Goal: Task Accomplishment & Management: Manage account settings

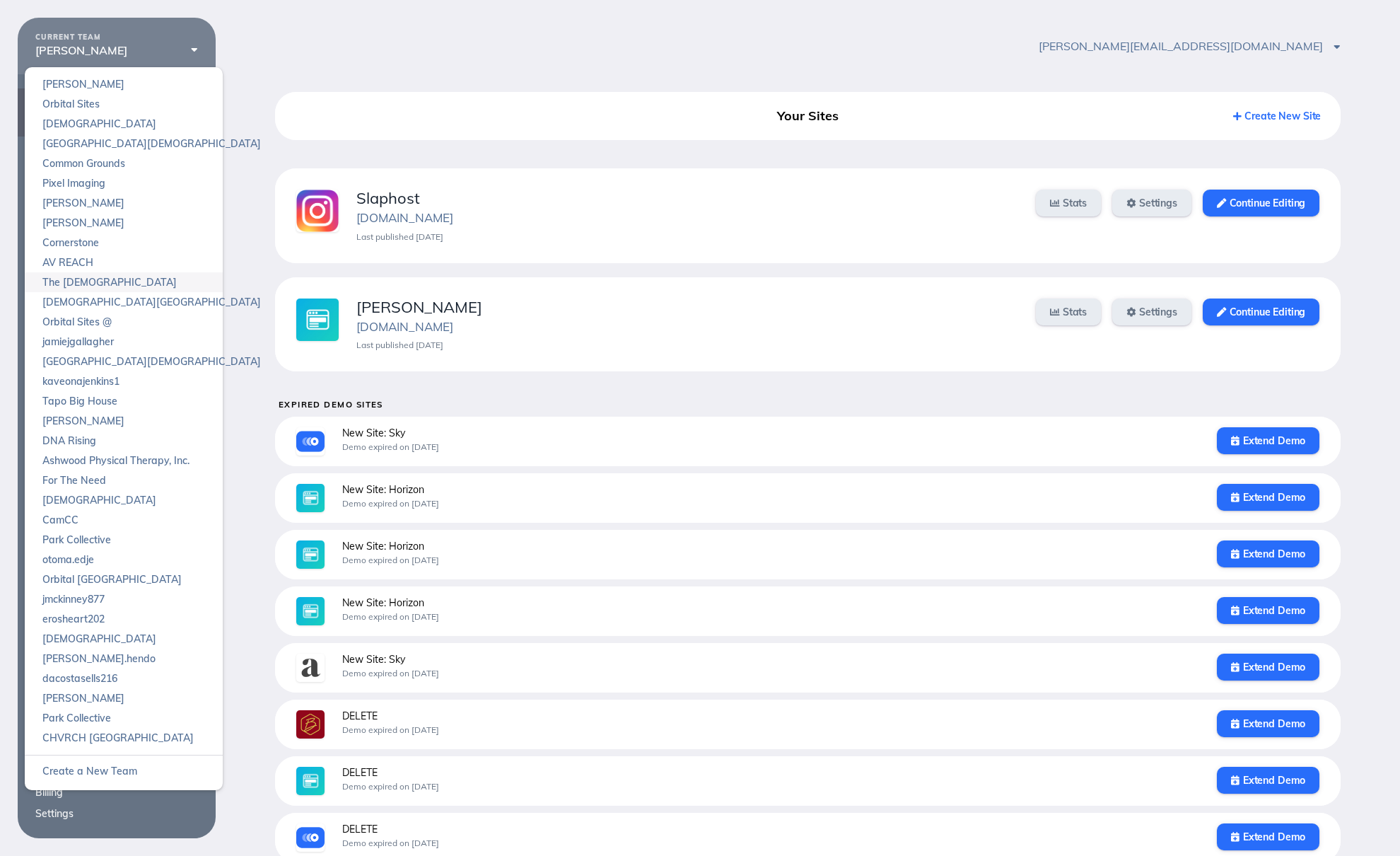
click at [121, 287] on link "The [DEMOGRAPHIC_DATA]" at bounding box center [123, 283] width 198 height 20
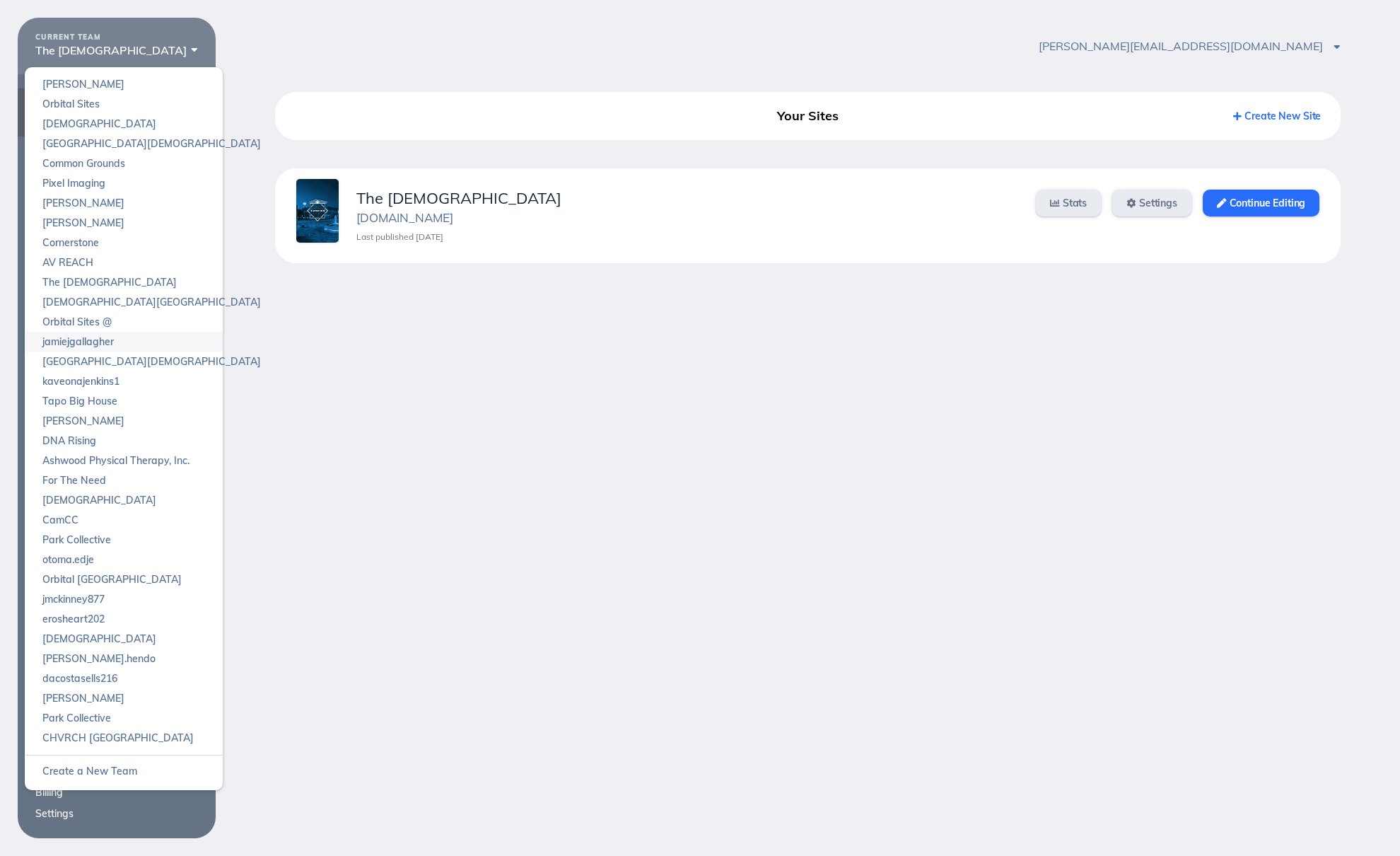
click at [124, 348] on link "jamiejgallagher" at bounding box center [123, 341] width 198 height 20
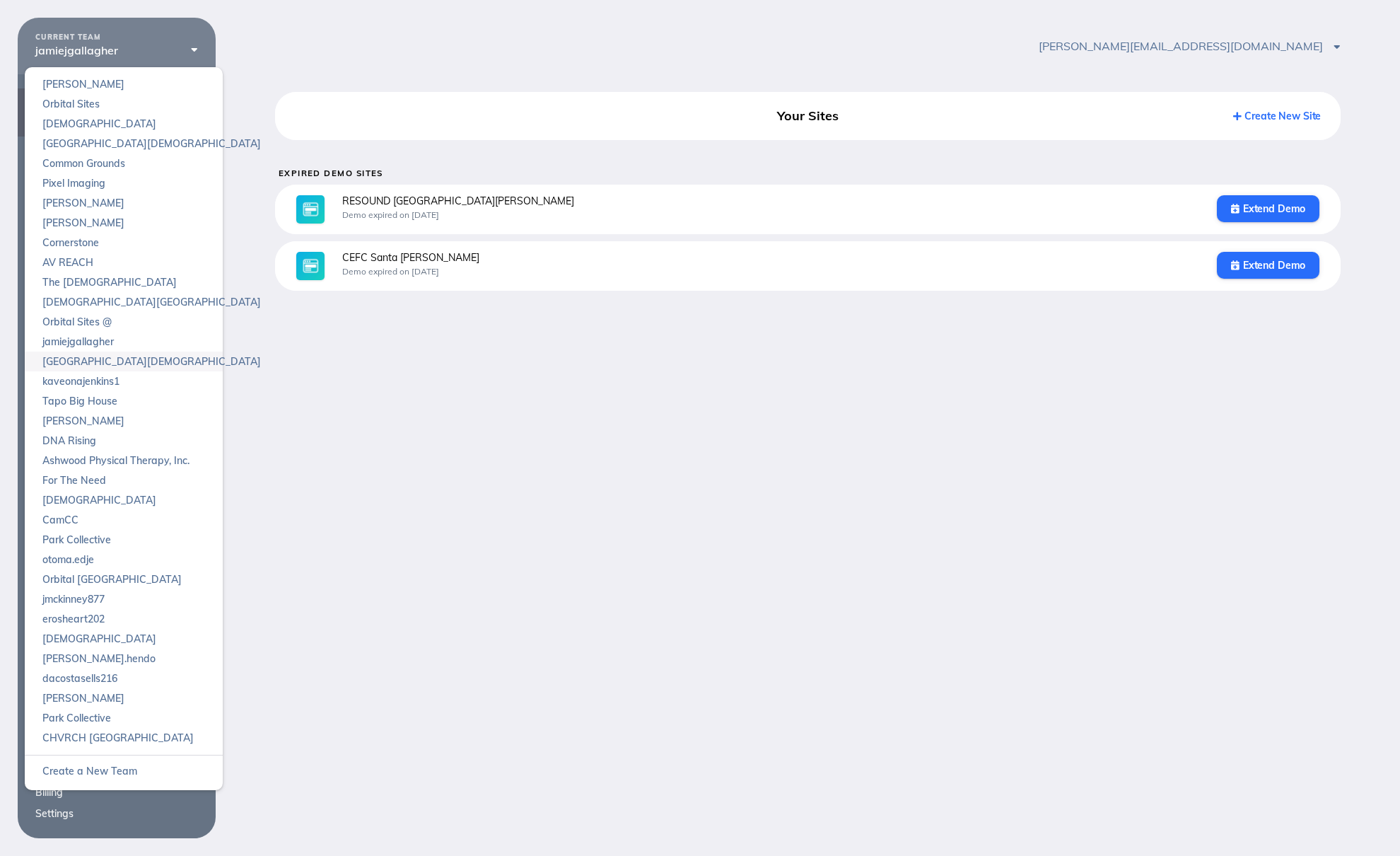
click at [124, 362] on link "[GEOGRAPHIC_DATA][DEMOGRAPHIC_DATA]" at bounding box center [123, 361] width 198 height 20
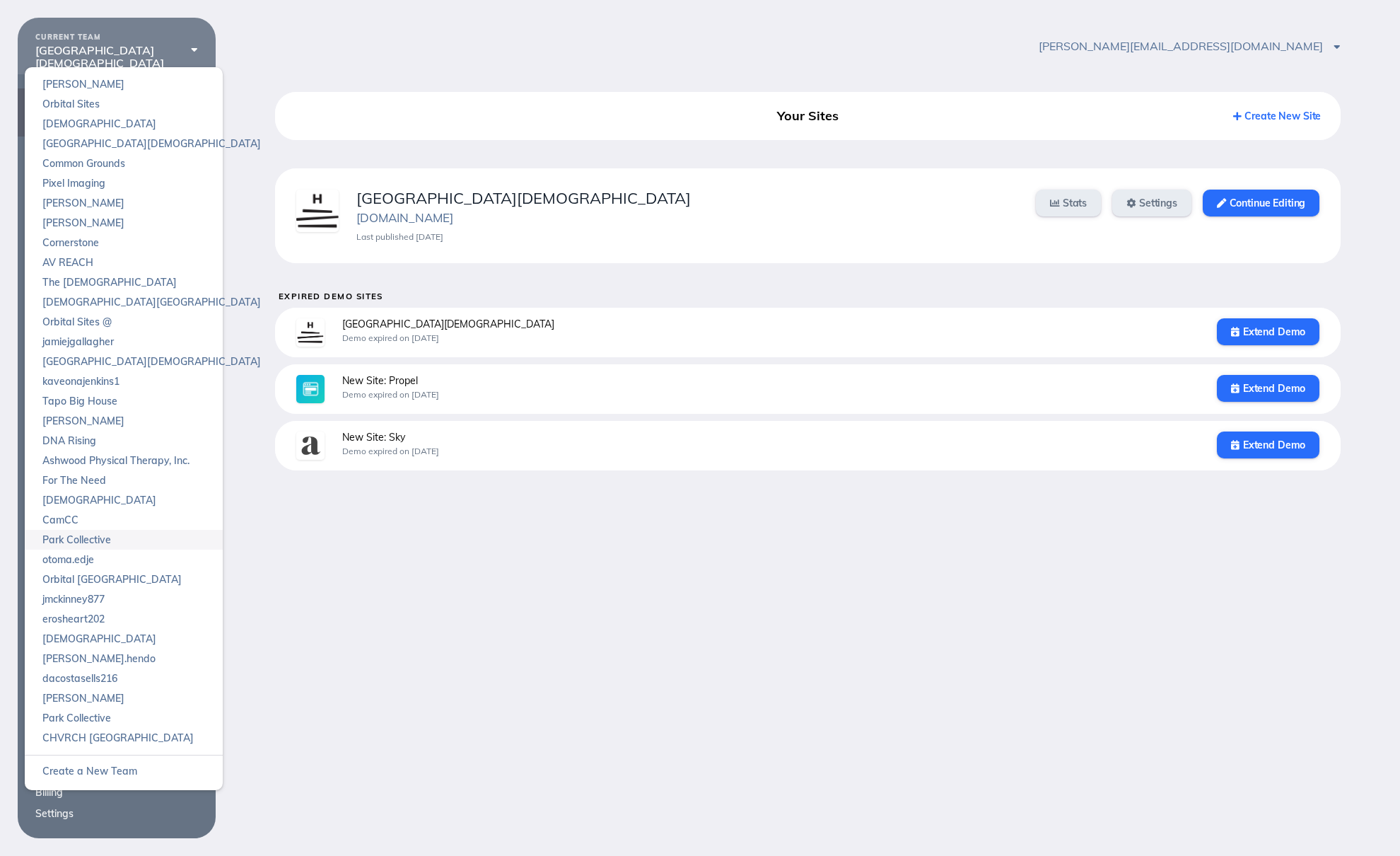
click at [127, 537] on link "Park Collective" at bounding box center [123, 540] width 198 height 20
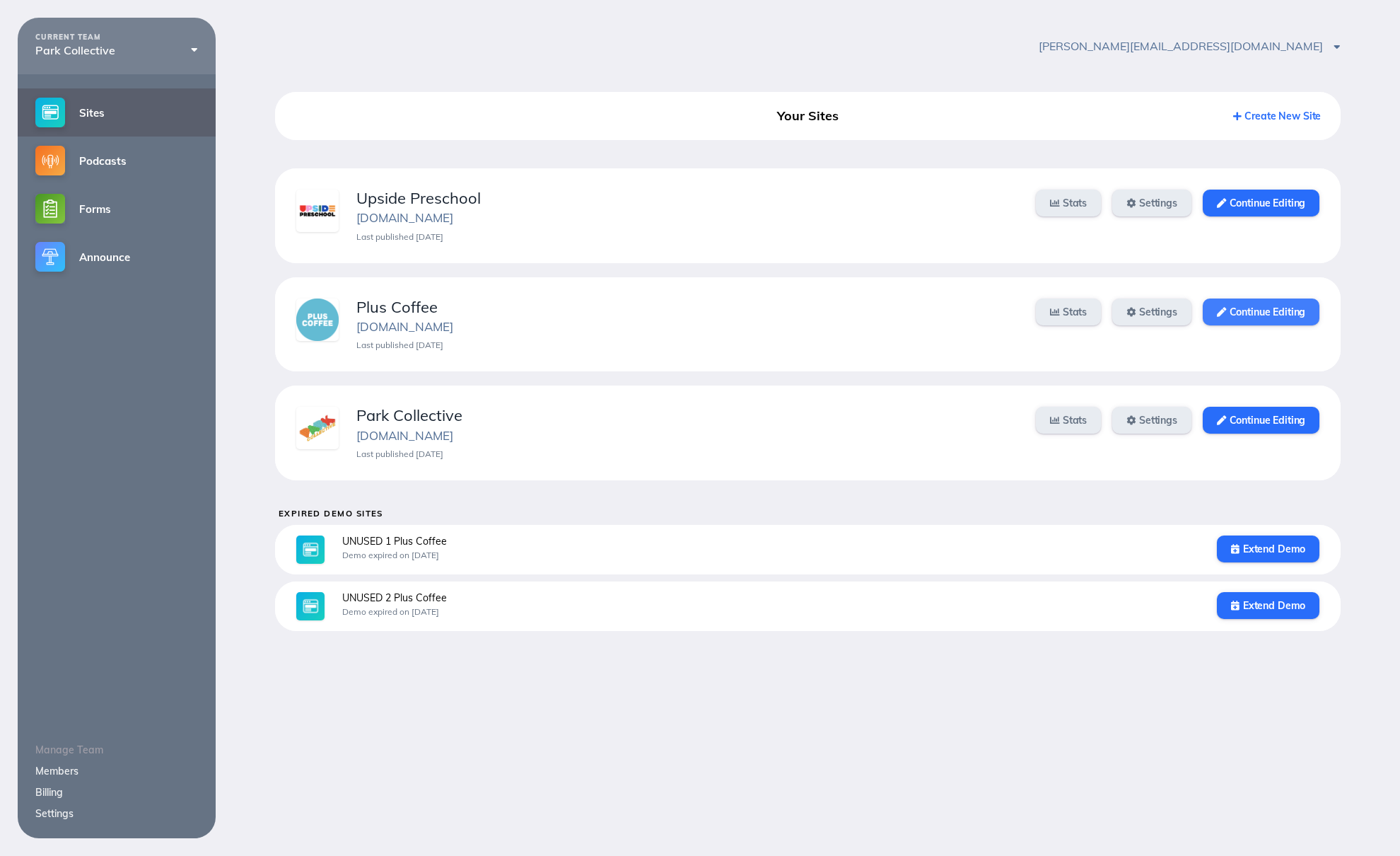
click at [1218, 308] on icon at bounding box center [1221, 312] width 9 height 9
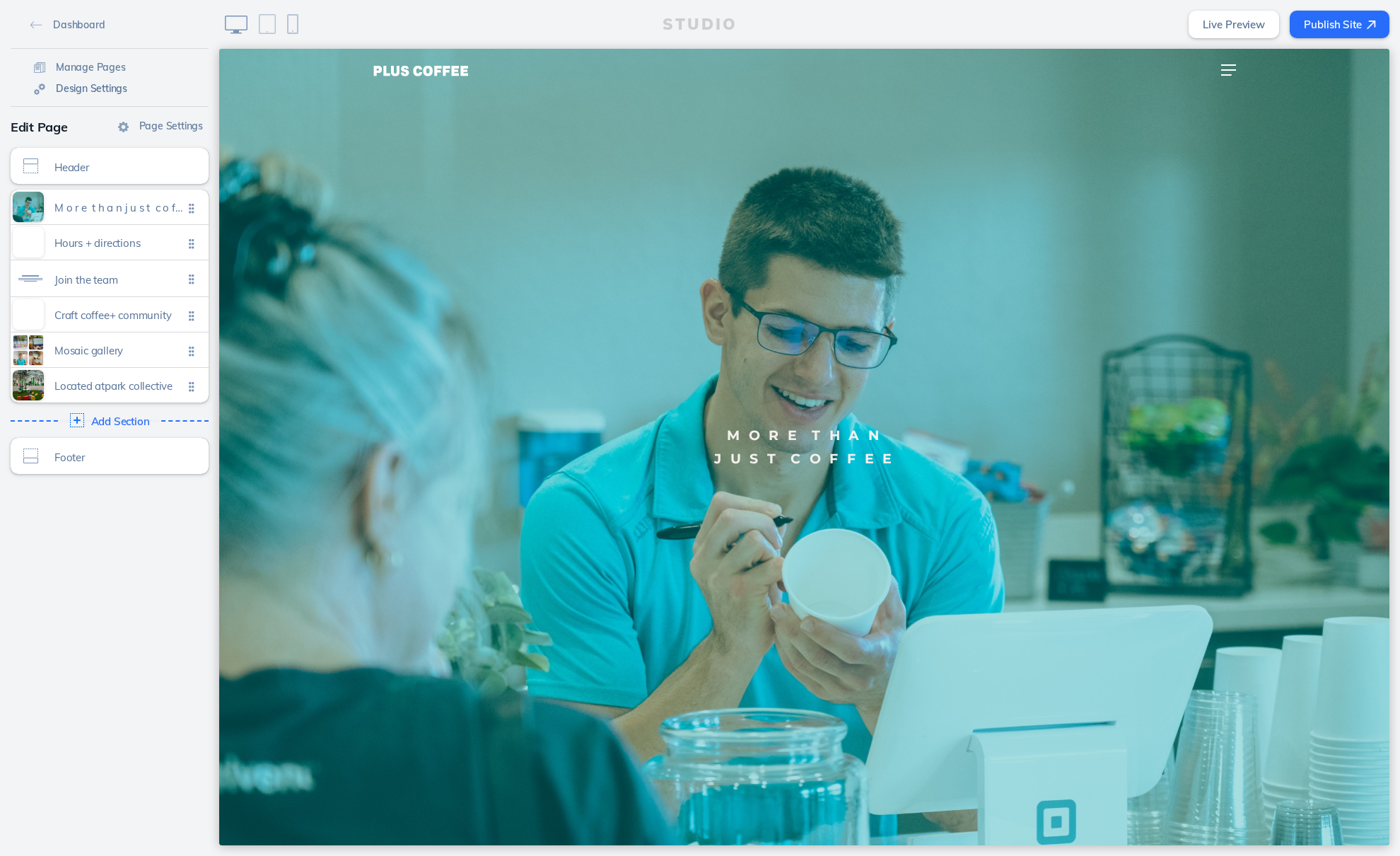
click at [87, 88] on span "Design Settings" at bounding box center [92, 88] width 72 height 13
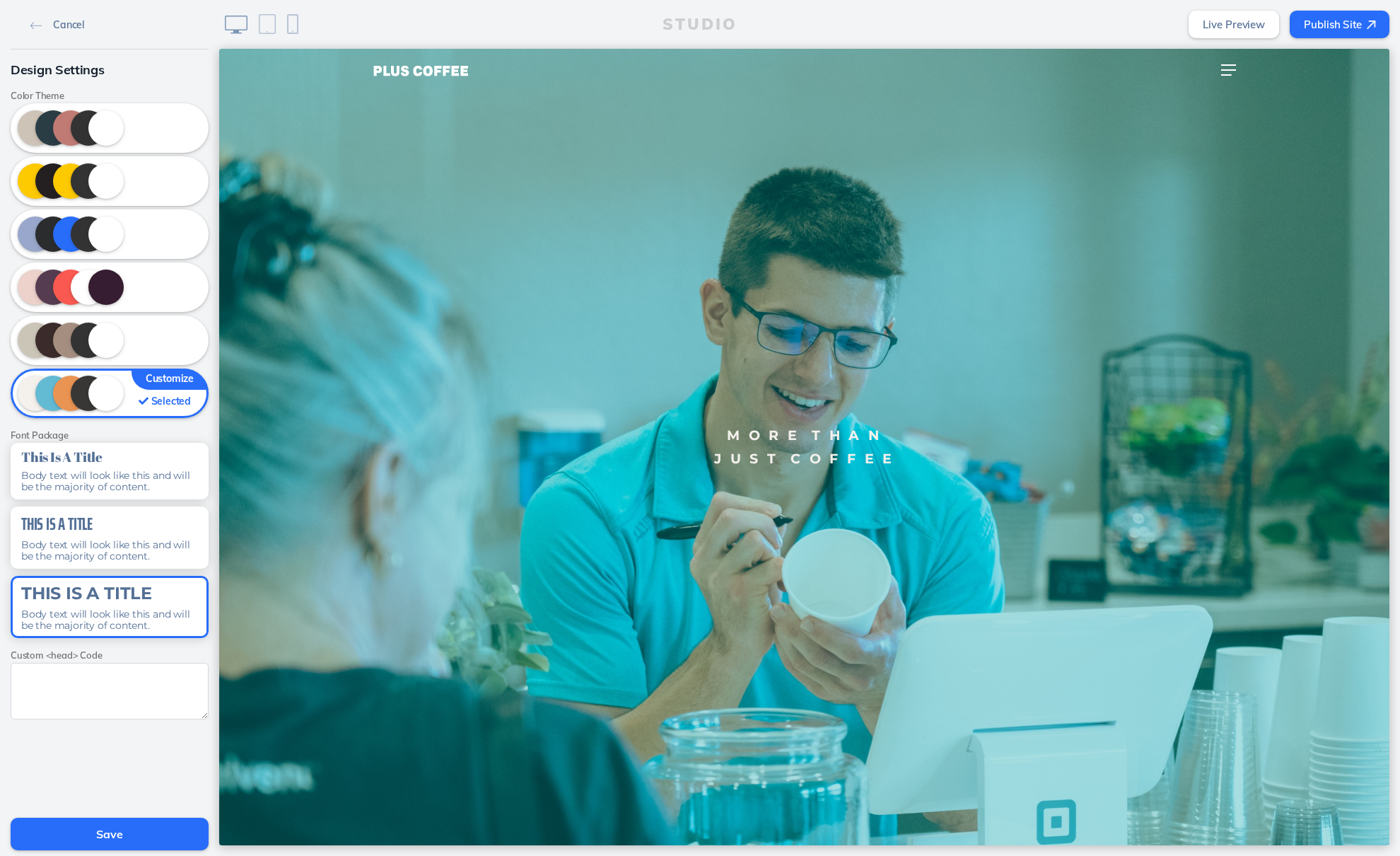
click at [62, 26] on span "Cancel" at bounding box center [68, 24] width 31 height 13
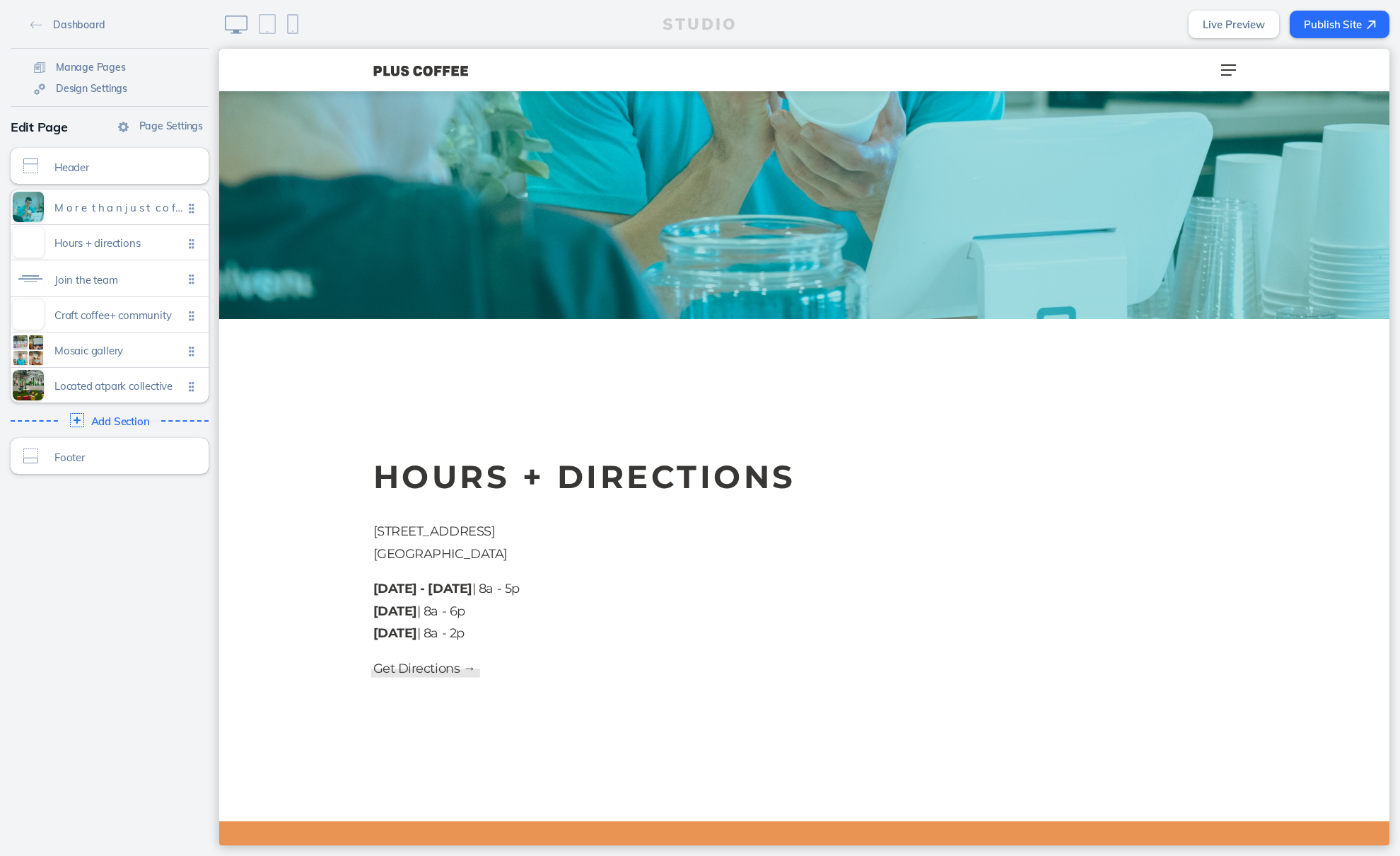
scroll to position [531, 0]
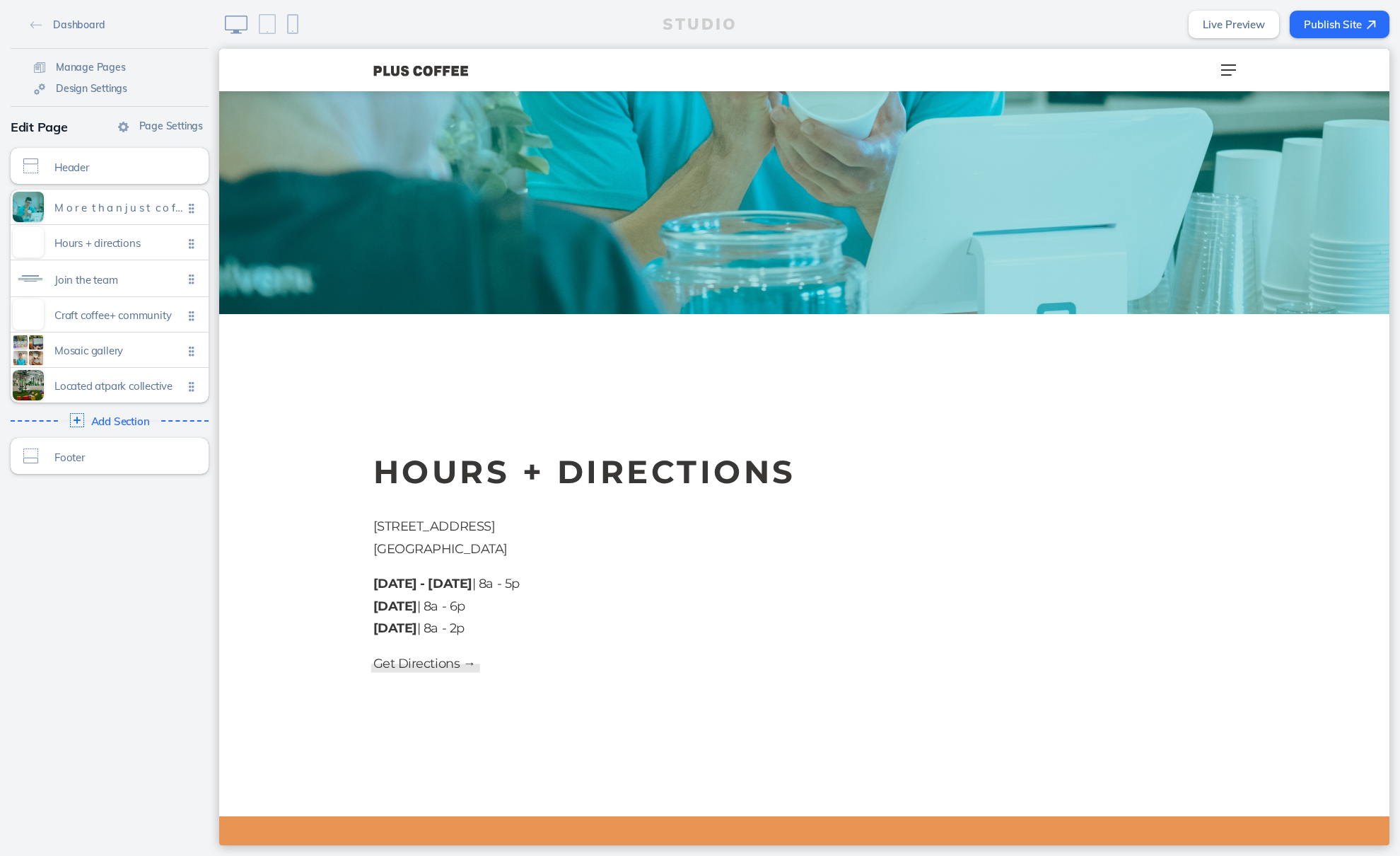
click at [1319, 24] on button "Publish Site" at bounding box center [1340, 24] width 100 height 27
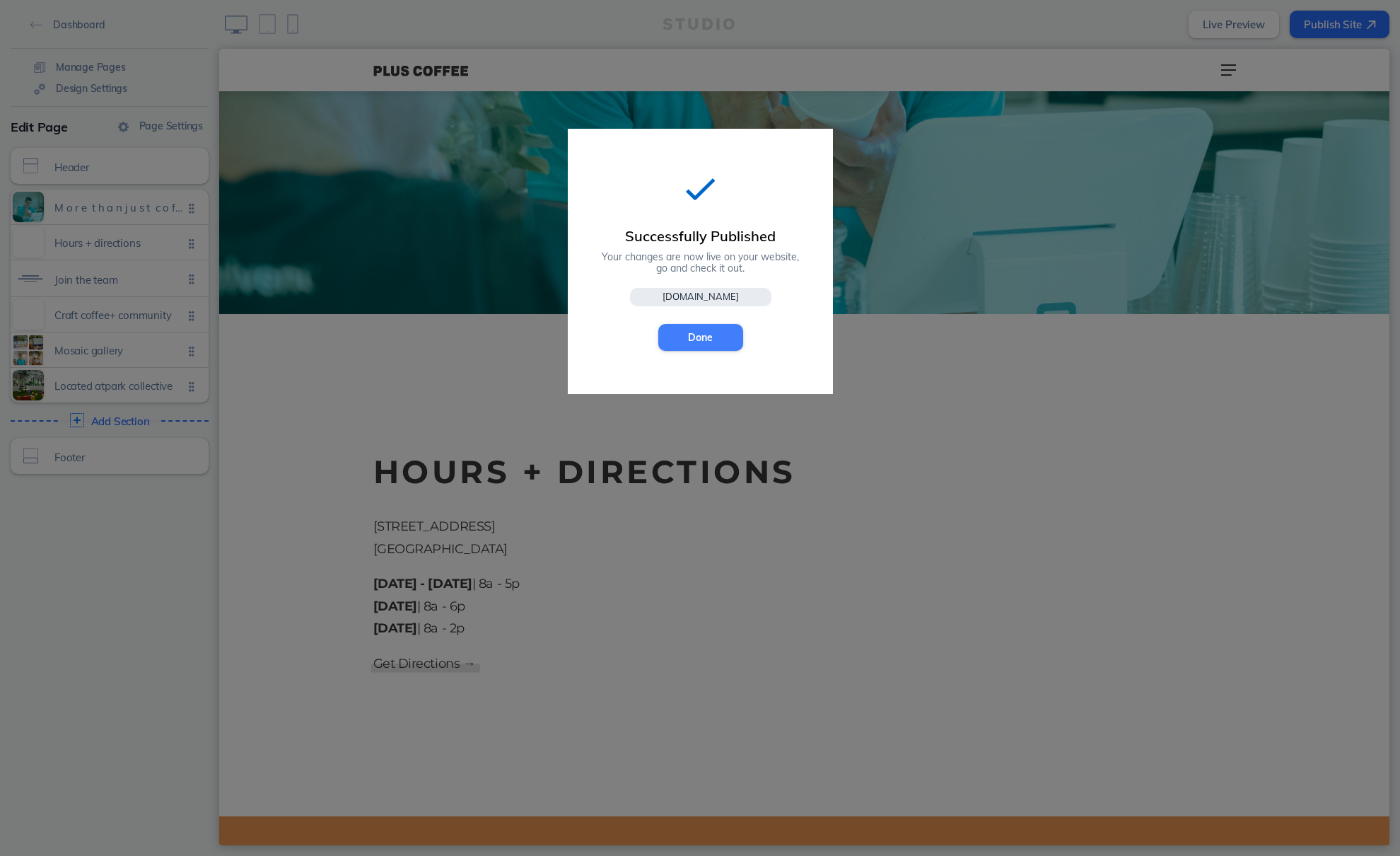
click at [685, 348] on button "Done" at bounding box center [700, 337] width 85 height 27
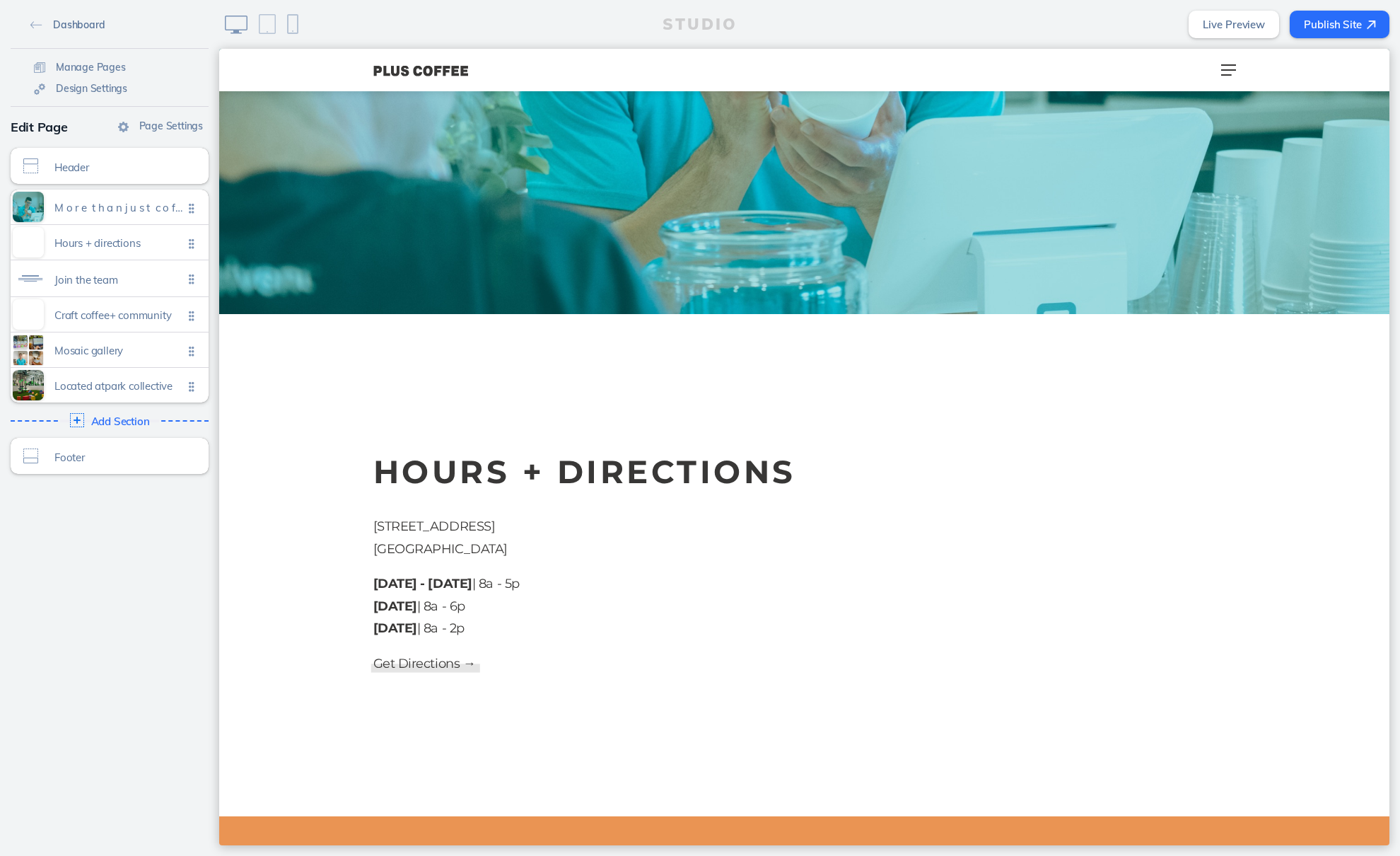
click at [66, 21] on span "Dashboard" at bounding box center [79, 24] width 52 height 13
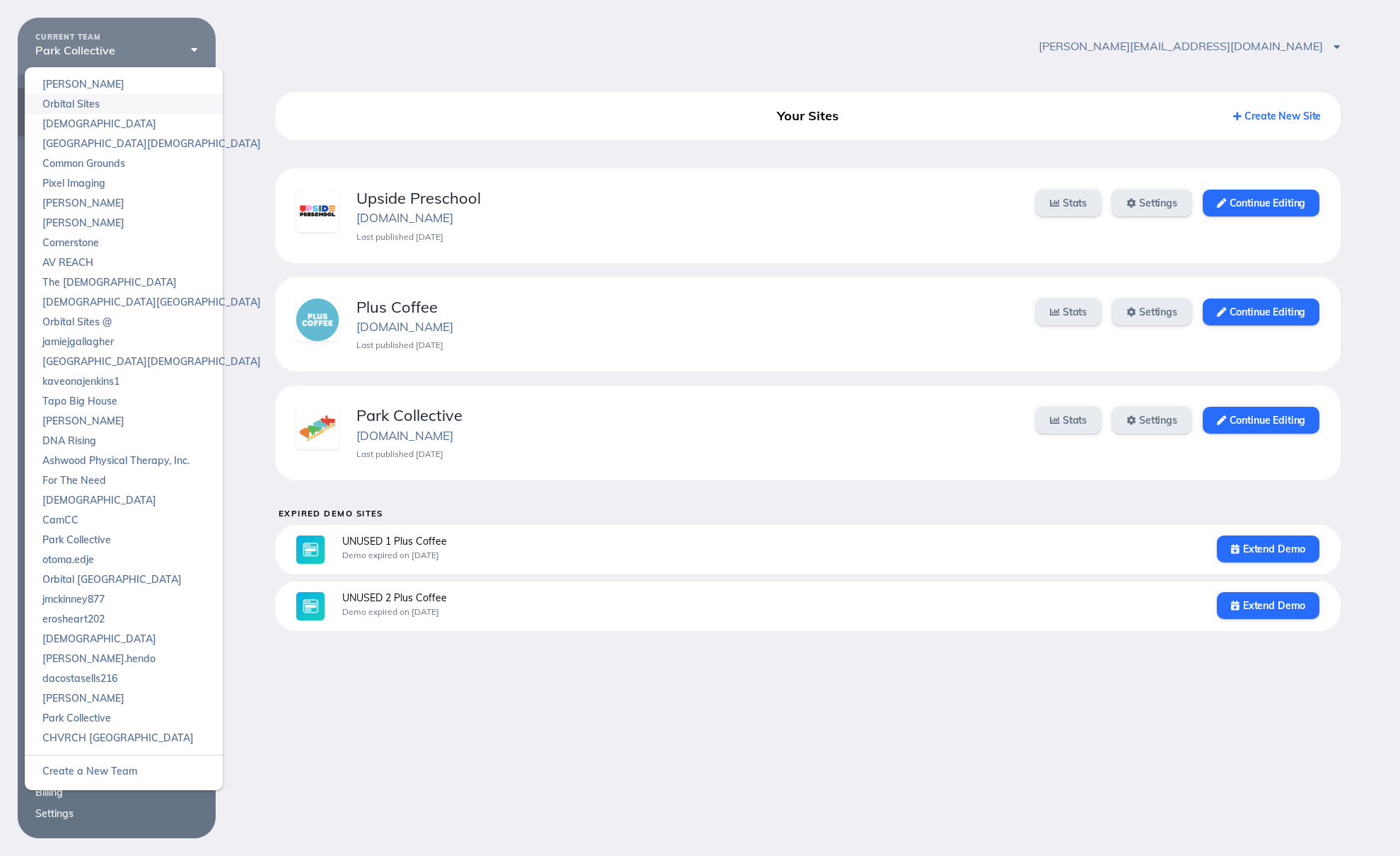
click at [79, 102] on link "Orbital Sites" at bounding box center [123, 104] width 198 height 20
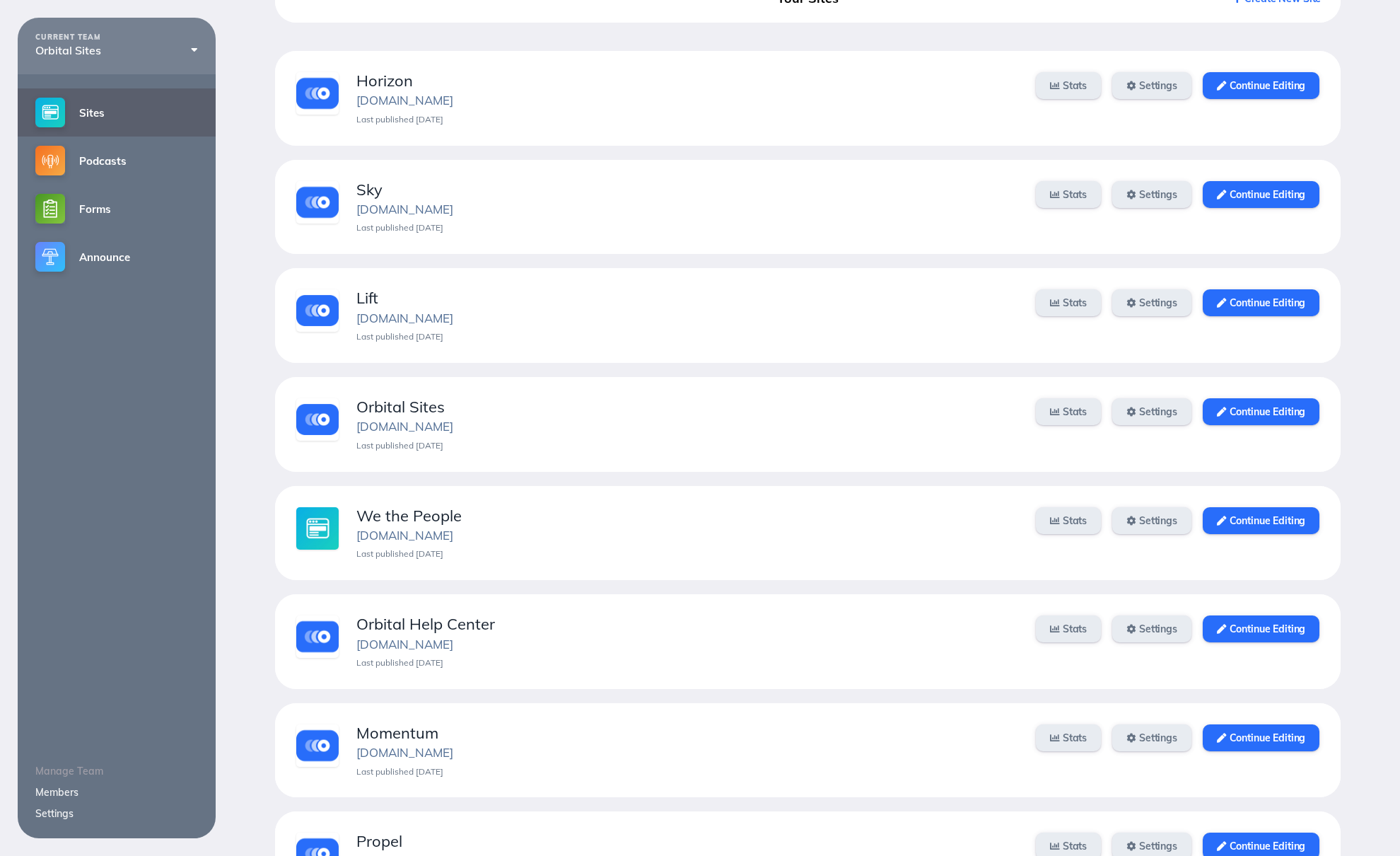
scroll to position [120, 0]
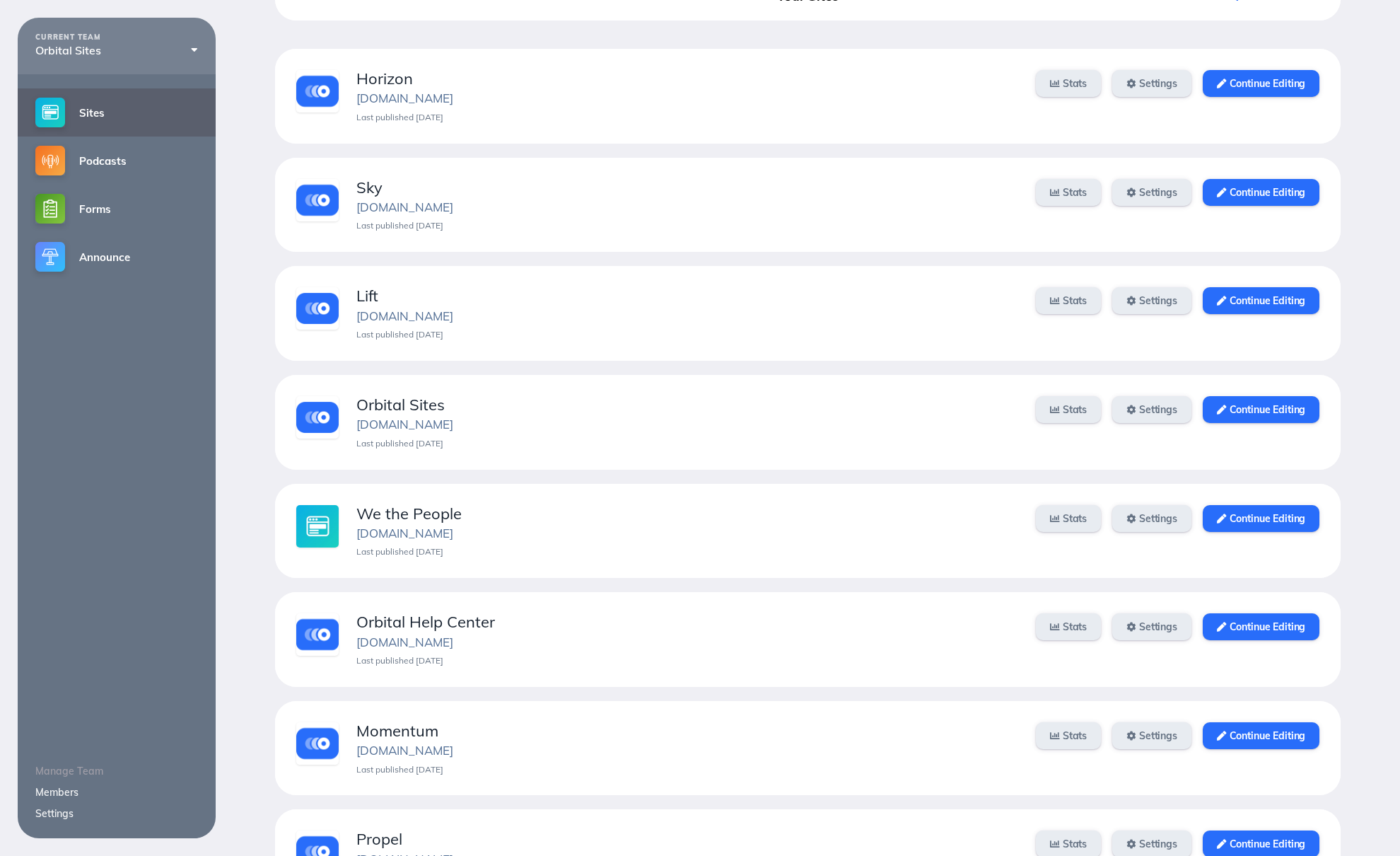
click at [608, 425] on div "www.orbitalsites.com" at bounding box center [687, 425] width 662 height 15
click at [1294, 400] on link "Continue Editing" at bounding box center [1261, 409] width 117 height 27
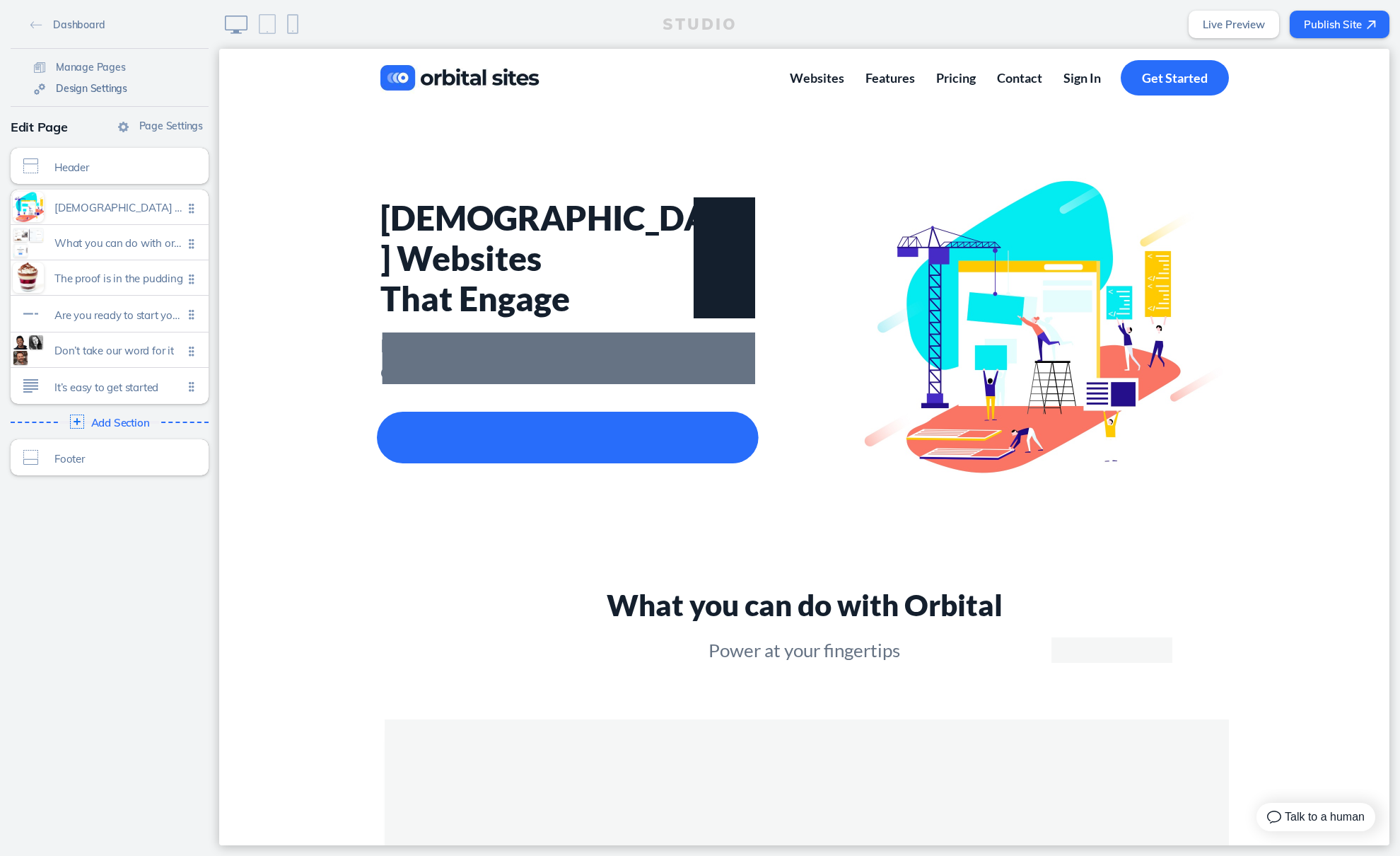
click at [73, 90] on span "Design Settings" at bounding box center [92, 88] width 72 height 13
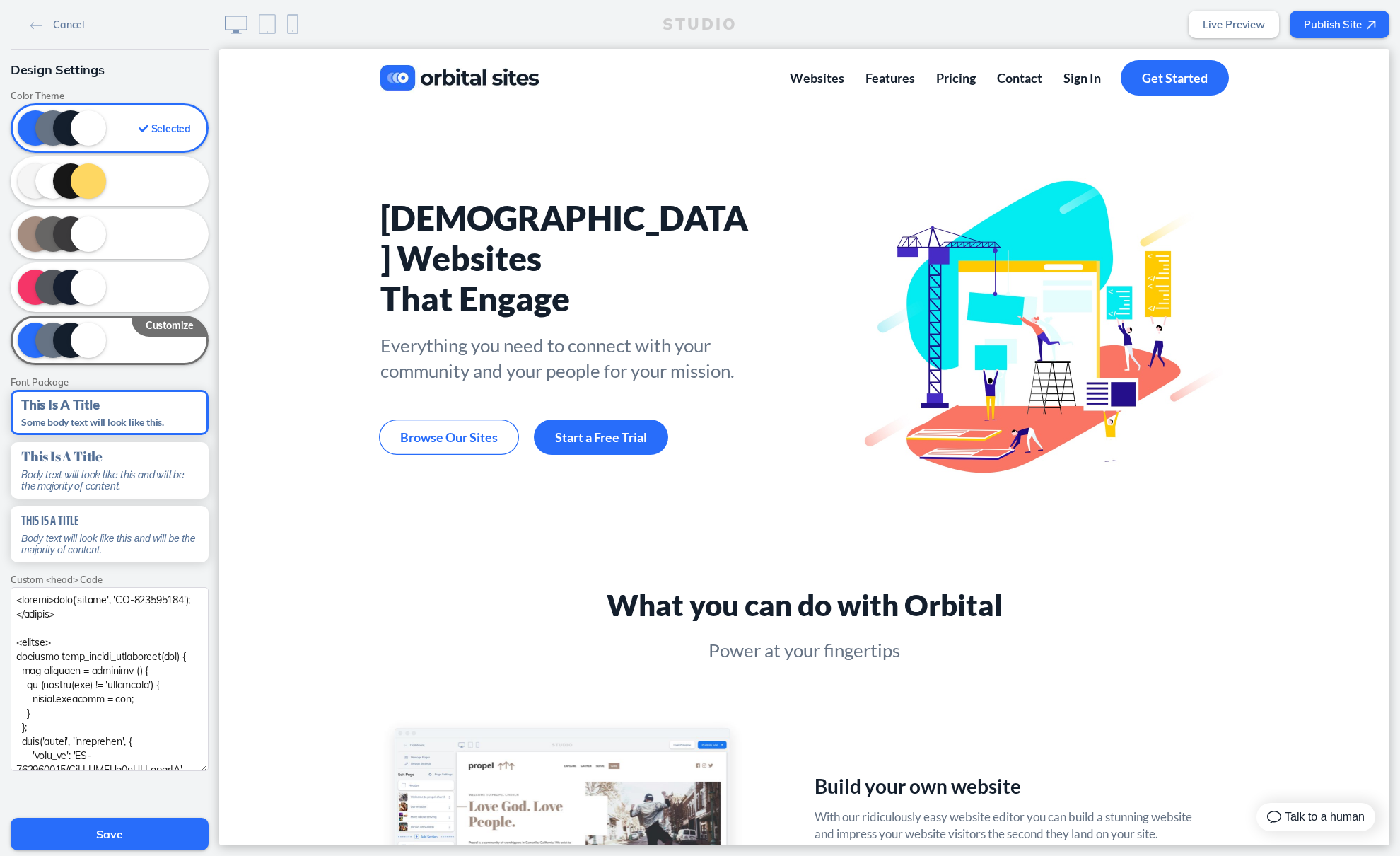
drag, startPoint x: 201, startPoint y: 638, endPoint x: 199, endPoint y: 765, distance: 127.0
click at [199, 765] on textarea at bounding box center [109, 679] width 198 height 184
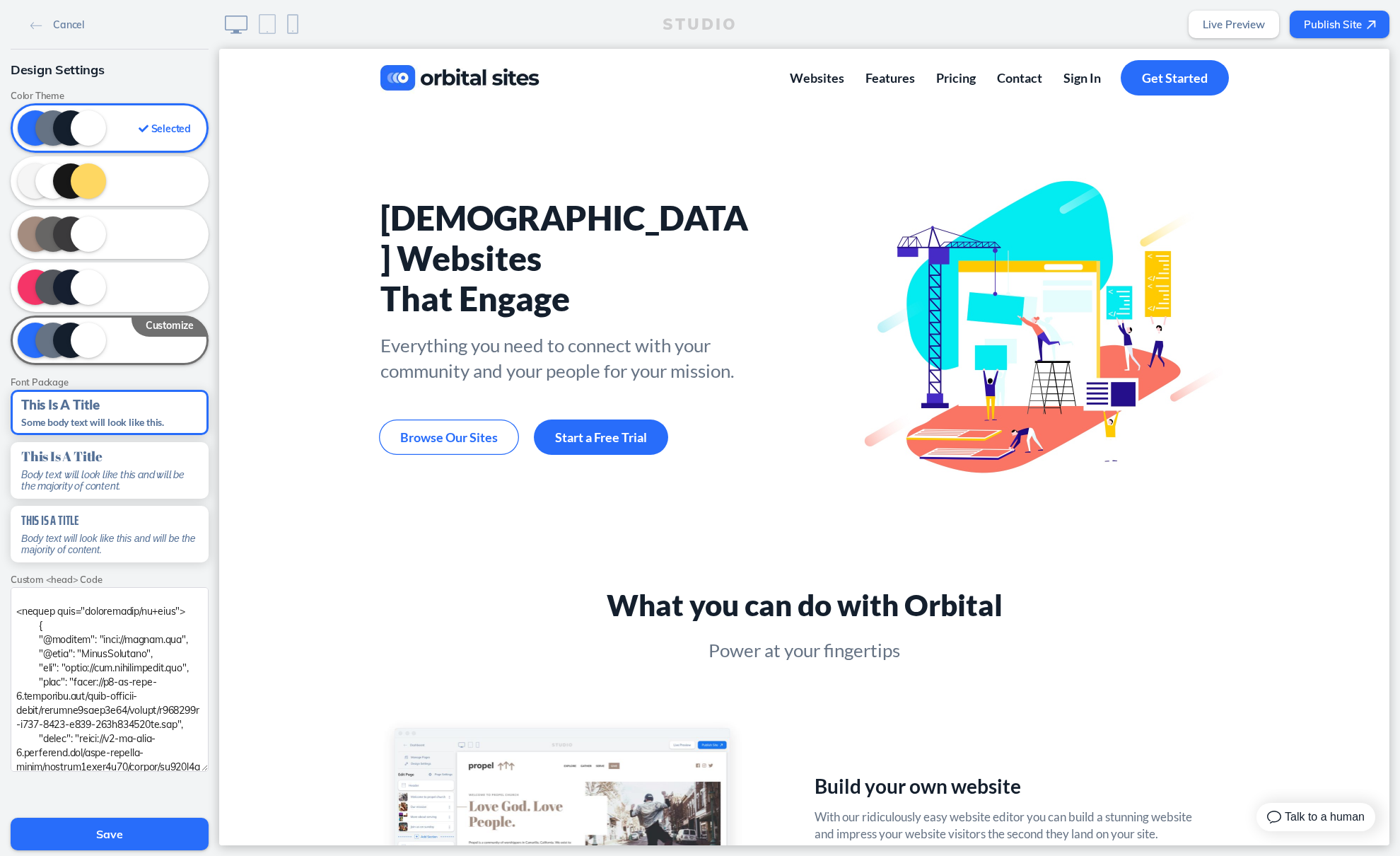
scroll to position [459, 0]
click at [69, 24] on span "Cancel" at bounding box center [68, 24] width 31 height 13
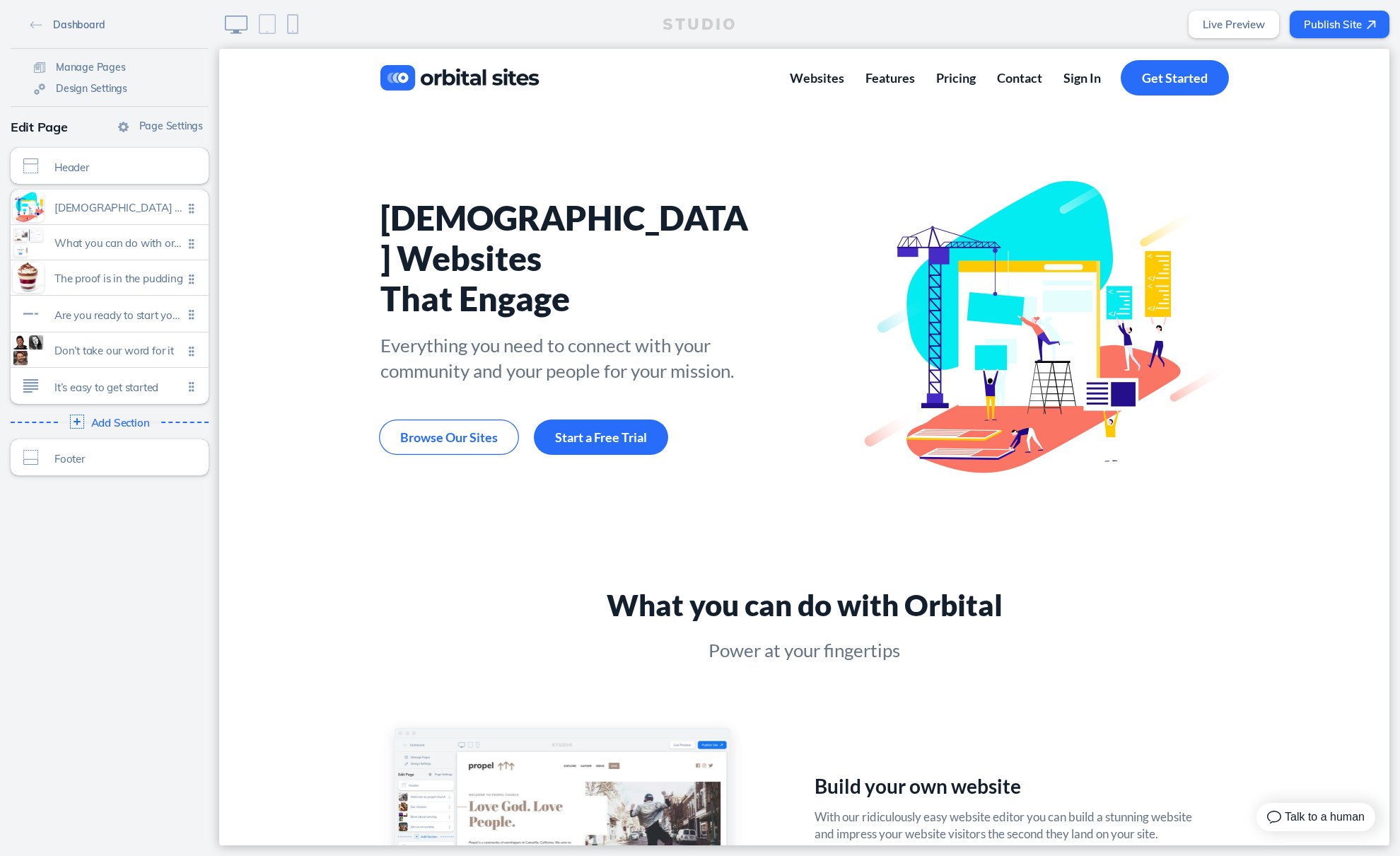
click at [69, 19] on span "Dashboard" at bounding box center [79, 24] width 52 height 13
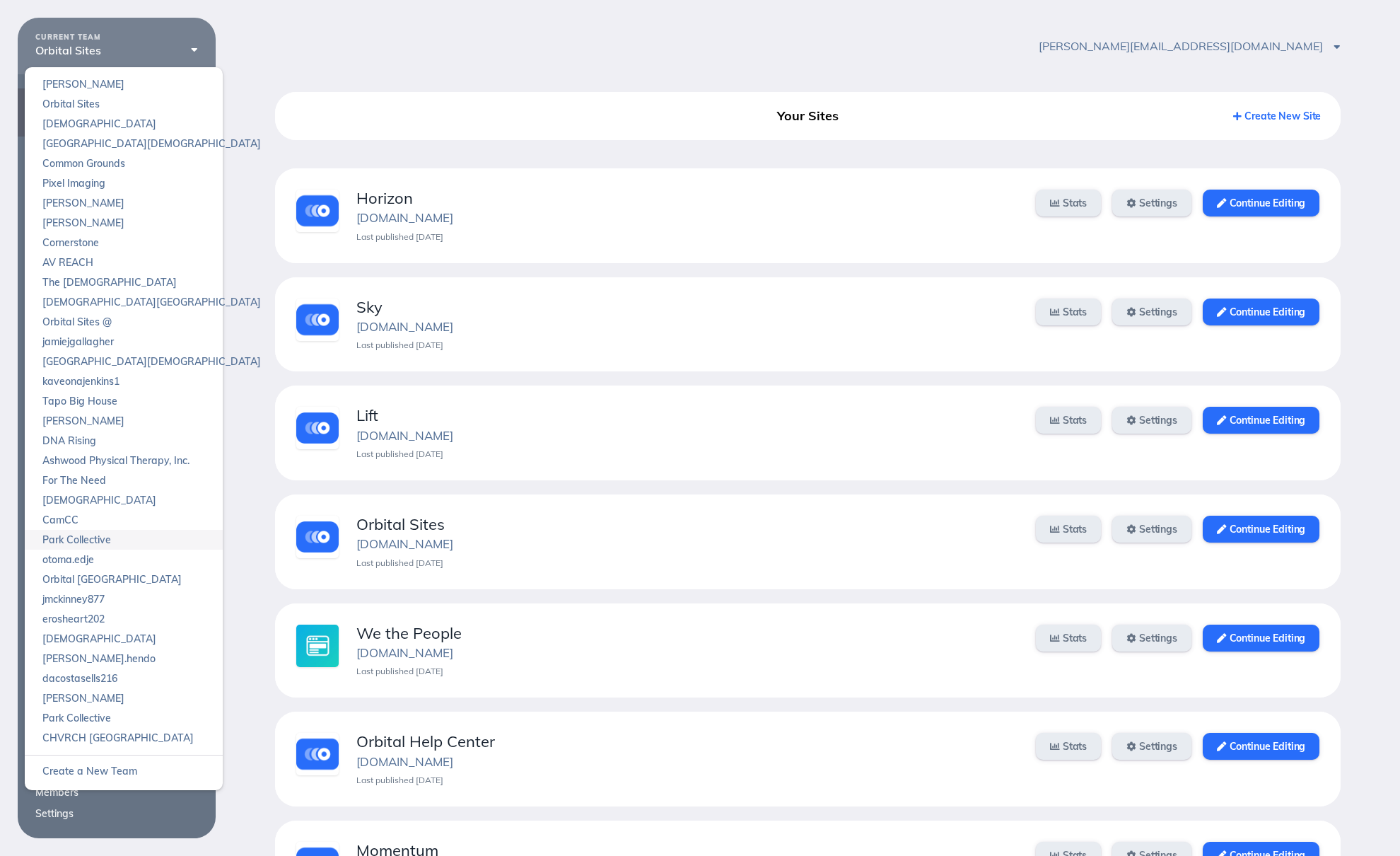
click at [114, 541] on link "Park Collective" at bounding box center [123, 540] width 198 height 20
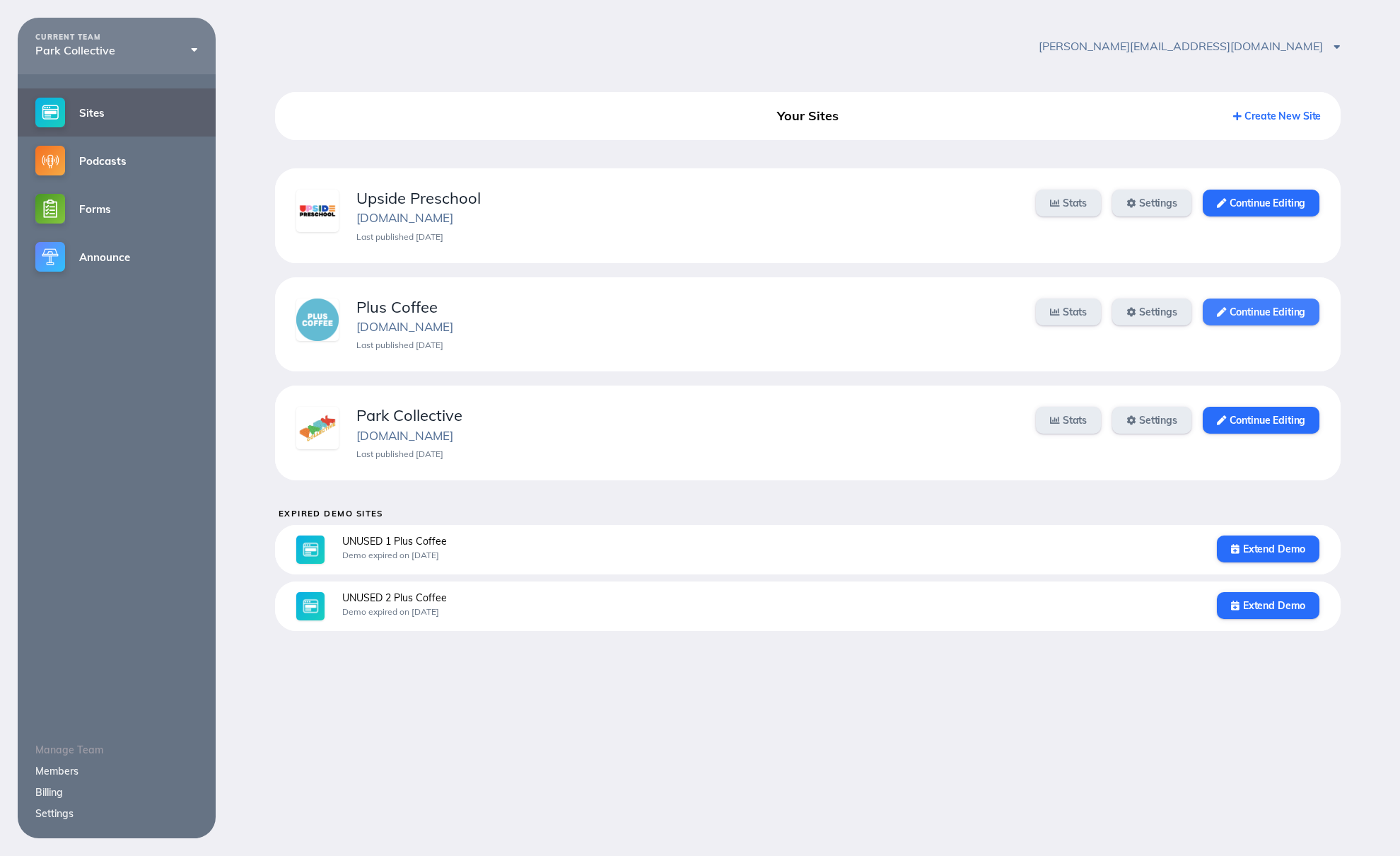
click at [1257, 315] on link "Continue Editing" at bounding box center [1261, 312] width 117 height 27
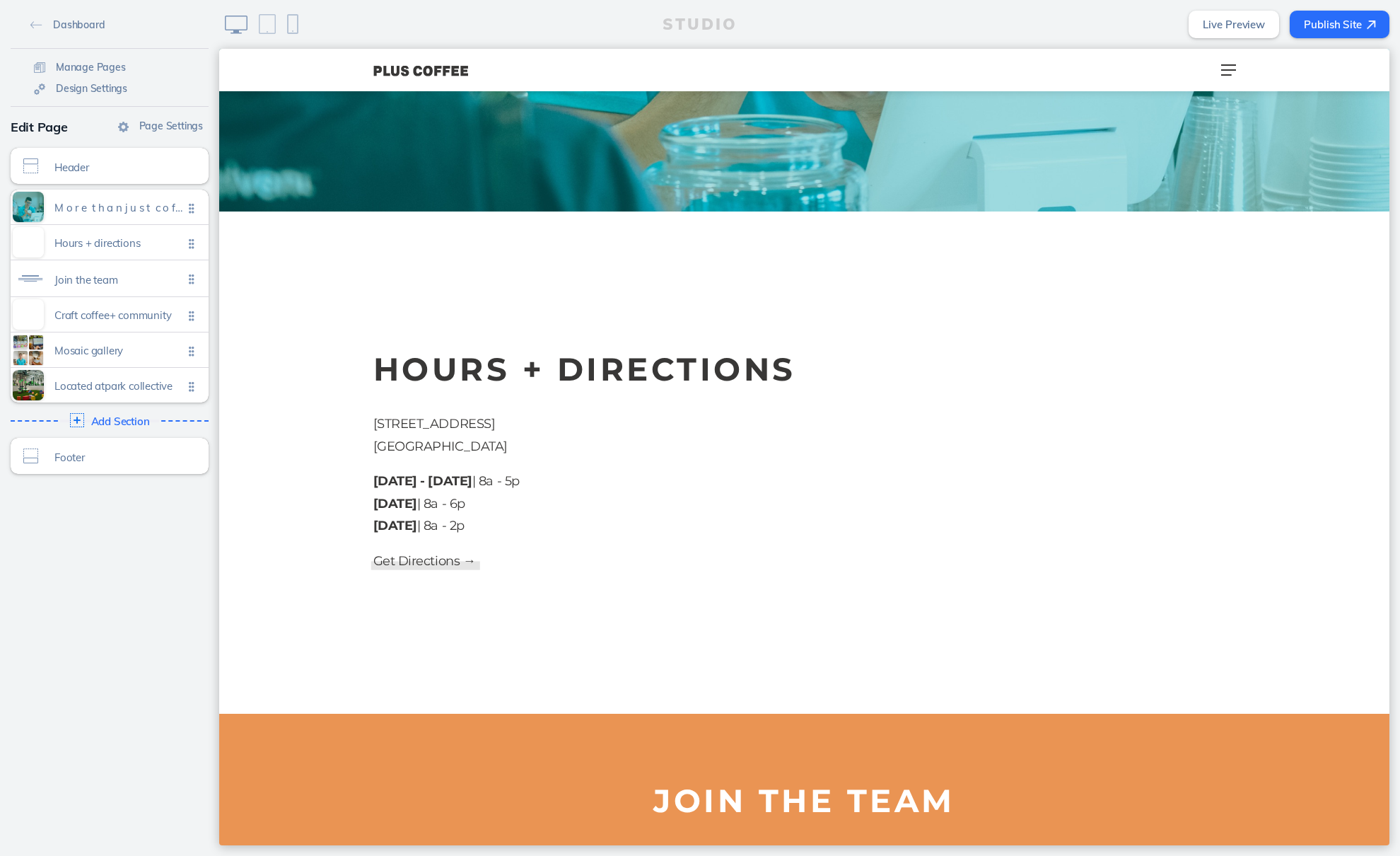
scroll to position [652, 0]
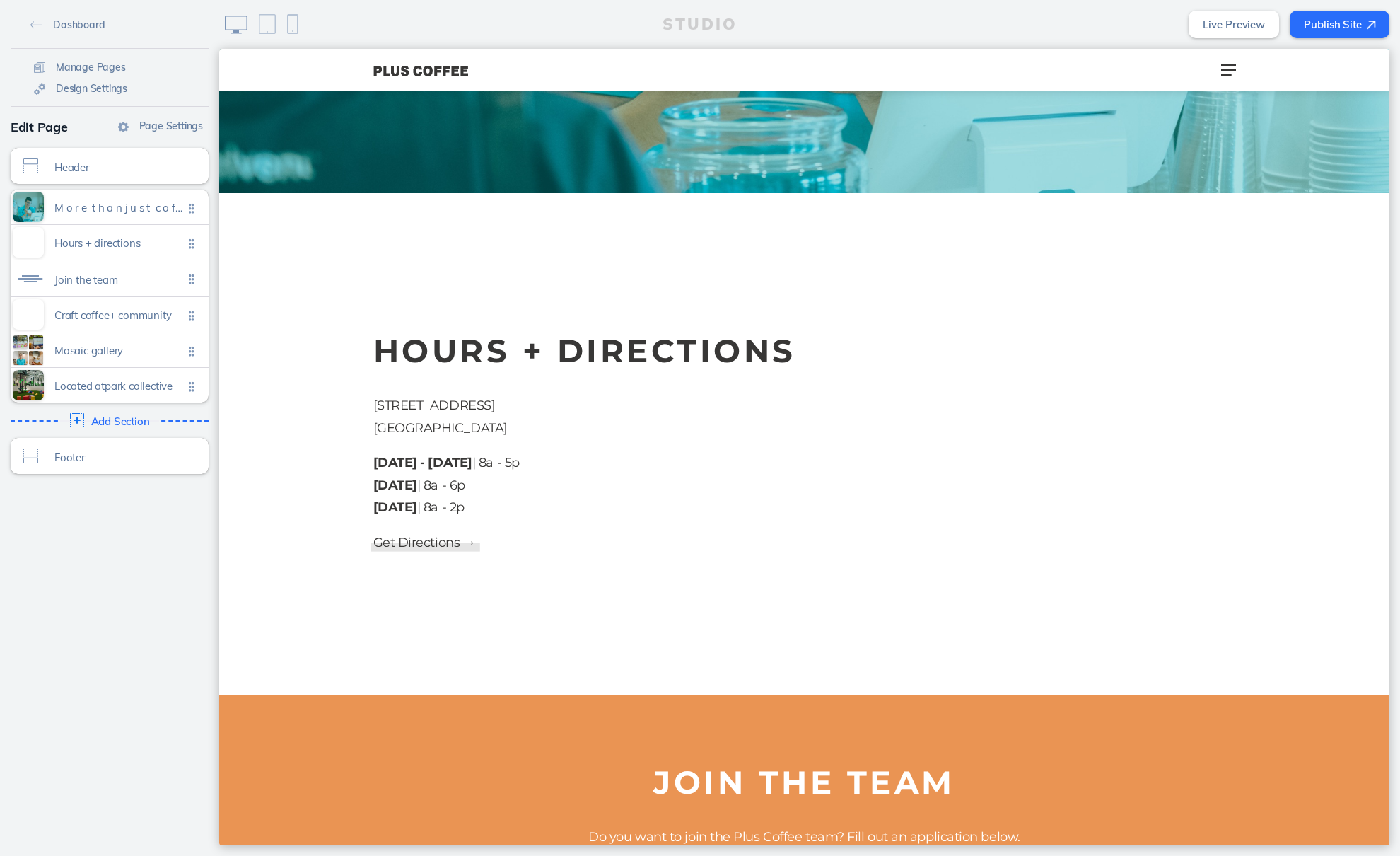
click at [392, 403] on p "7450 E Pav Way Prescott Valley, 86314" at bounding box center [653, 417] width 561 height 44
drag, startPoint x: 392, startPoint y: 403, endPoint x: 434, endPoint y: 403, distance: 42.0
click at [434, 403] on p "7450 E Pav Way Prescott Valley, 86314" at bounding box center [653, 417] width 561 height 44
click at [451, 403] on p "7450 E Pav Way Prescott Valley, 86314" at bounding box center [653, 417] width 561 height 44
click at [390, 403] on p "7450 E Pav Way Prescott Valley, 86314" at bounding box center [653, 417] width 561 height 44
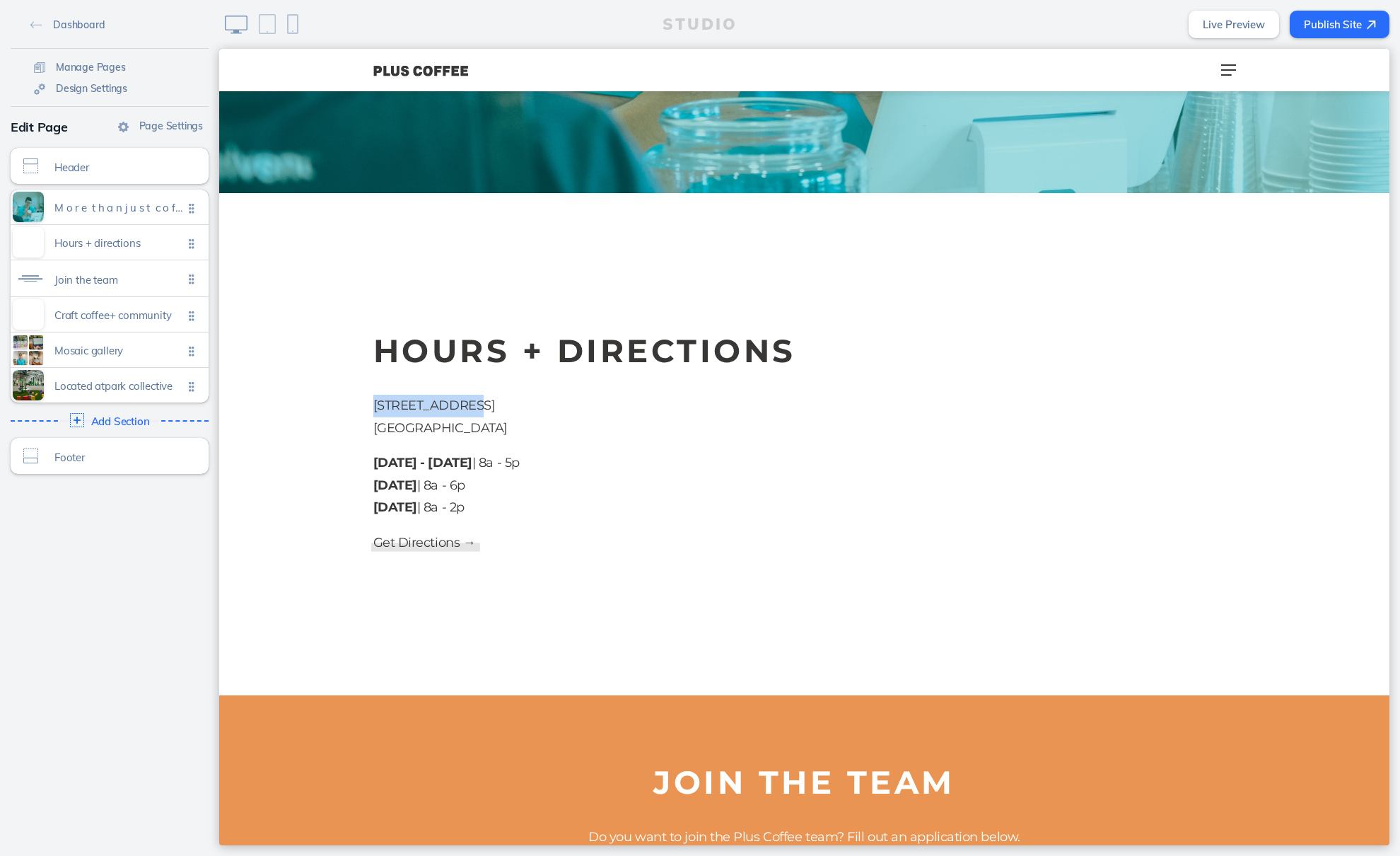
drag, startPoint x: 390, startPoint y: 403, endPoint x: 464, endPoint y: 403, distance: 74.0
click at [464, 403] on p "7450 E Pav Way Prescott Valley, 86314" at bounding box center [653, 417] width 561 height 44
copy p "7450 E Pav Way"
click at [479, 428] on p "7450 E Pav Way Prescott Valley, 86314" at bounding box center [653, 417] width 561 height 44
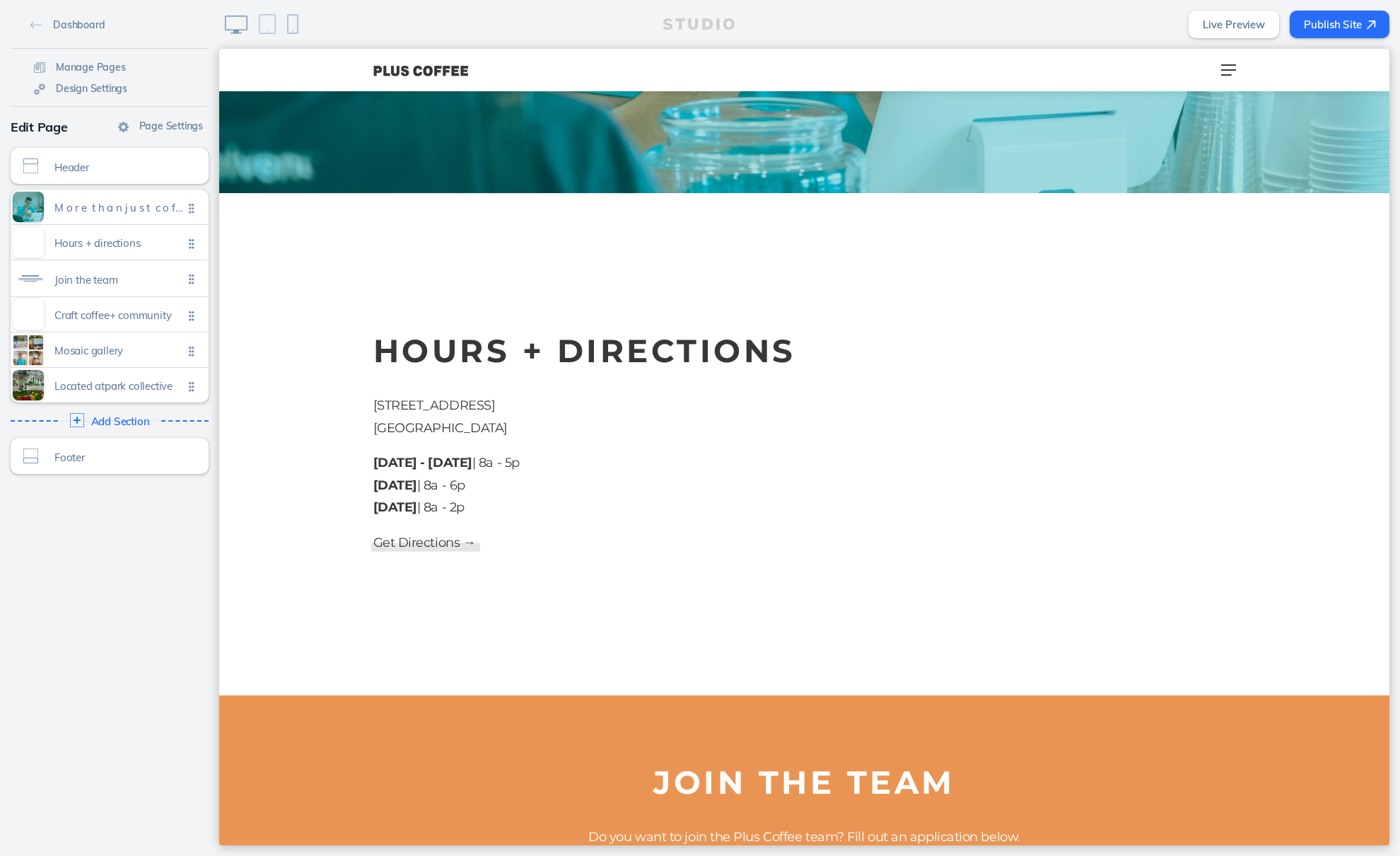
copy p "86314"
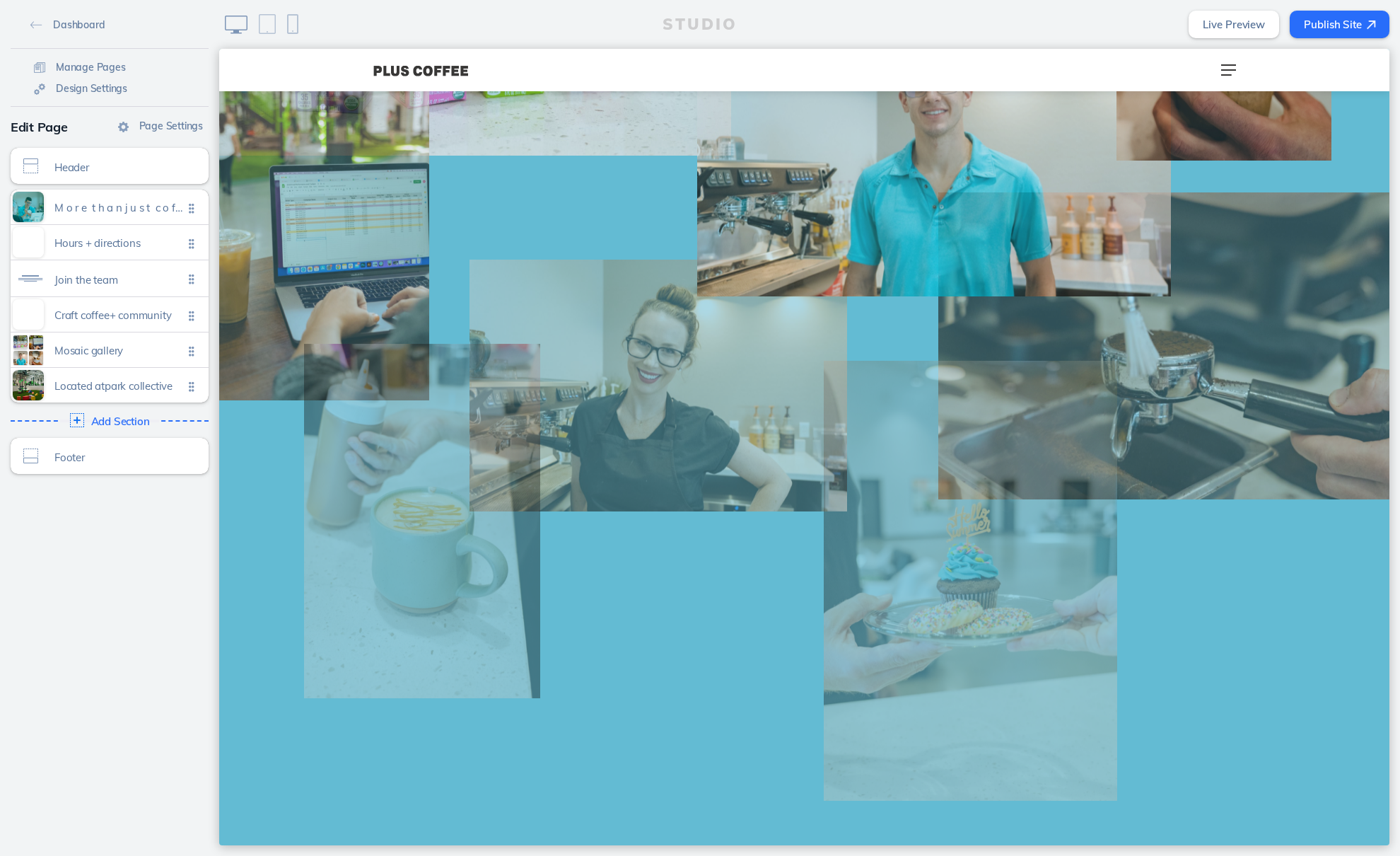
scroll to position [3615, 0]
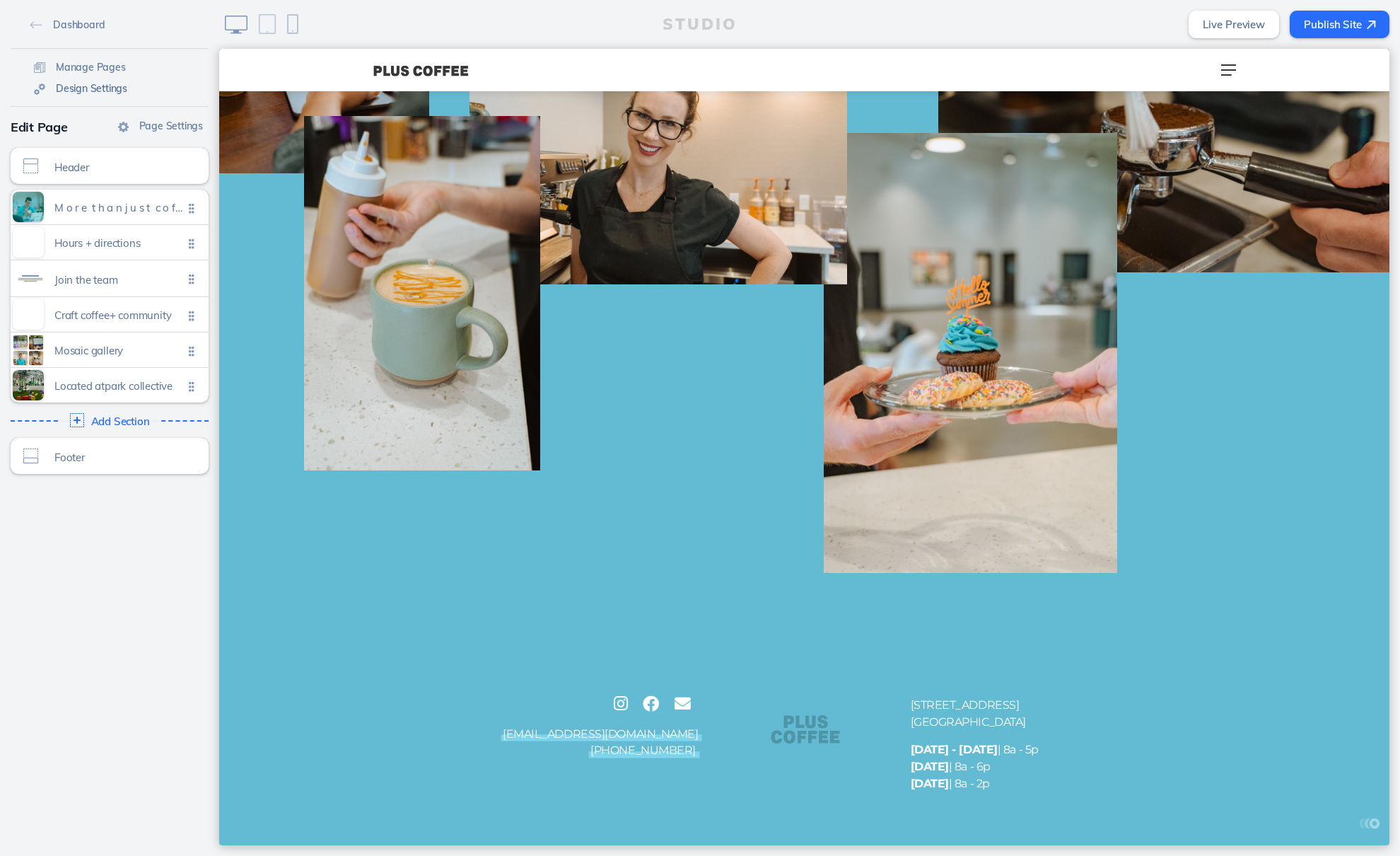
click at [88, 94] on span "Design Settings" at bounding box center [92, 88] width 72 height 13
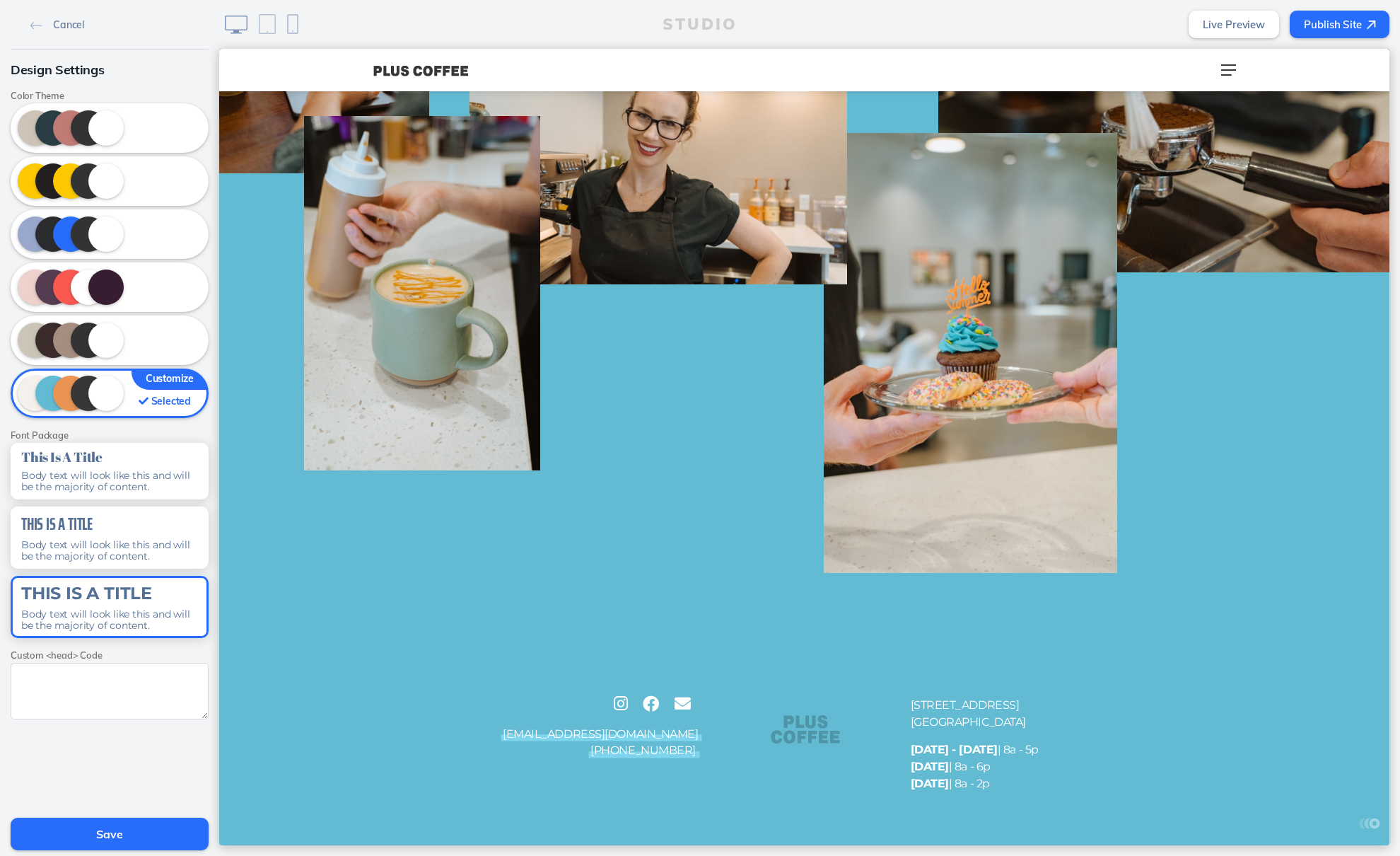
click at [120, 676] on textarea at bounding box center [109, 691] width 198 height 57
paste textarea "<!-- Generated using https://microdatagenerator.org/localbusiness-microdata-gen…"
drag, startPoint x: 202, startPoint y: 715, endPoint x: 202, endPoint y: 823, distance: 108.0
click at [202, 823] on div "Cancel Design Settings Color Theme Selected Font Package This Is A Title Body t…" at bounding box center [109, 428] width 219 height 856
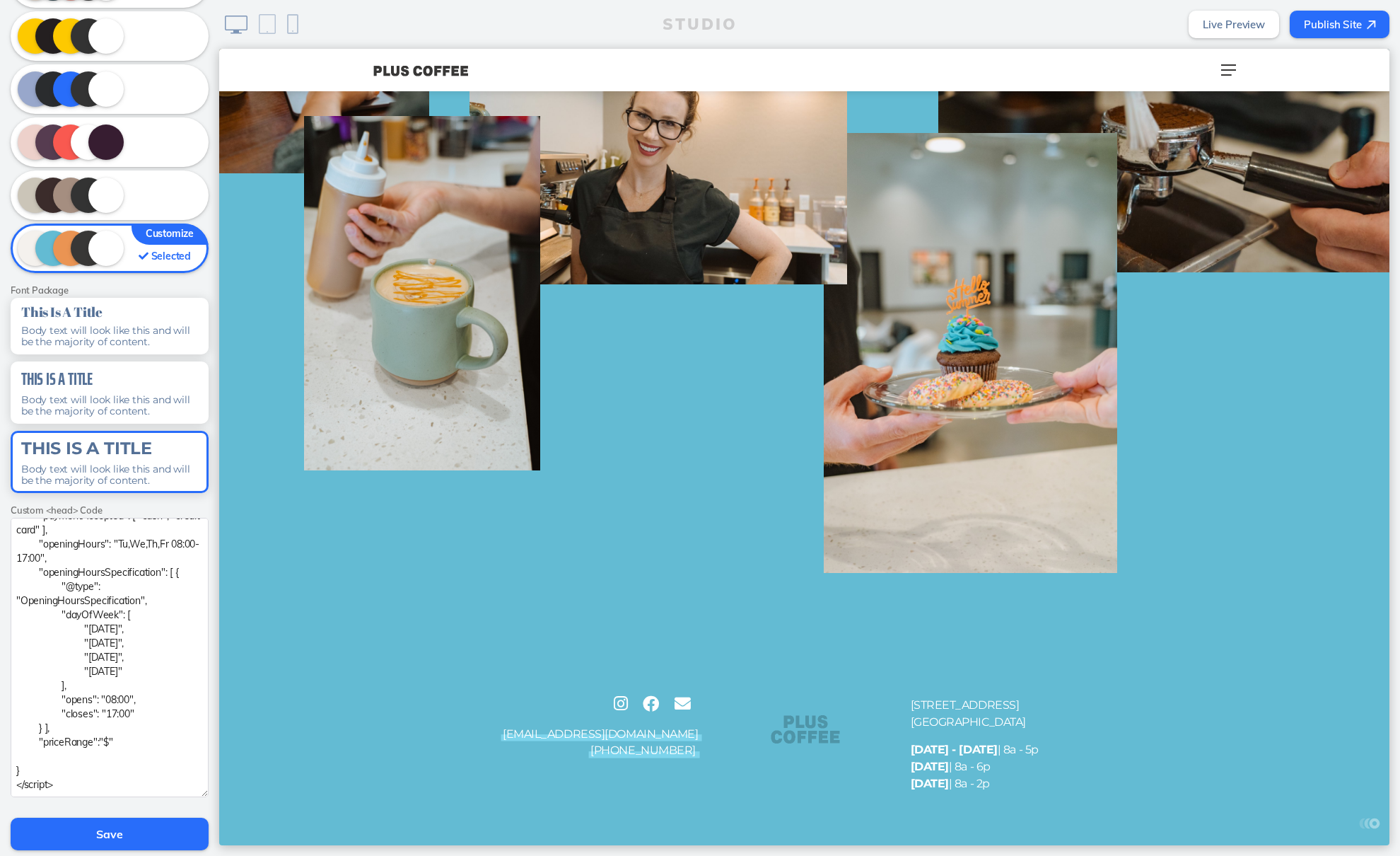
scroll to position [296, 0]
drag, startPoint x: 204, startPoint y: 680, endPoint x: 202, endPoint y: 791, distance: 111.0
click at [202, 793] on textarea "<!-- Generated using https://microdatagenerator.org/localbusiness-microdata-gen…" at bounding box center [109, 658] width 198 height 282
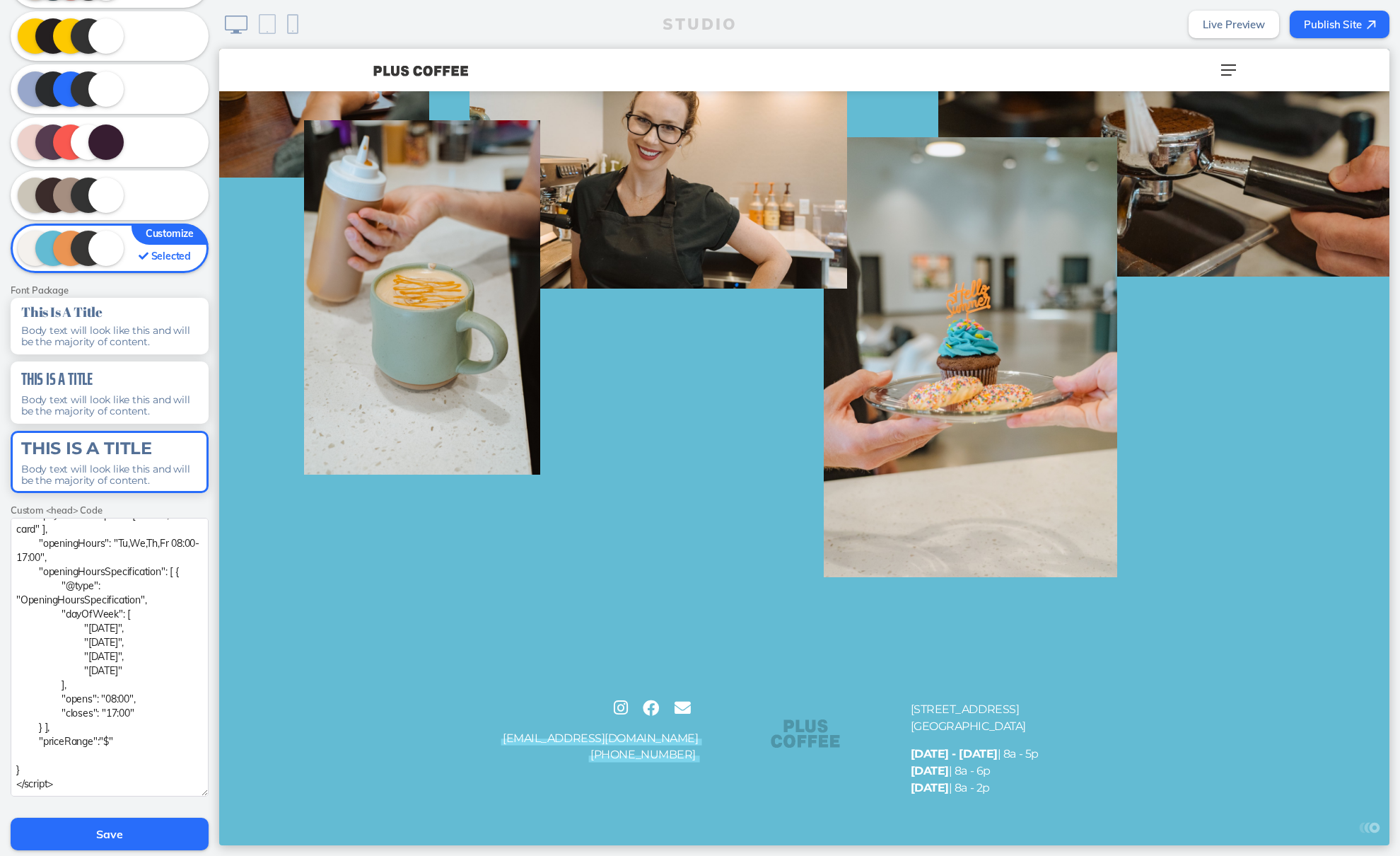
click at [157, 670] on textarea "<!-- Generated using https://microdatagenerator.org/localbusiness-microdata-gen…" at bounding box center [109, 657] width 198 height 279
paste textarea "script type="application/ld+json"> { "@context": "https://schema.org", "@type":…"
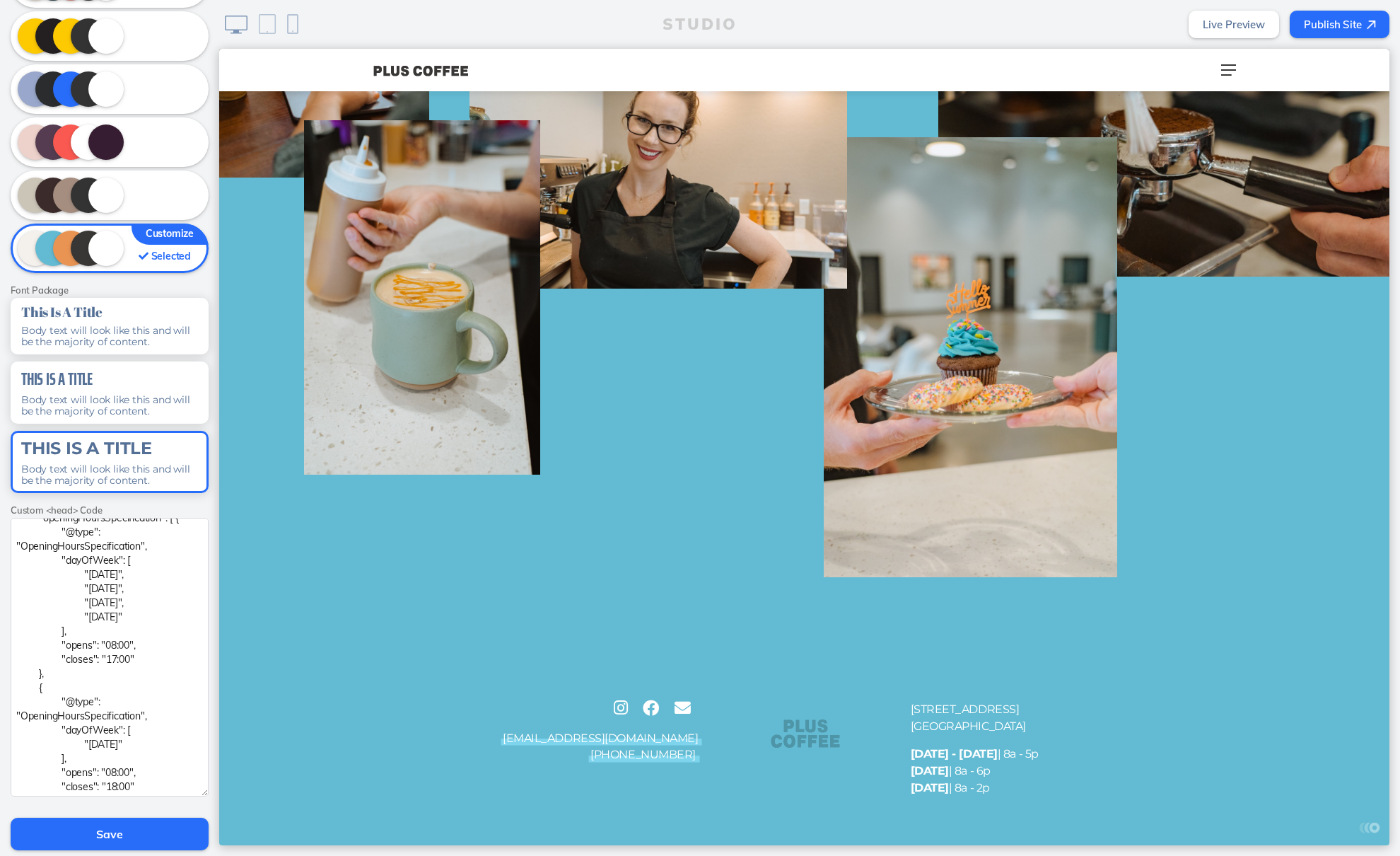
scroll to position [0, 0]
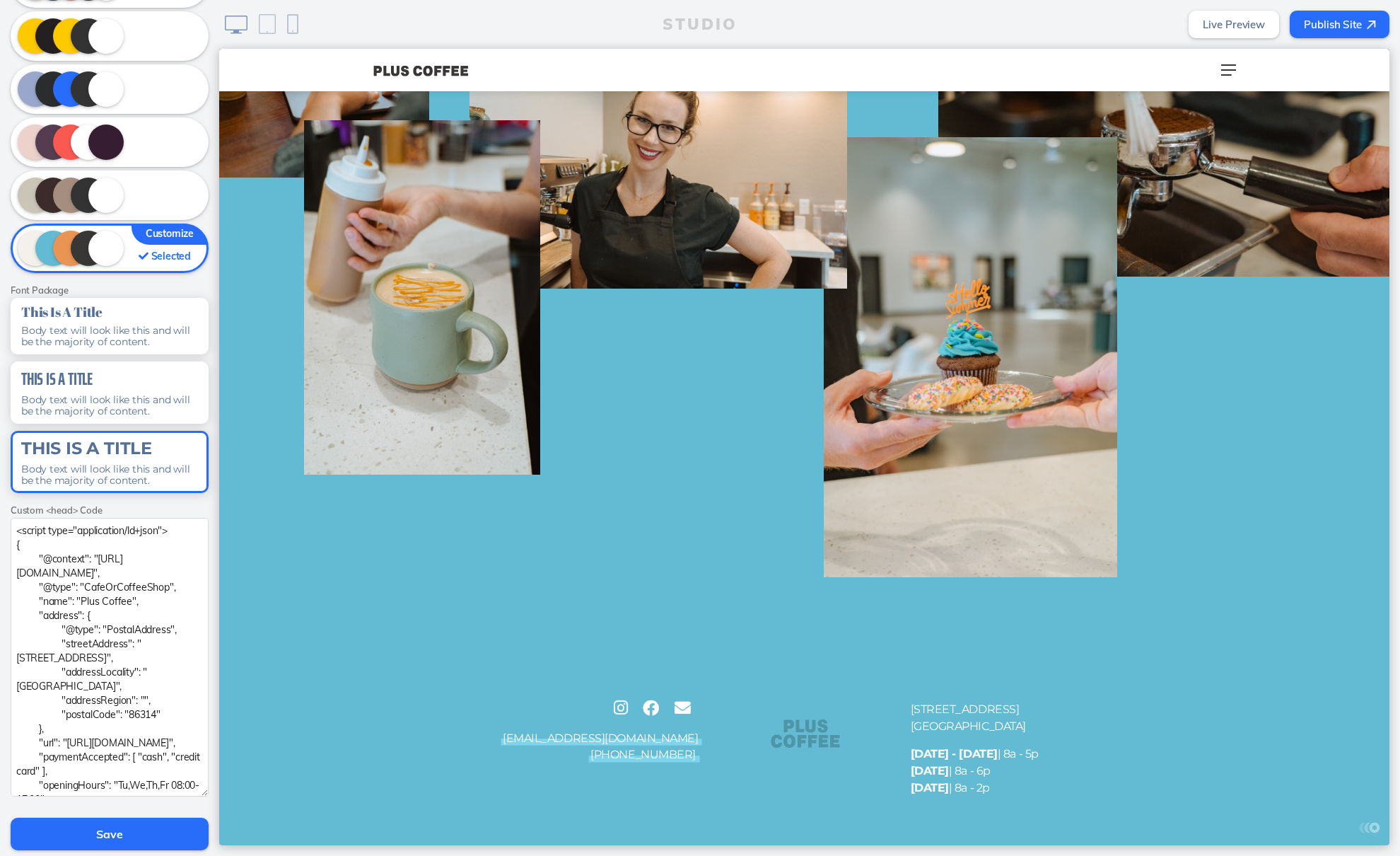
type textarea "<script type="application/ld+json"> { "@context": "https://schema.org", "@type"…"
click at [157, 832] on button "Save" at bounding box center [109, 834] width 198 height 33
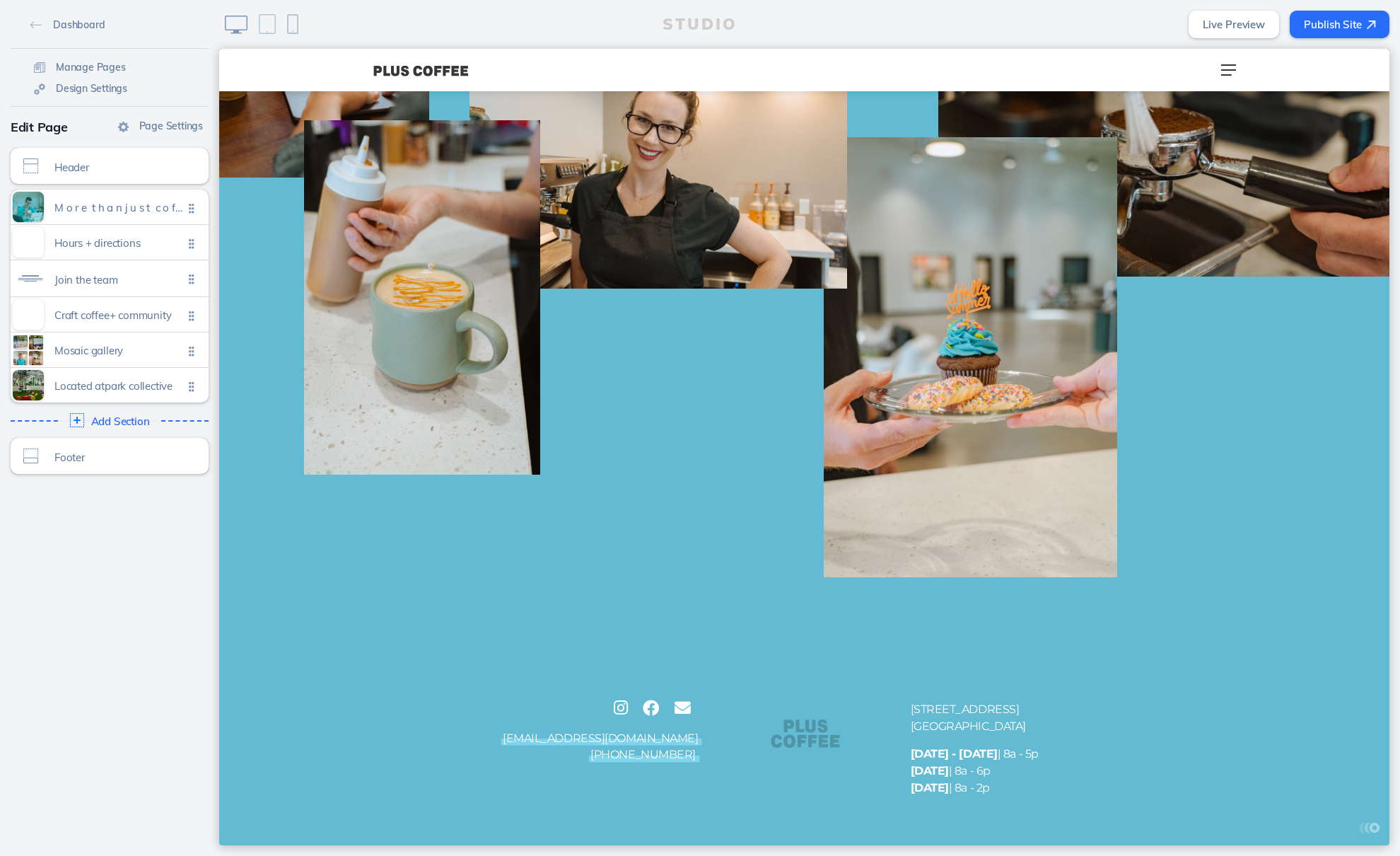
click at [1331, 18] on button "Publish Site" at bounding box center [1340, 24] width 100 height 27
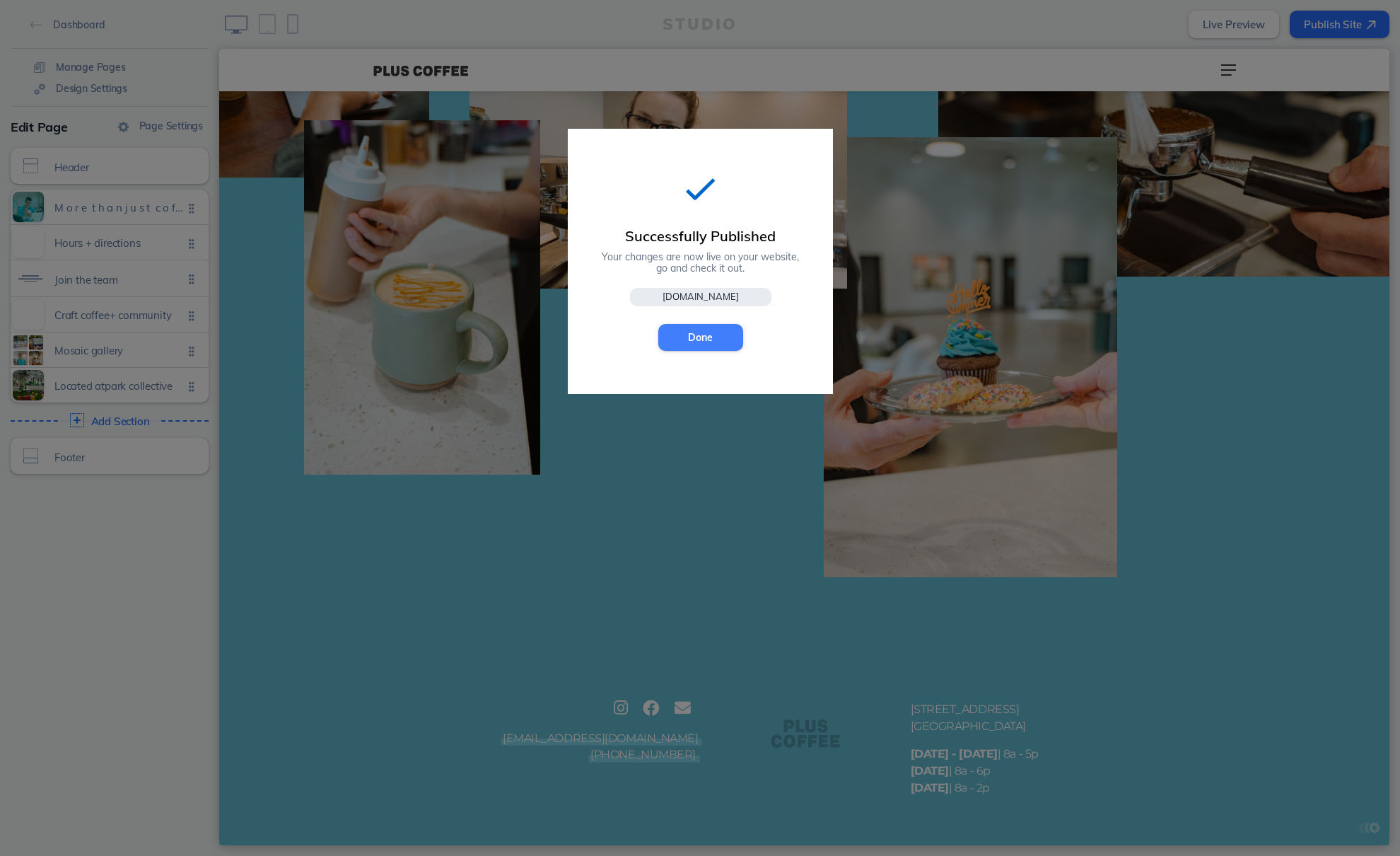
click at [706, 332] on button "Done" at bounding box center [700, 337] width 85 height 27
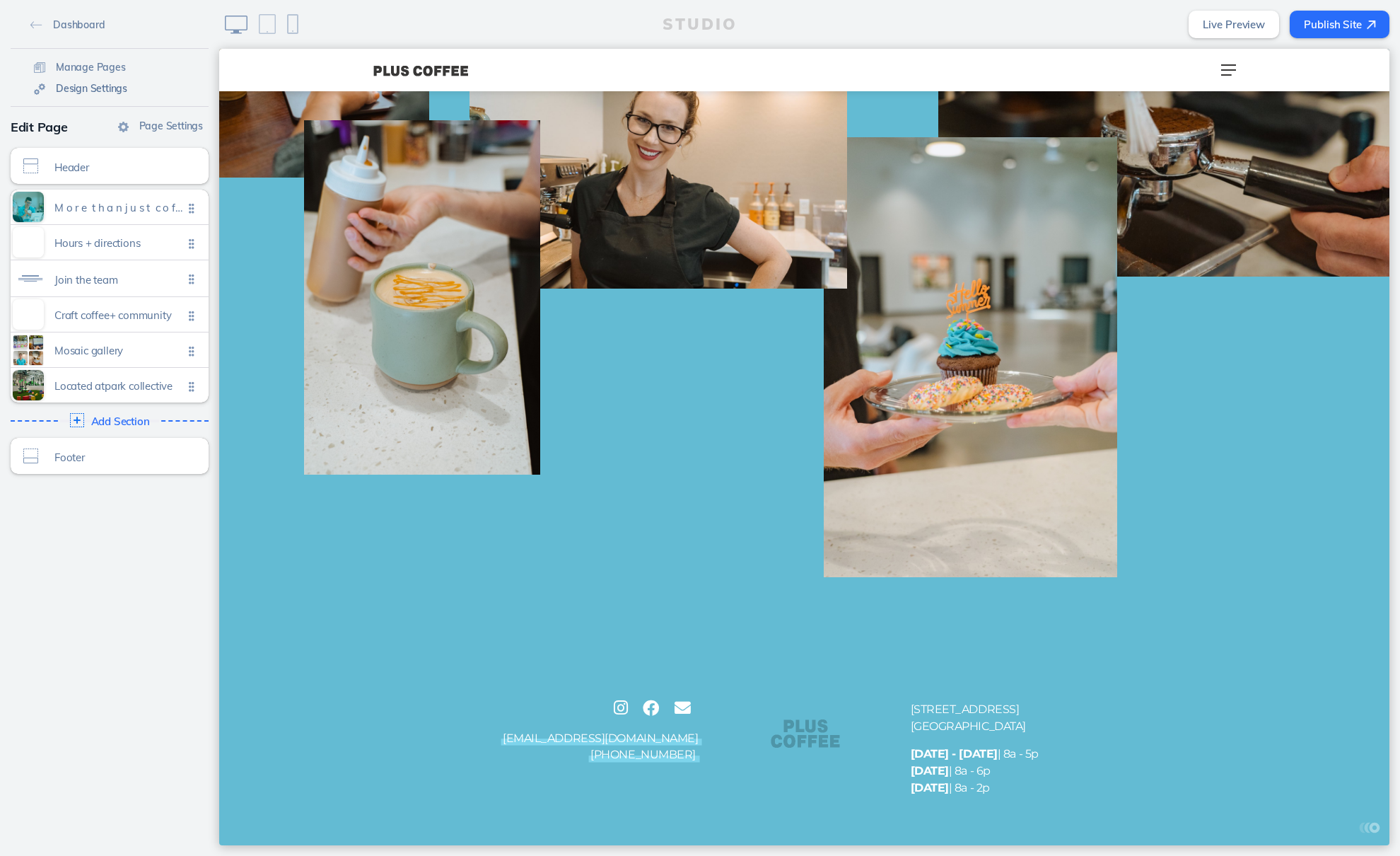
click at [95, 92] on span "Design Settings" at bounding box center [92, 88] width 72 height 13
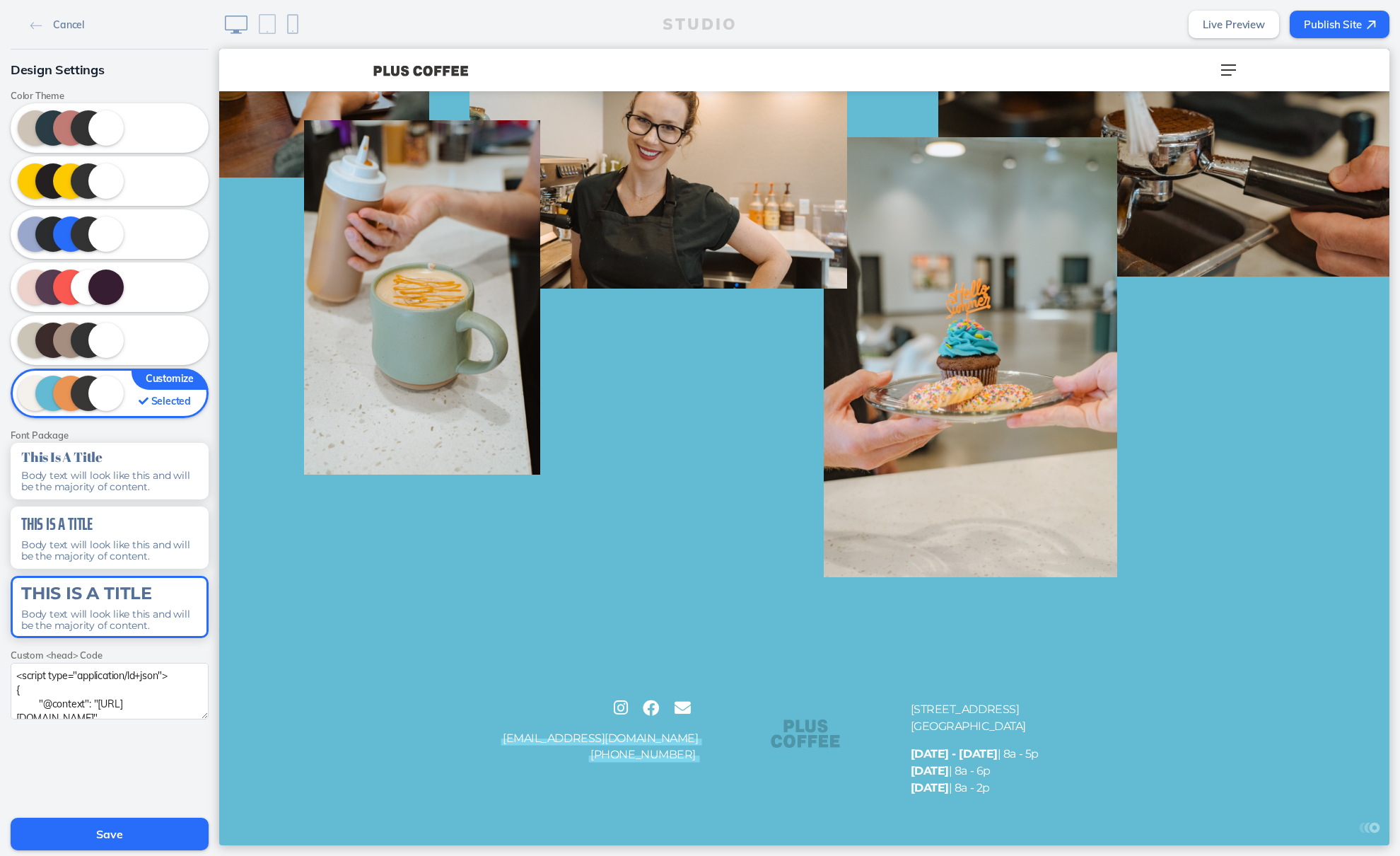
click at [138, 705] on textarea "<script type="application/ld+json"> { "@context": "https://schema.org", "@type"…" at bounding box center [109, 691] width 198 height 57
paste textarea ""@context": "https://schema.org", "@type": "CafeOrCoffeeShop", "name": "Plus Co…"
type textarea "<script type="application/ld+json"> { "@context": "https://schema.org", "@type"…"
click at [152, 833] on button "Save" at bounding box center [109, 834] width 198 height 33
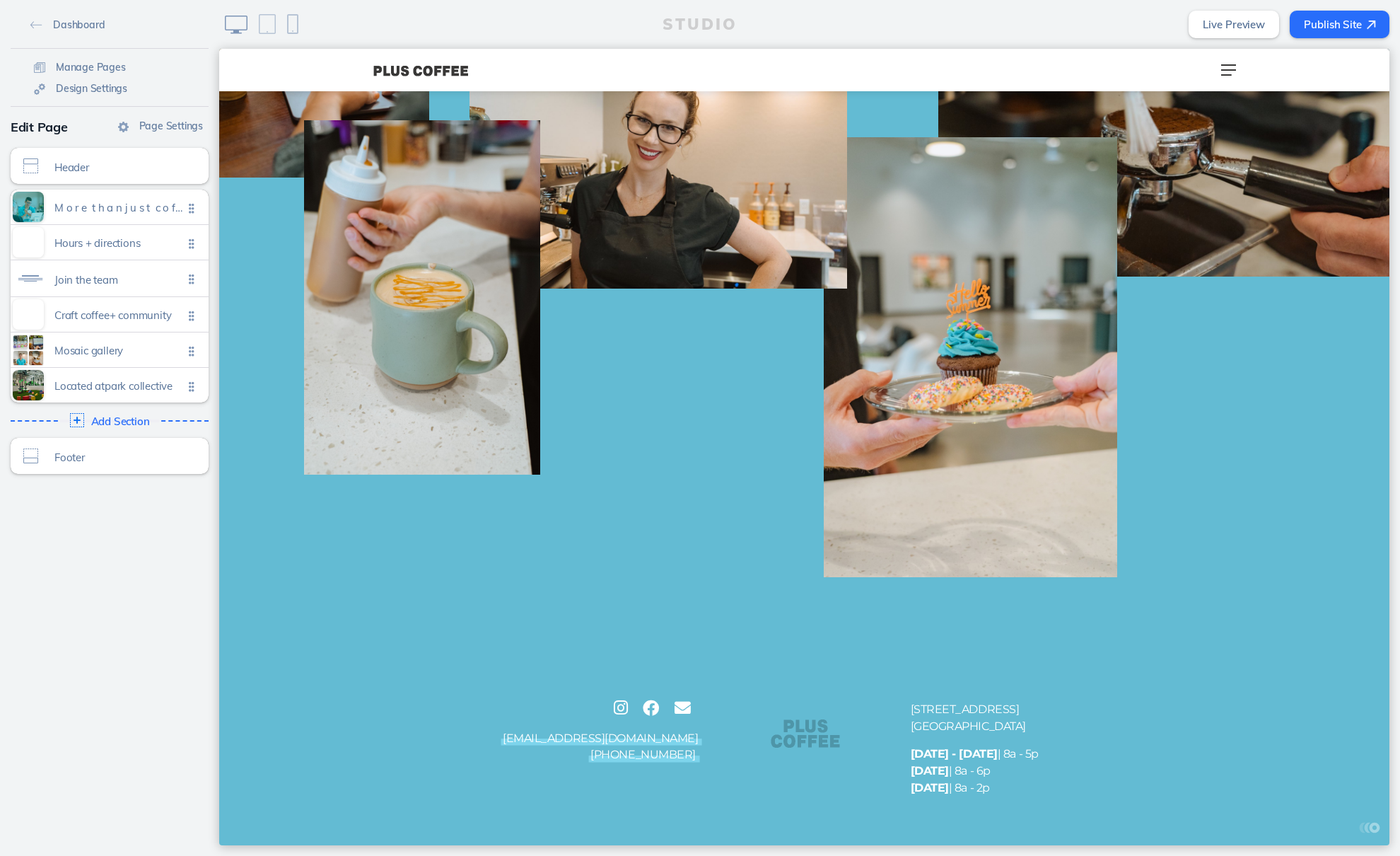
click at [1321, 16] on button "Publish Site" at bounding box center [1340, 24] width 100 height 27
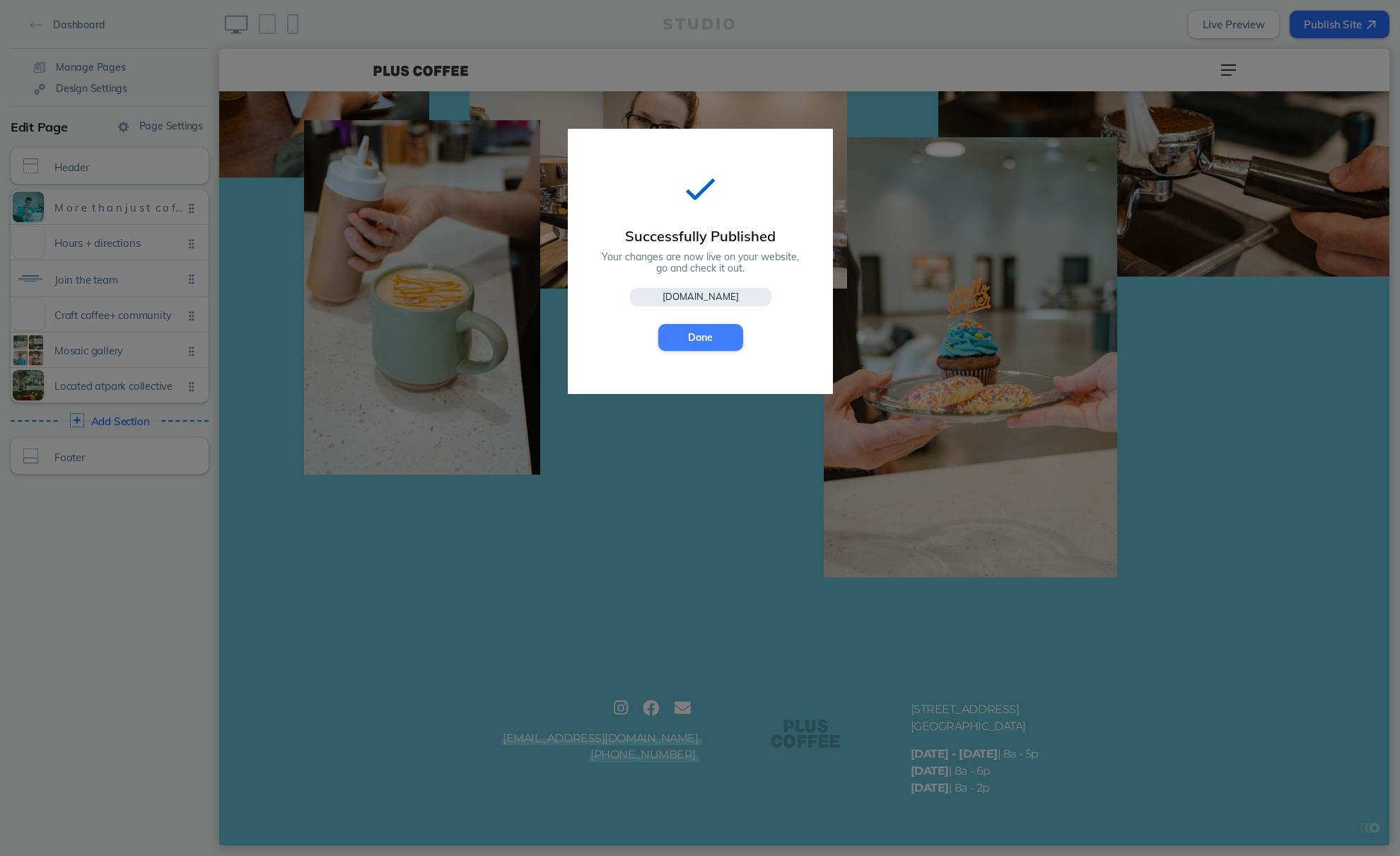
click at [724, 341] on button "Done" at bounding box center [700, 337] width 85 height 27
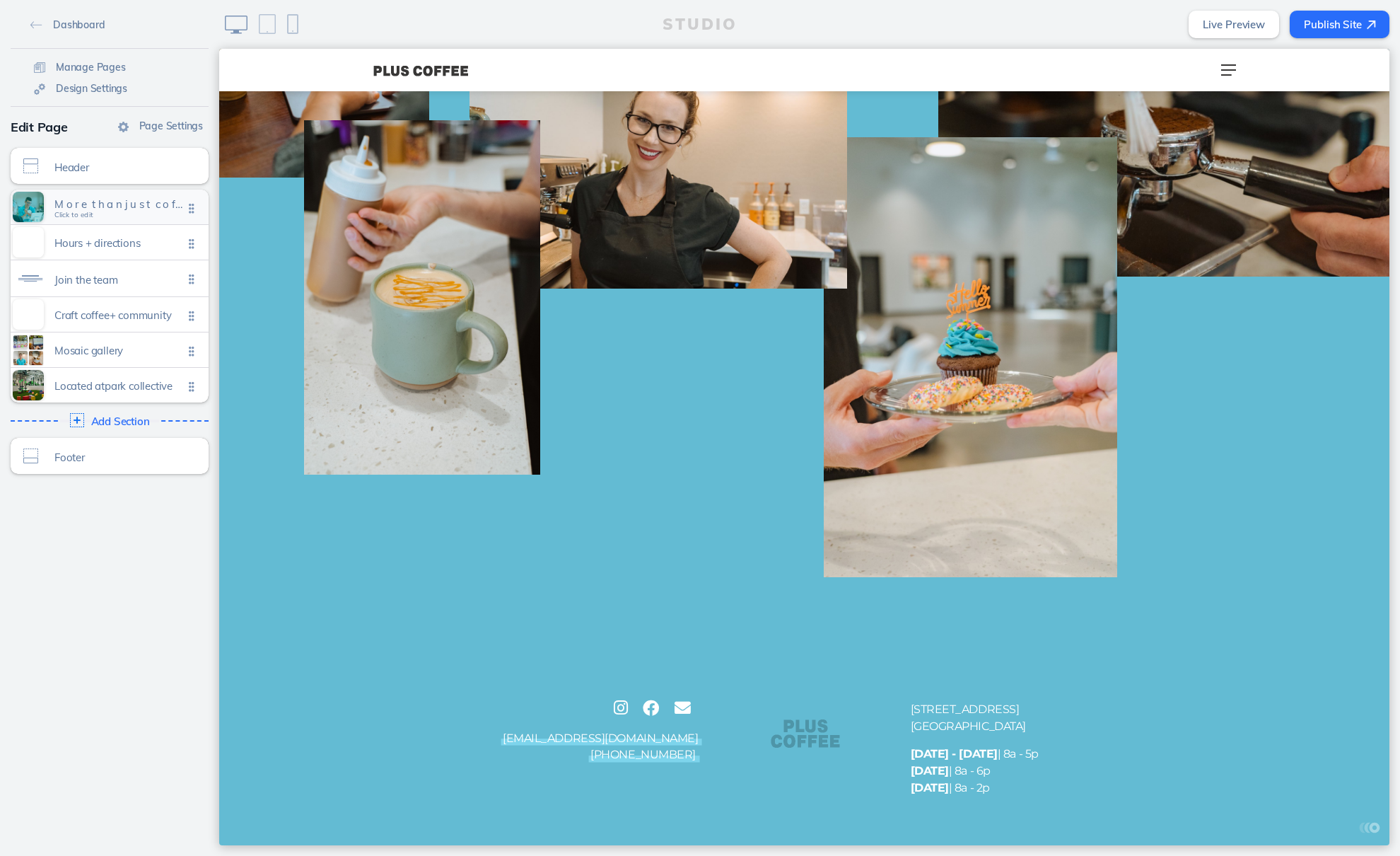
click at [96, 206] on span "M o r e t h a n j u s t c o f f e e" at bounding box center [118, 204] width 129 height 12
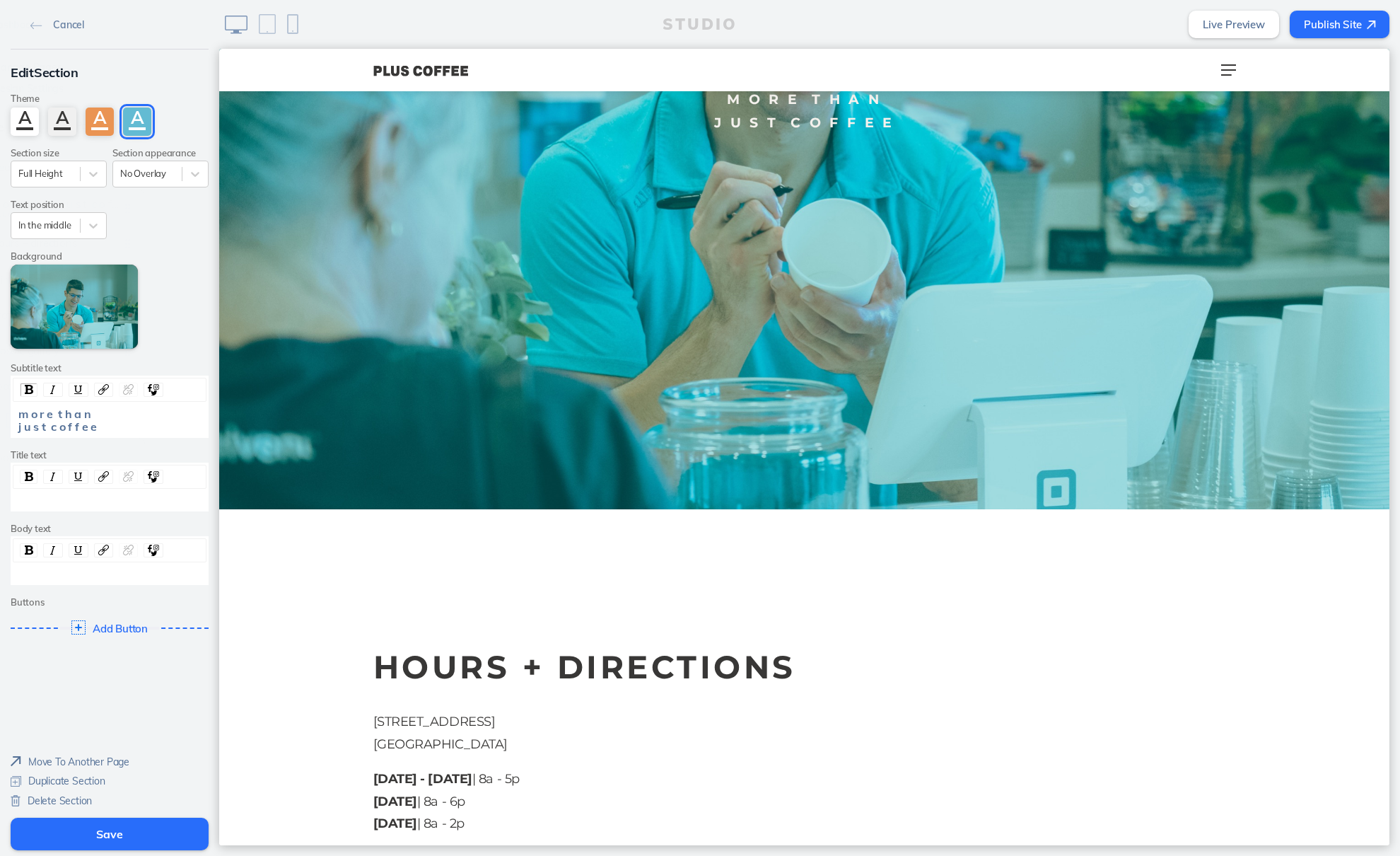
scroll to position [0, 0]
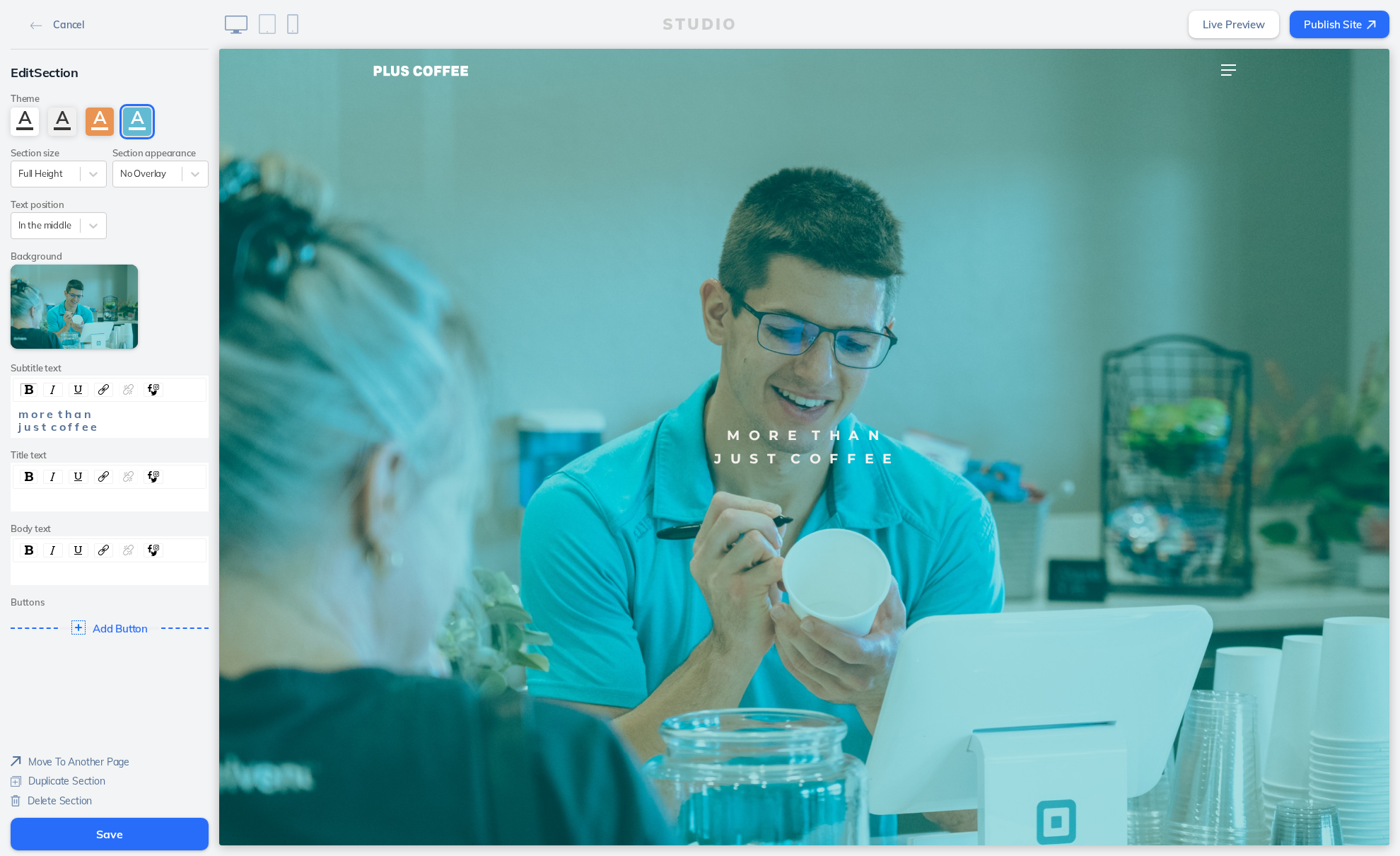
click at [60, 24] on span "Cancel" at bounding box center [68, 24] width 31 height 13
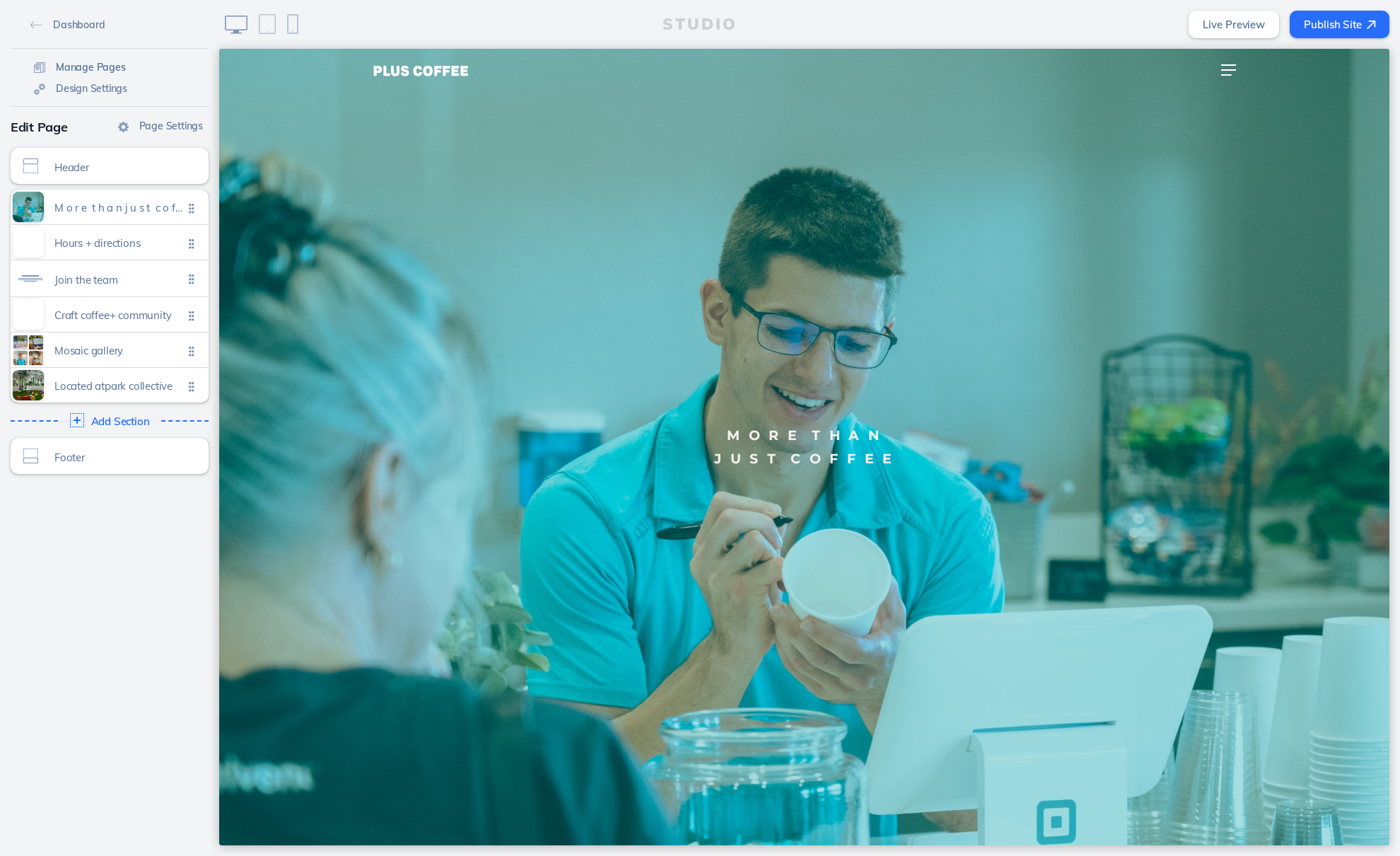
click at [80, 66] on span "Manage Pages" at bounding box center [91, 67] width 70 height 13
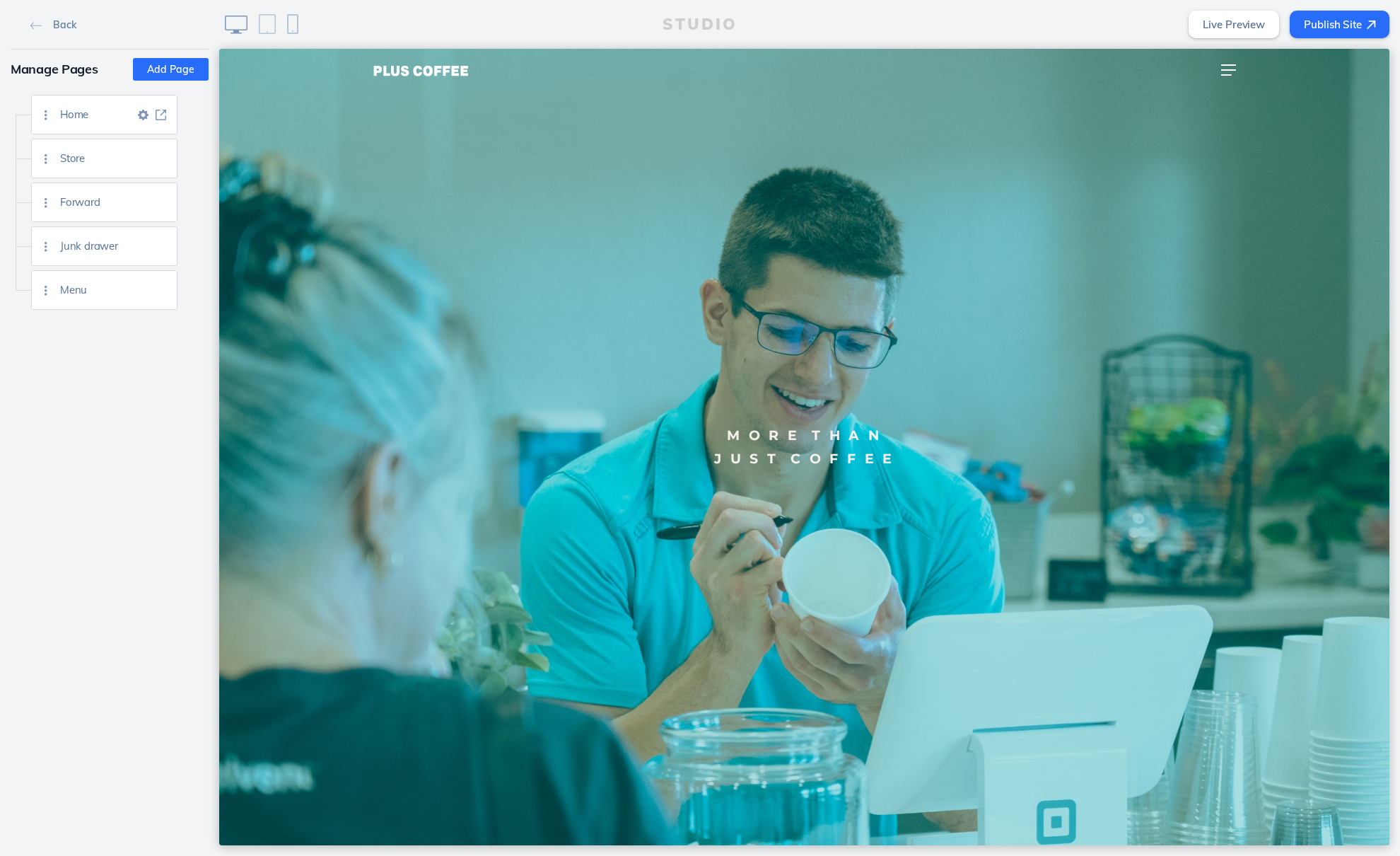
click at [142, 115] on img at bounding box center [144, 115] width 11 height 11
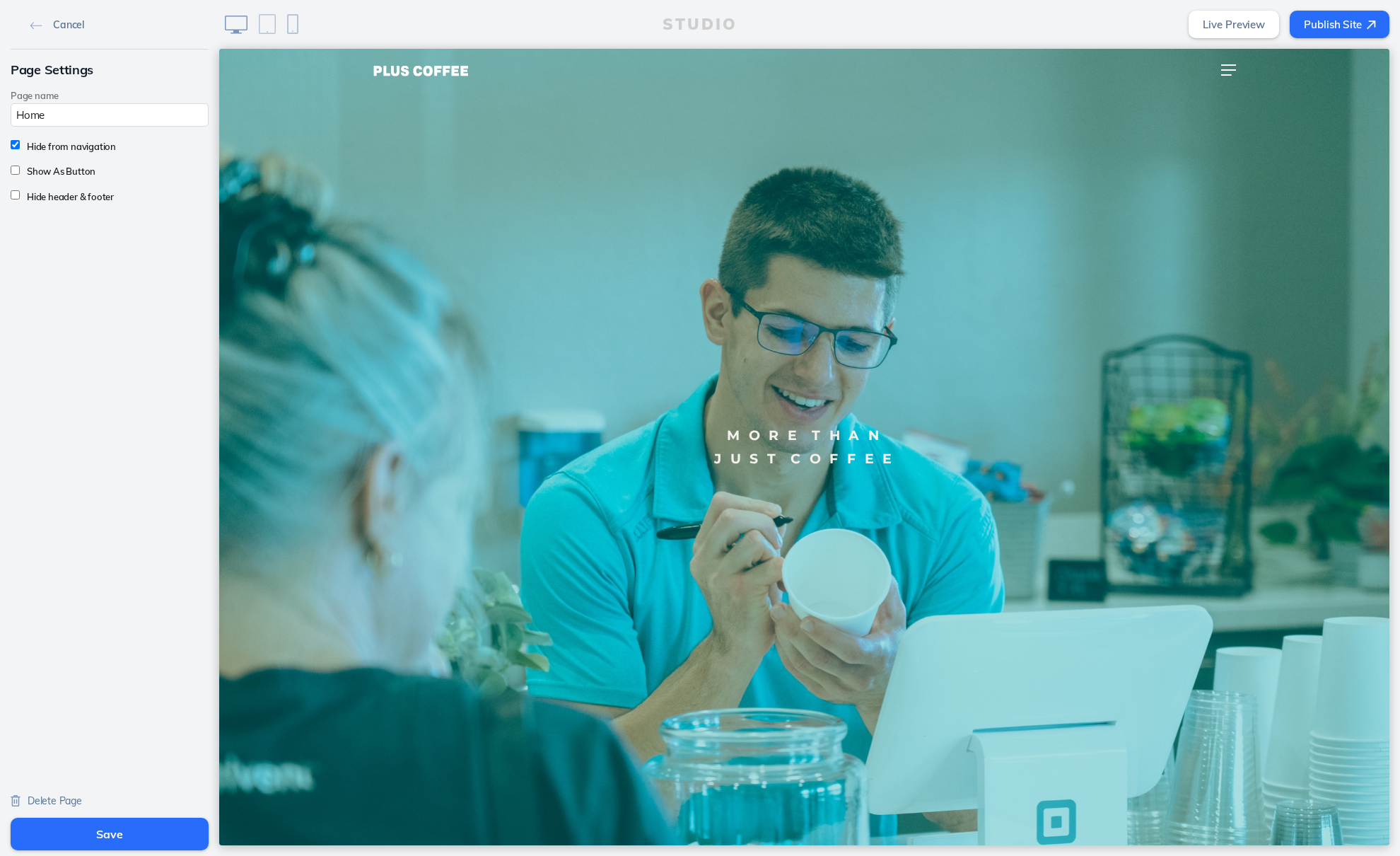
click at [33, 32] on link "Cancel" at bounding box center [56, 24] width 65 height 21
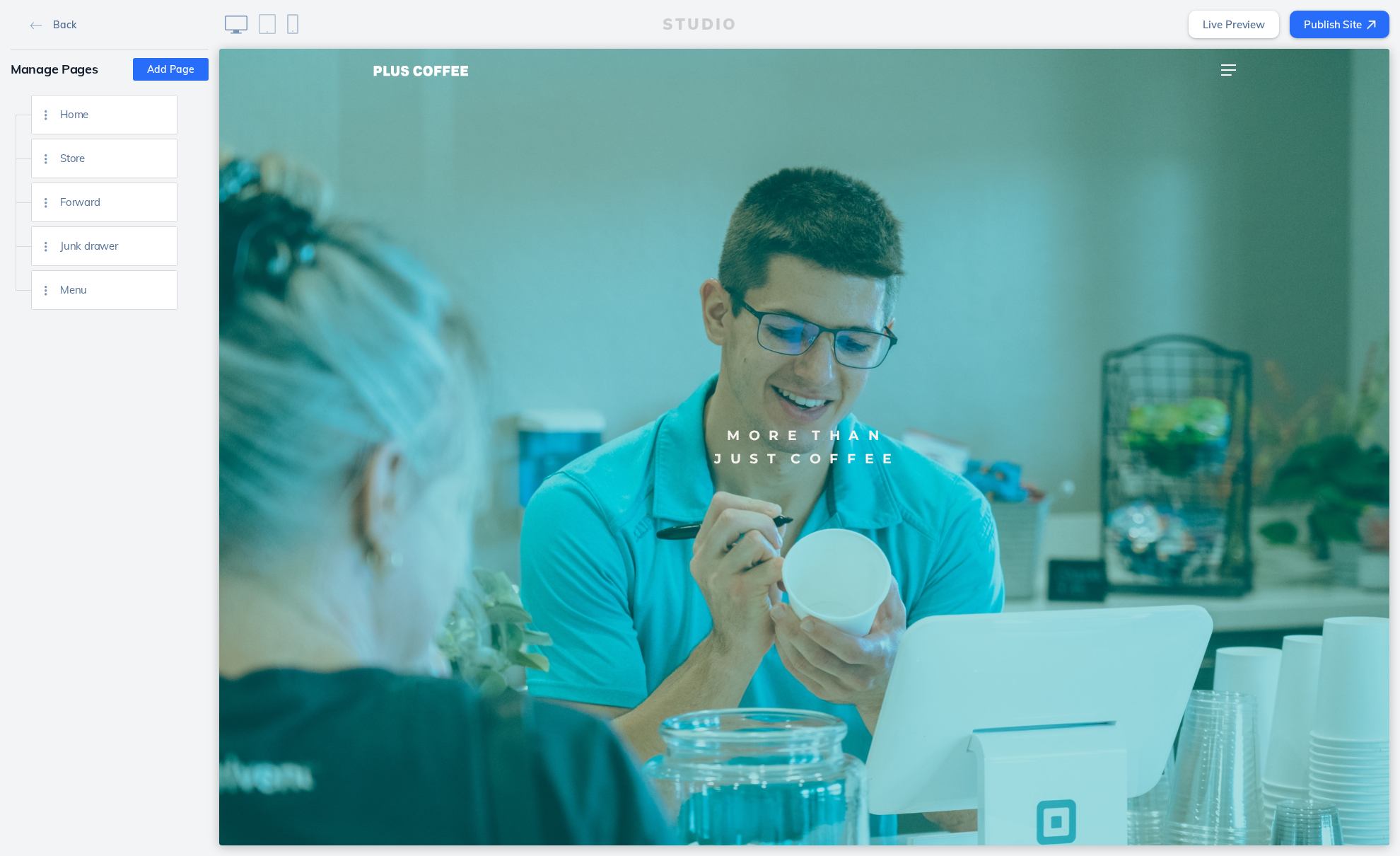
click at [59, 24] on span "Back" at bounding box center [64, 24] width 23 height 13
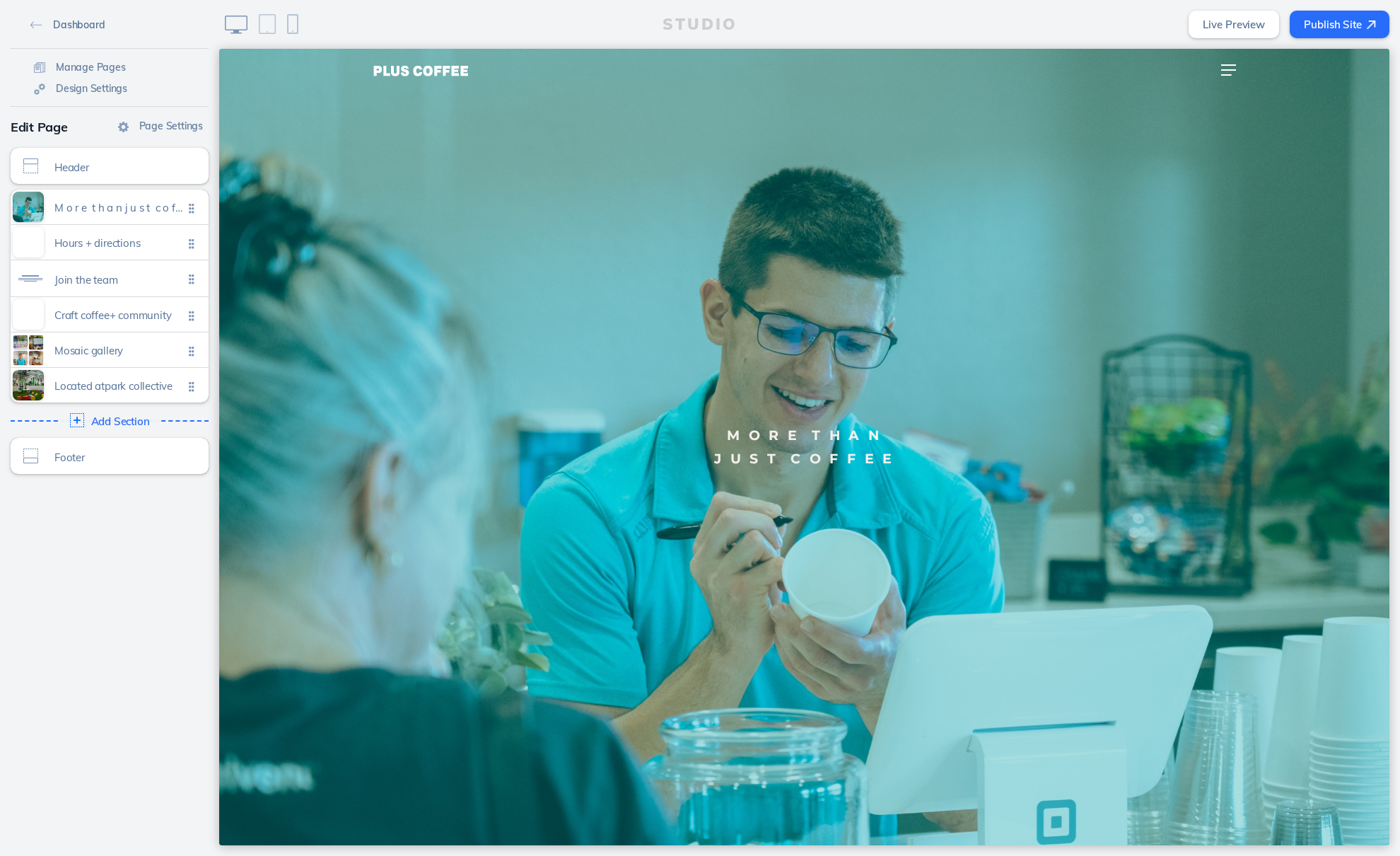
click at [70, 24] on span "Dashboard" at bounding box center [79, 24] width 52 height 13
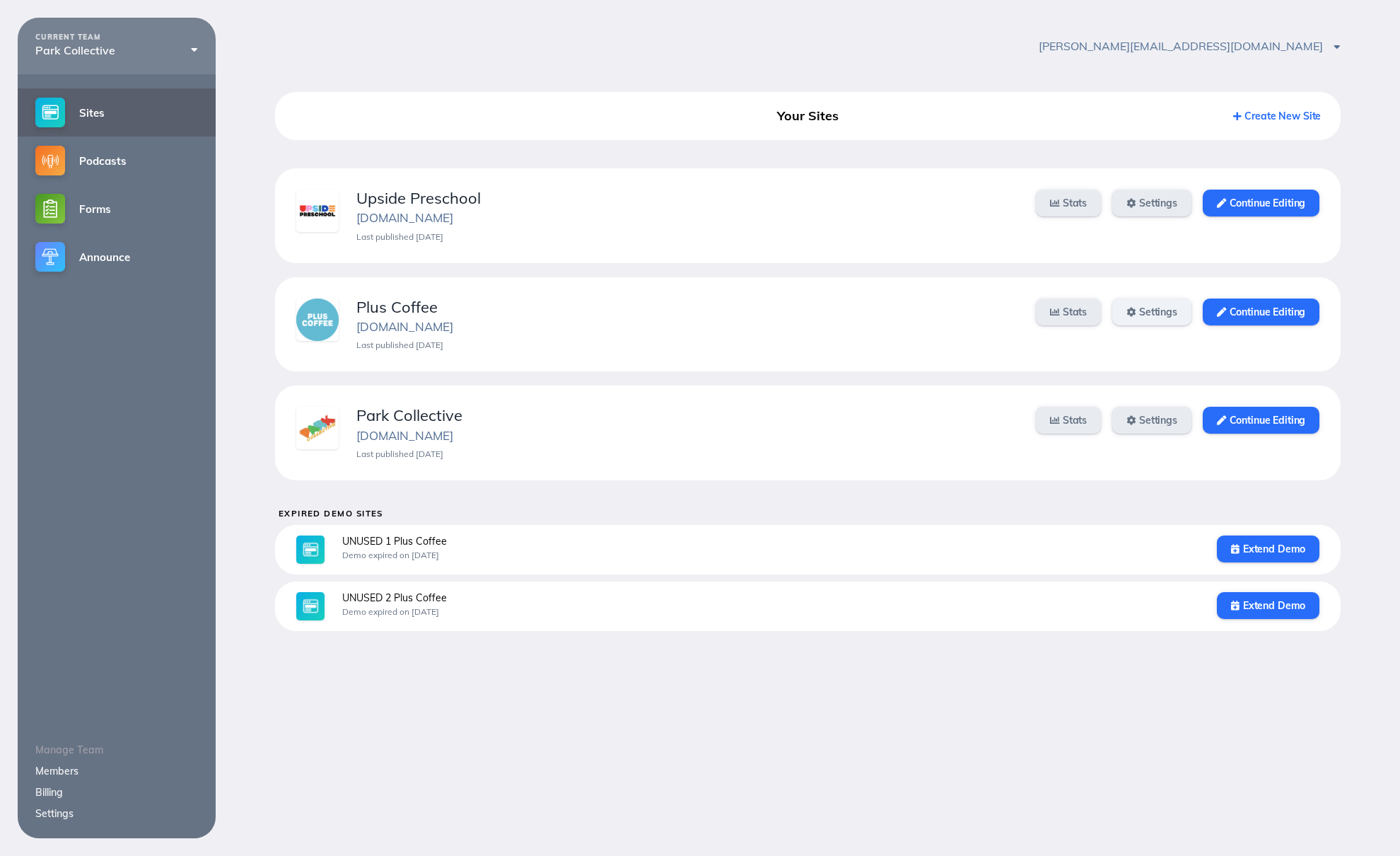
click at [1154, 312] on link "Settings" at bounding box center [1152, 312] width 79 height 27
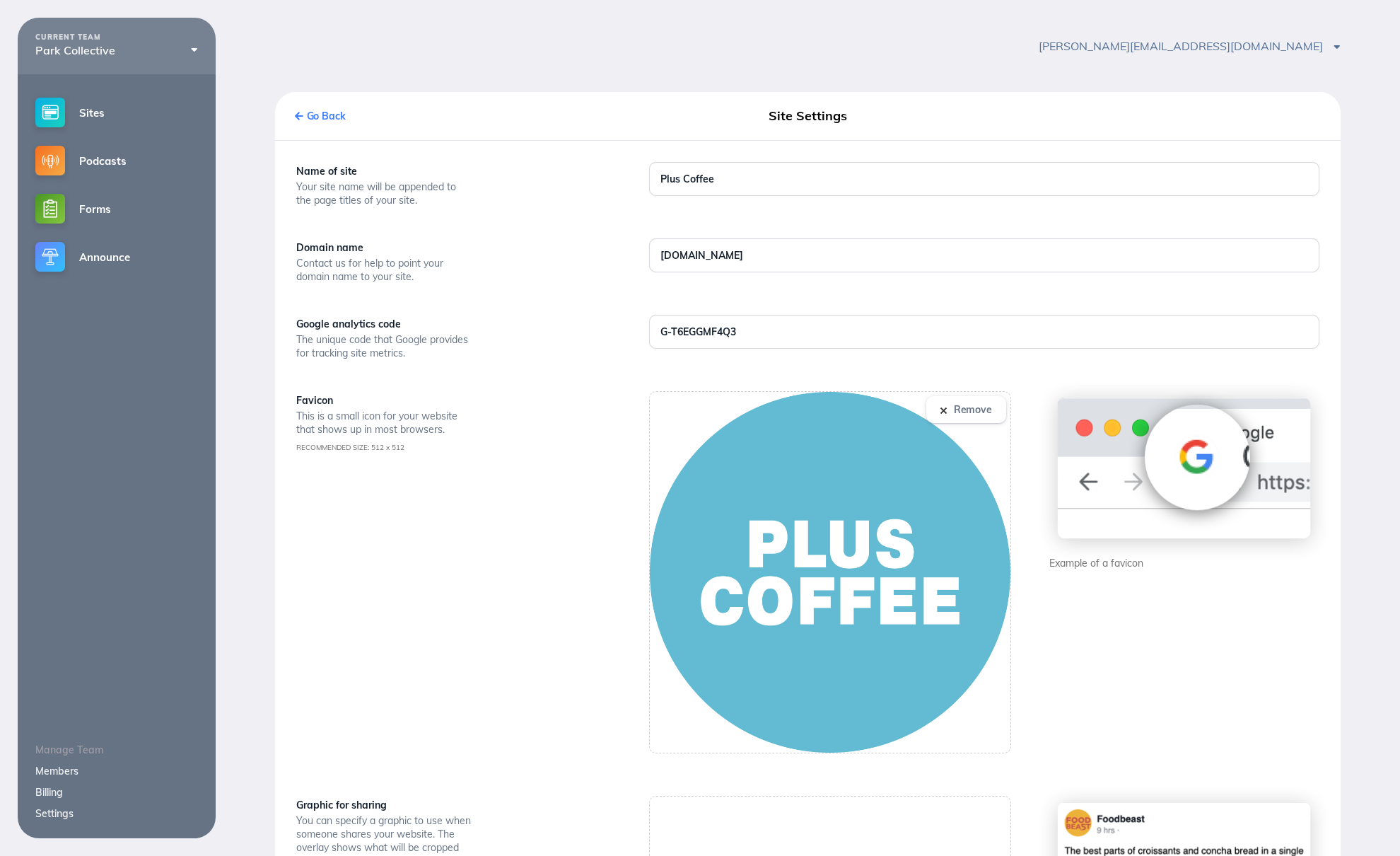
click at [312, 120] on link "Go Back" at bounding box center [320, 116] width 51 height 13
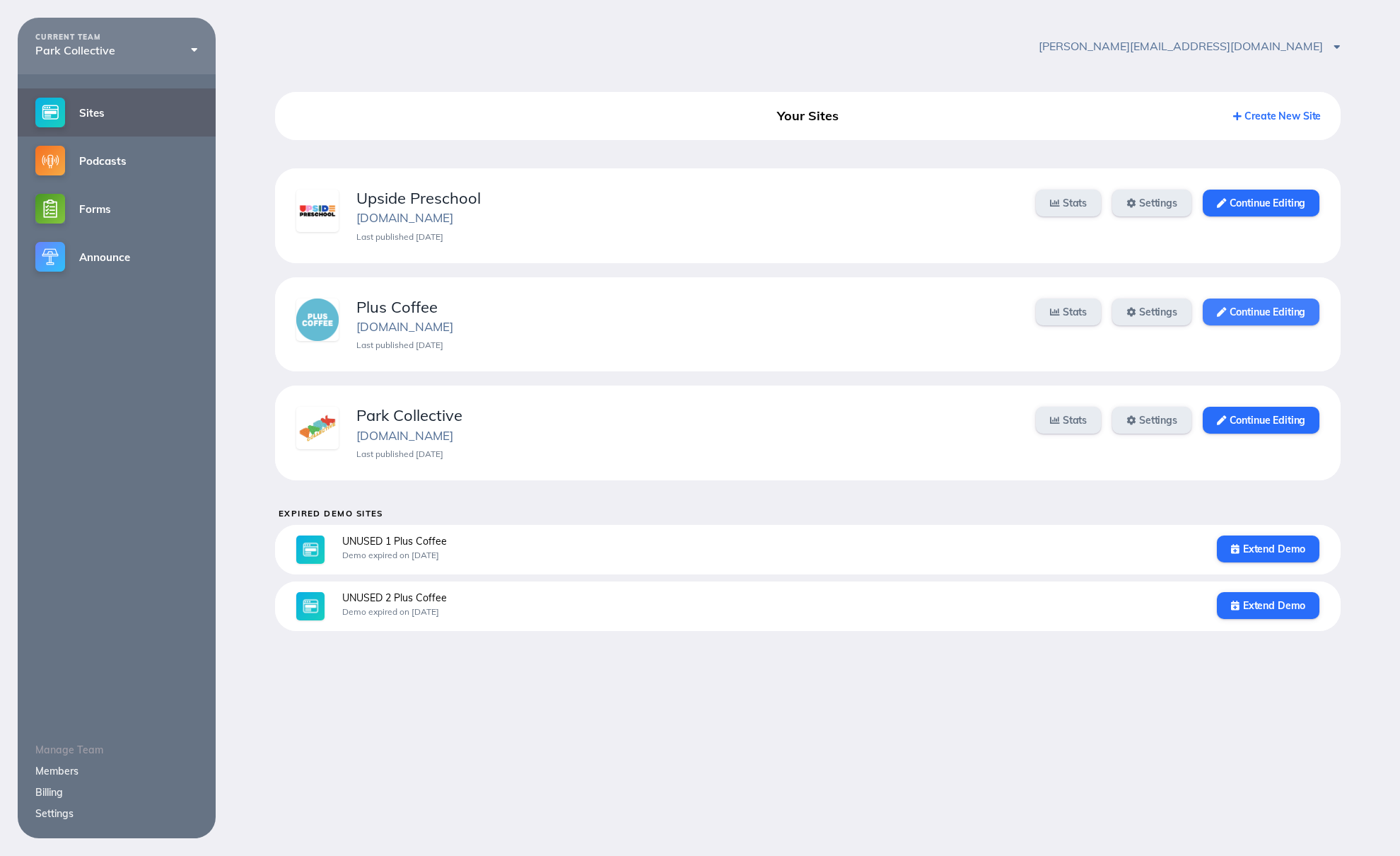
click at [1240, 316] on link "Continue Editing" at bounding box center [1261, 312] width 117 height 27
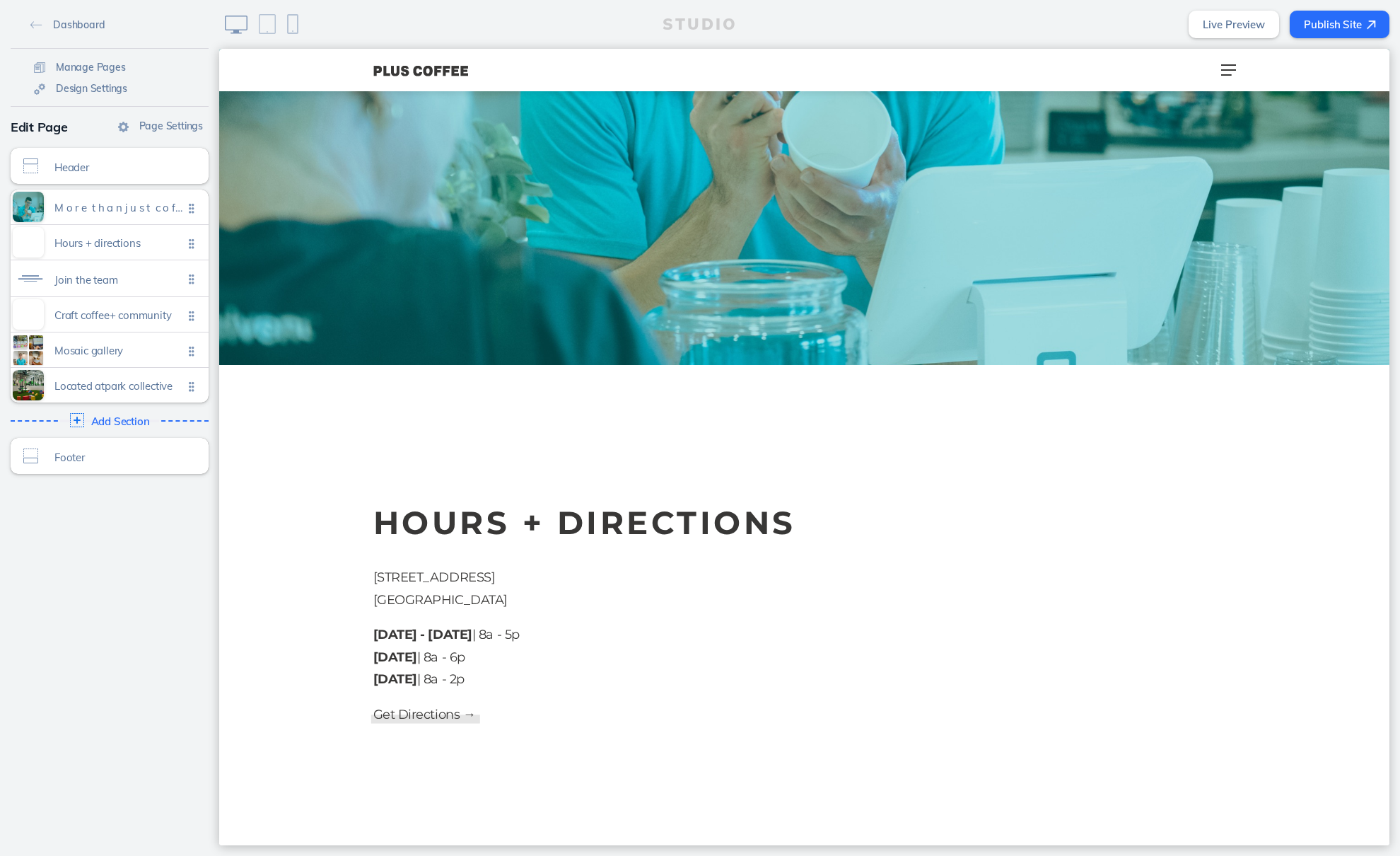
scroll to position [495, 0]
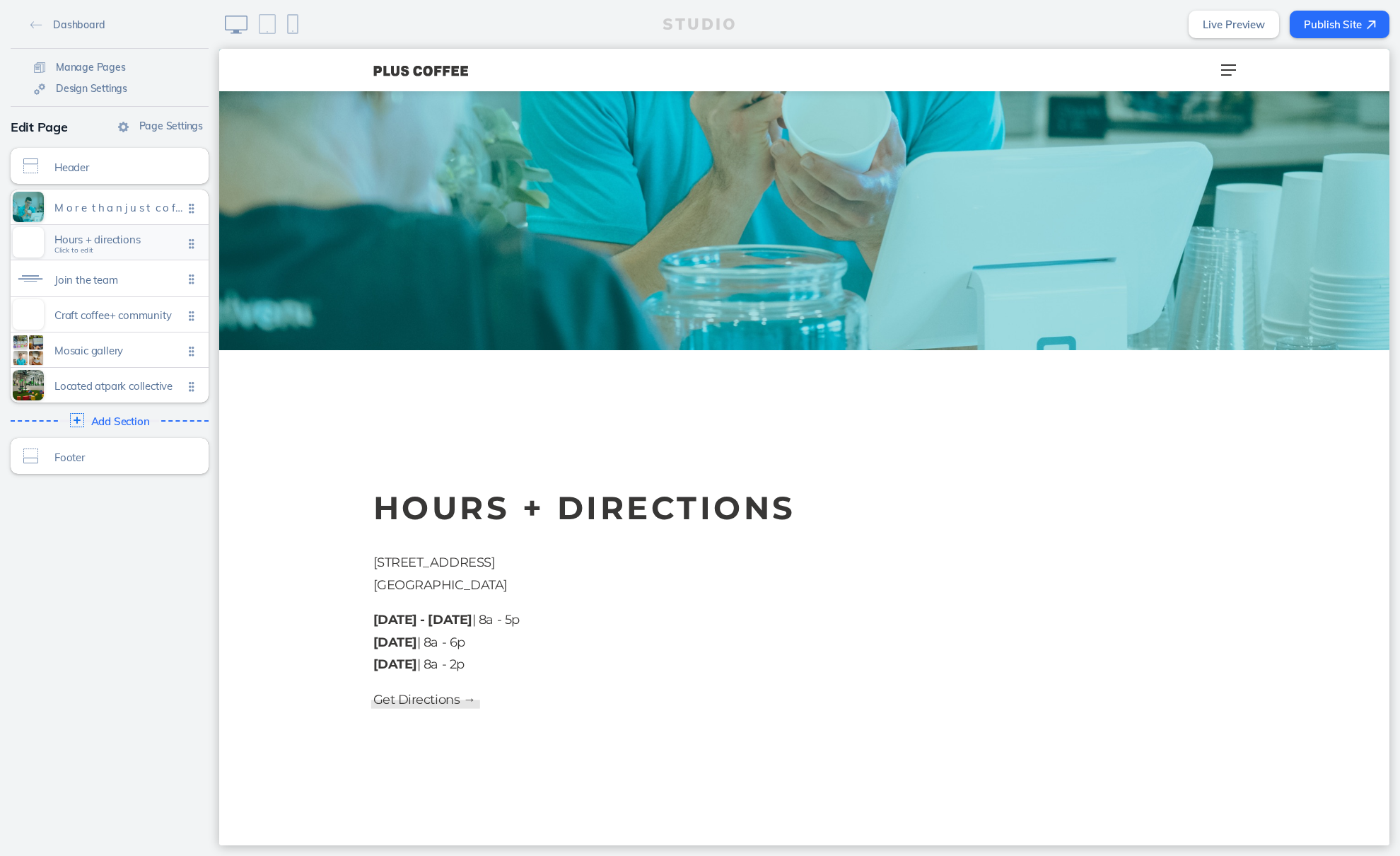
click at [136, 246] on span "Hours + directions Click to edit" at bounding box center [118, 243] width 129 height 12
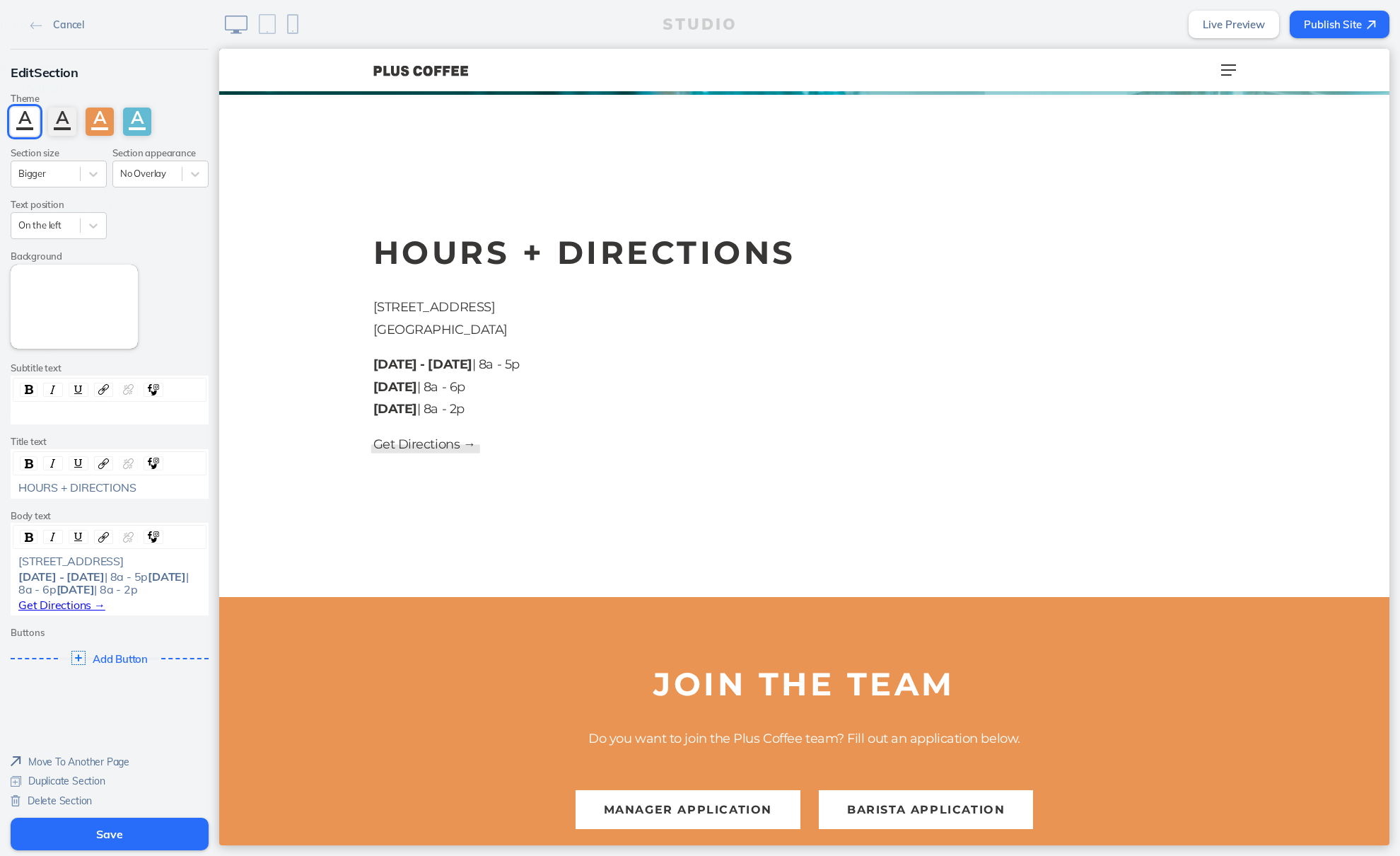
scroll to position [754, 0]
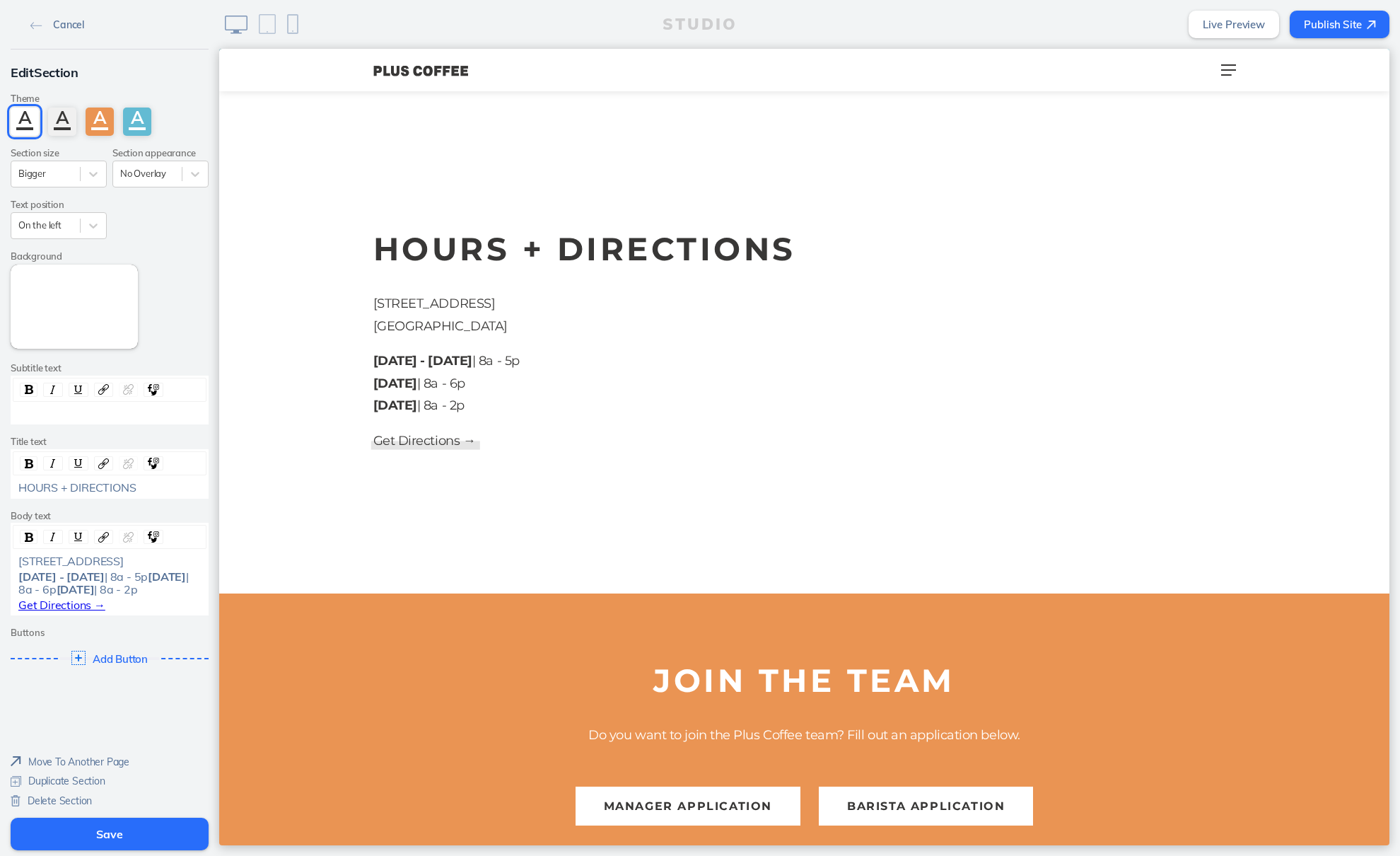
click at [65, 24] on span "Cancel" at bounding box center [68, 24] width 31 height 13
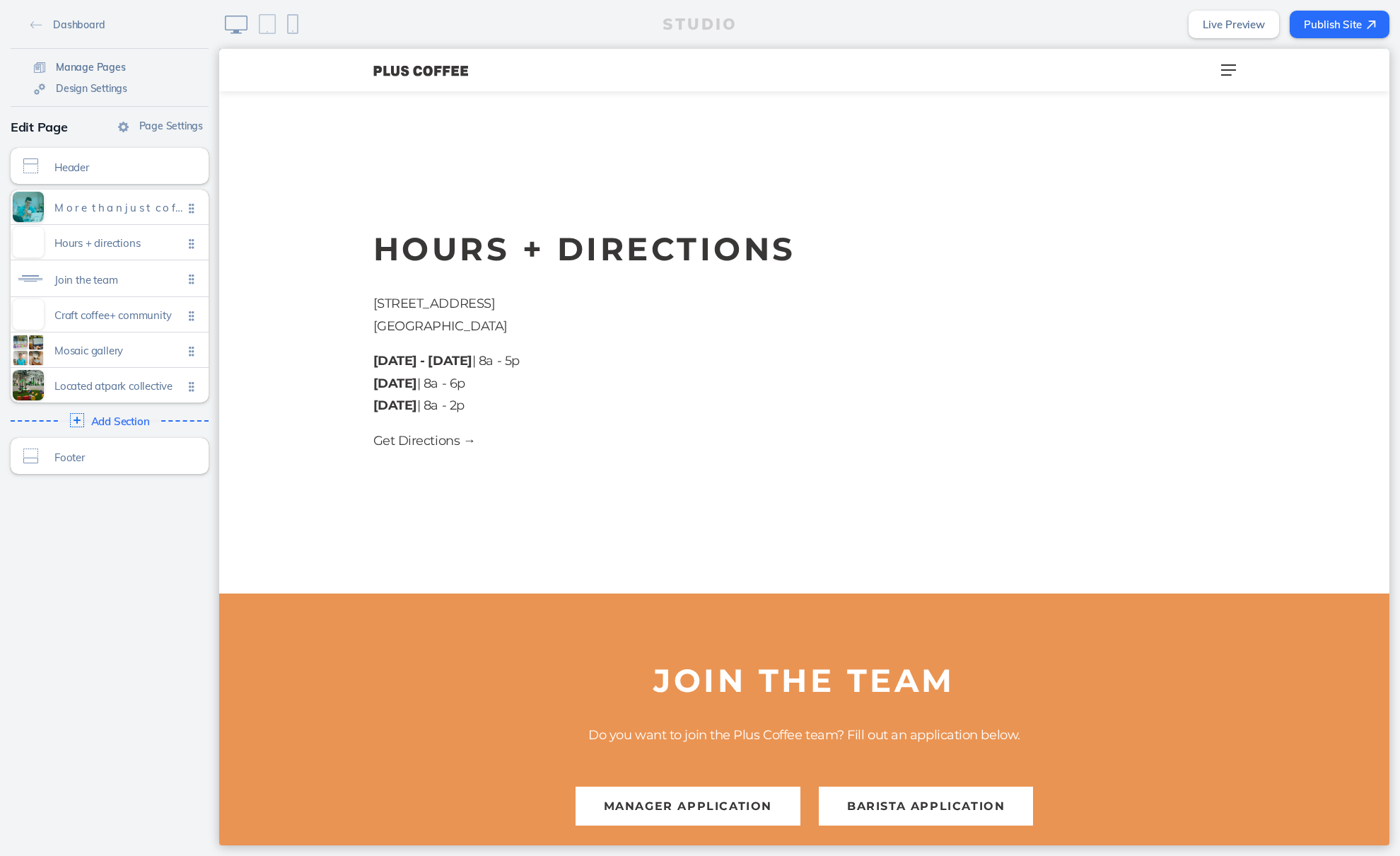
click at [85, 67] on span "Manage Pages" at bounding box center [91, 67] width 70 height 13
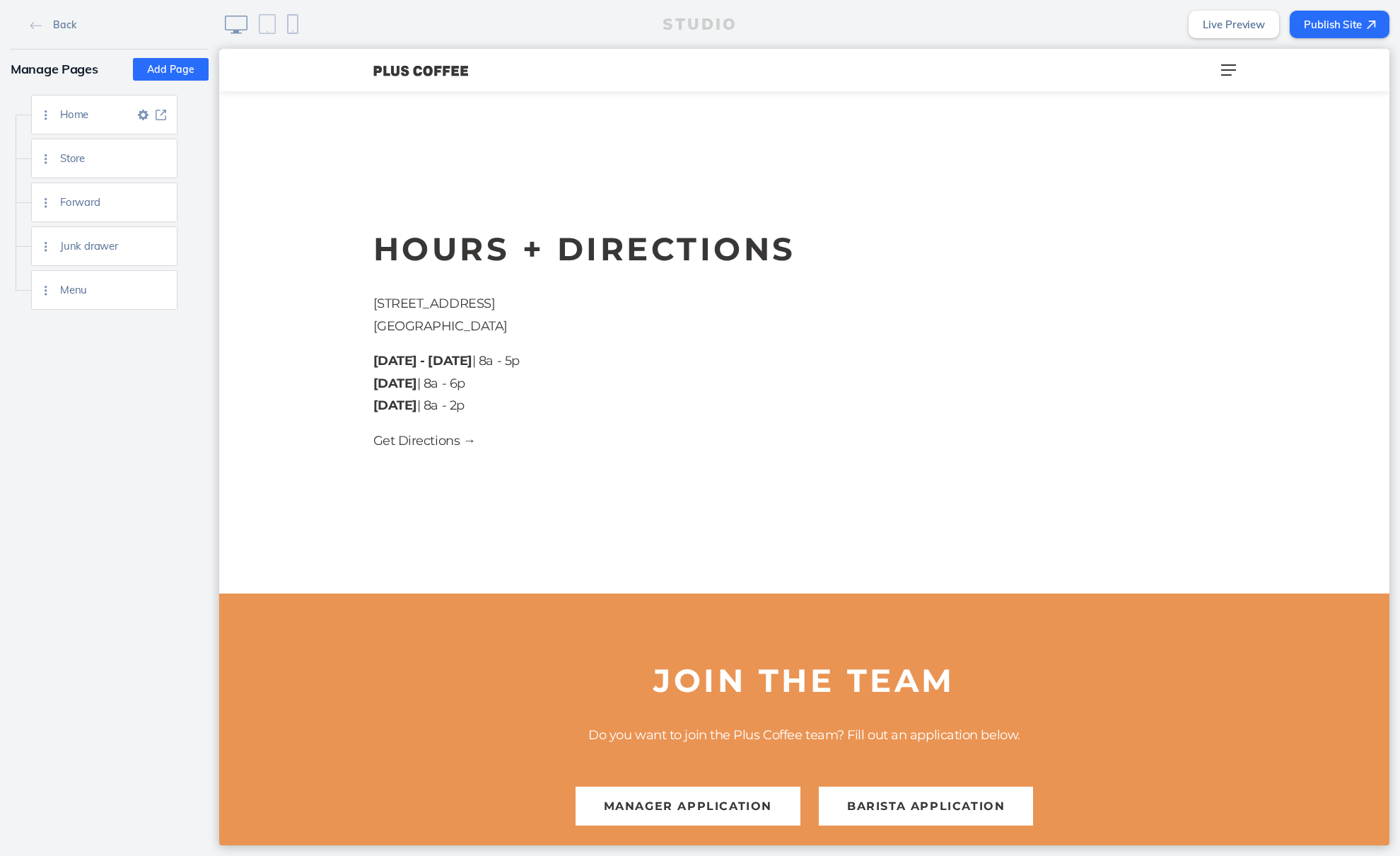
click at [138, 118] on img at bounding box center [144, 115] width 11 height 11
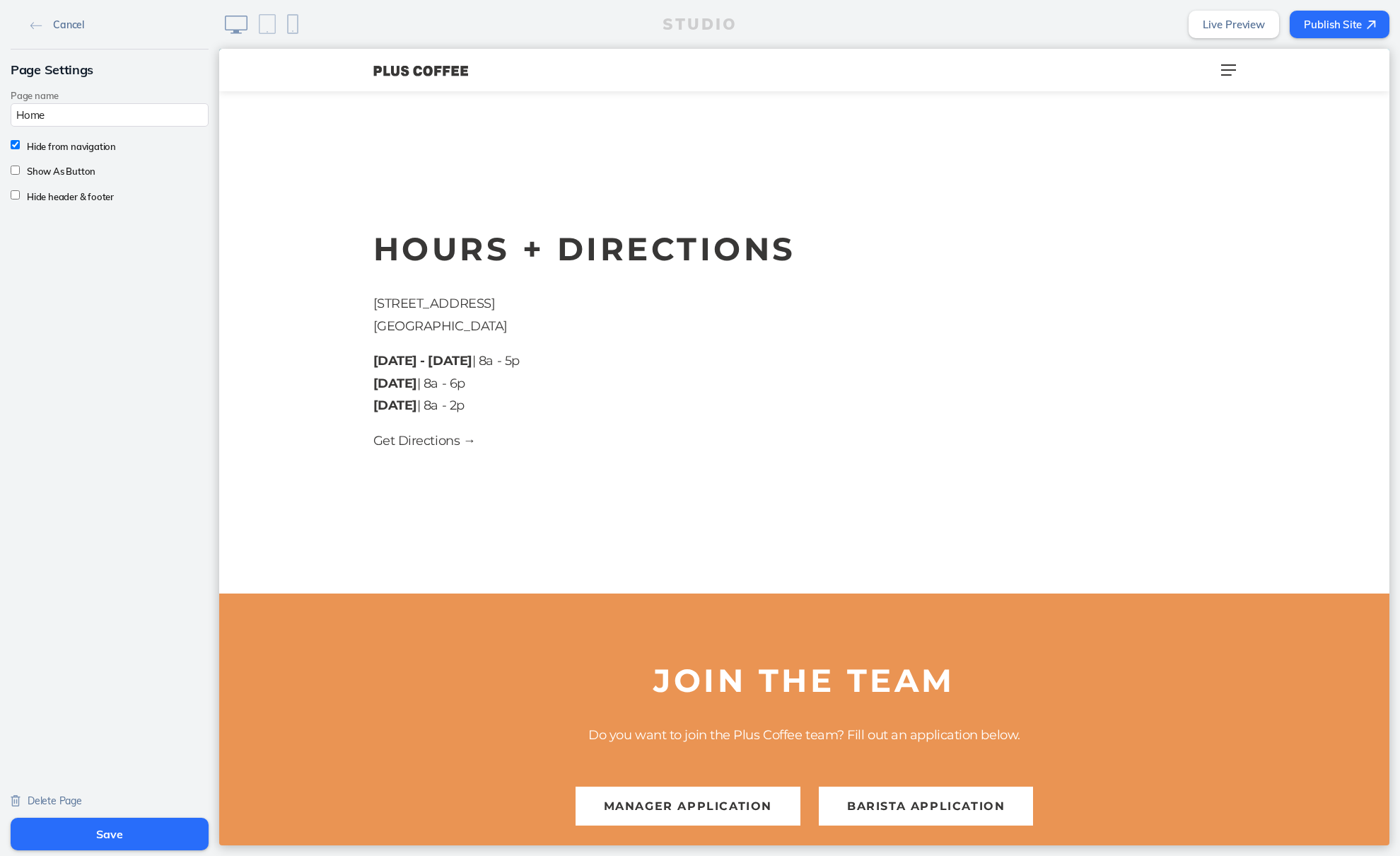
click at [69, 21] on span "Cancel" at bounding box center [68, 24] width 31 height 13
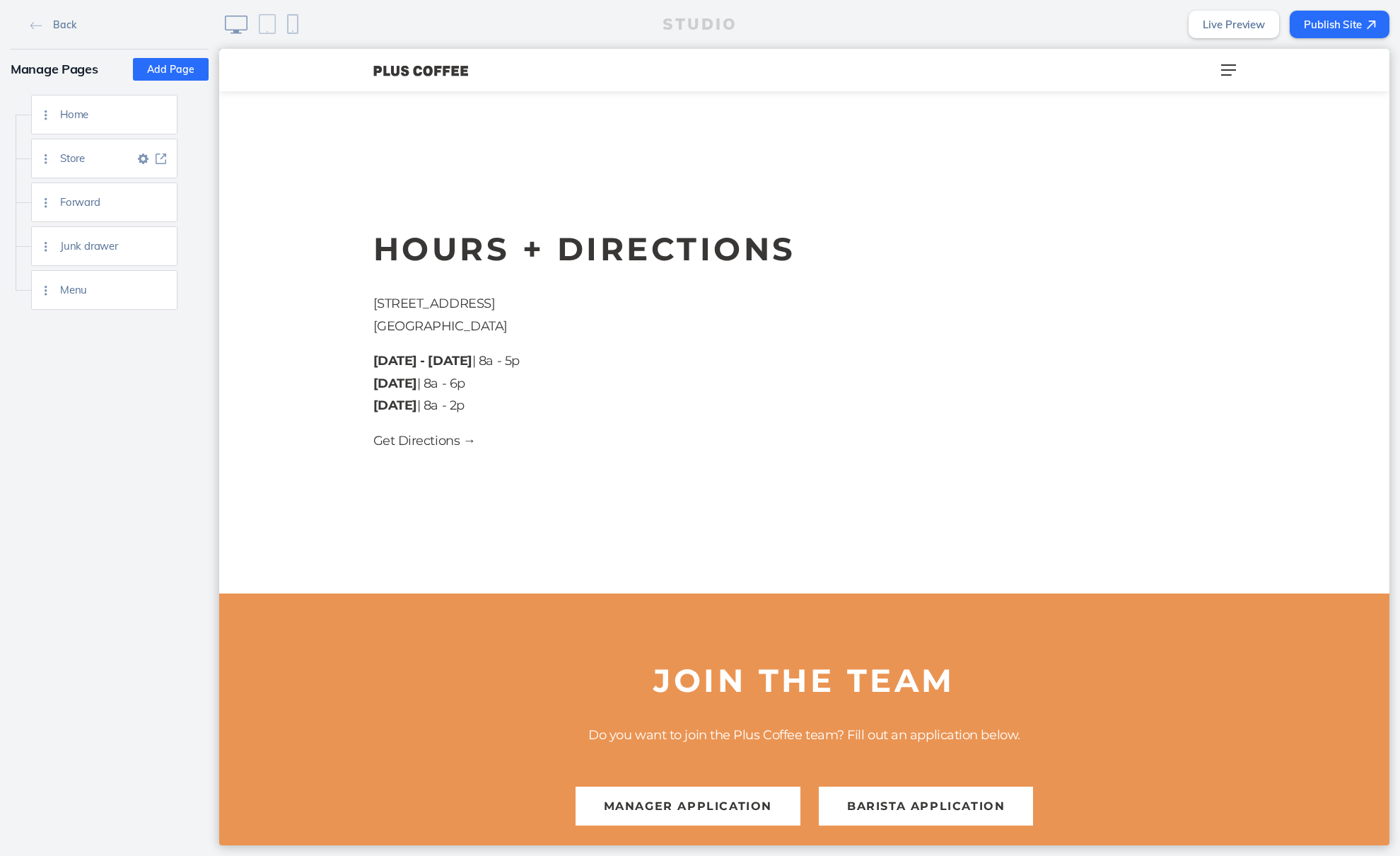
click at [140, 159] on img at bounding box center [144, 159] width 11 height 11
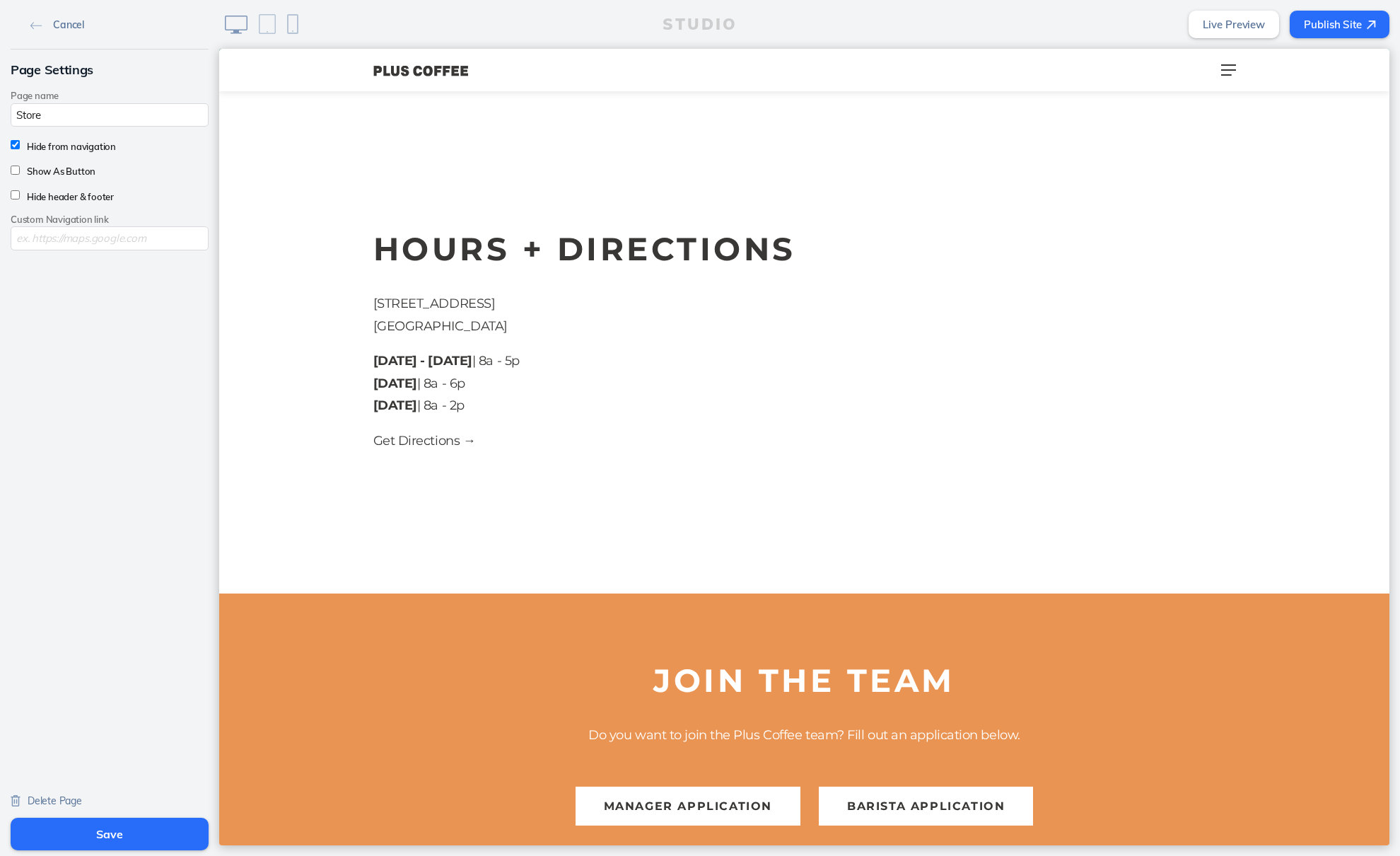
click at [63, 25] on span "Cancel" at bounding box center [68, 24] width 31 height 13
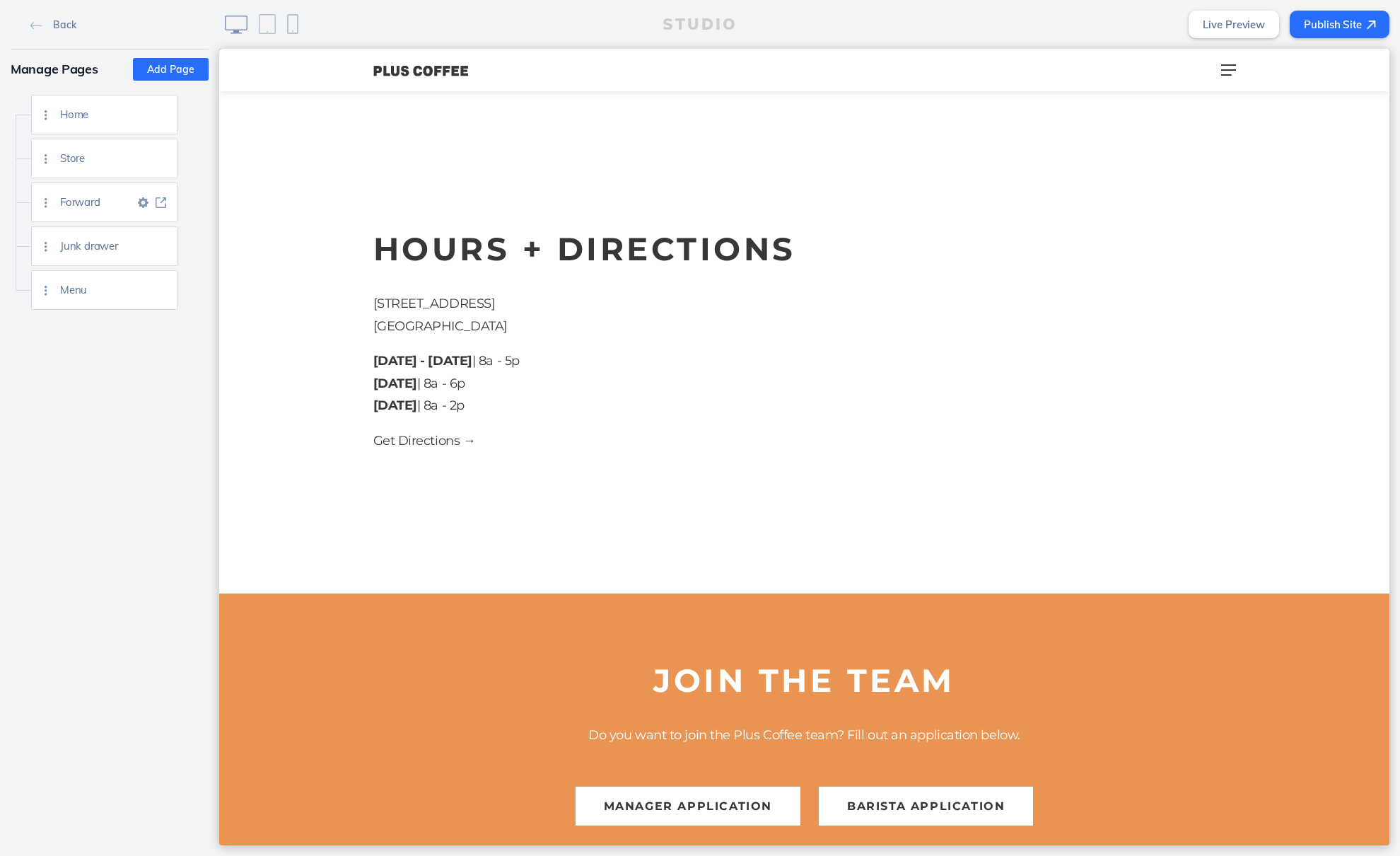
click at [138, 199] on img at bounding box center [144, 202] width 11 height 11
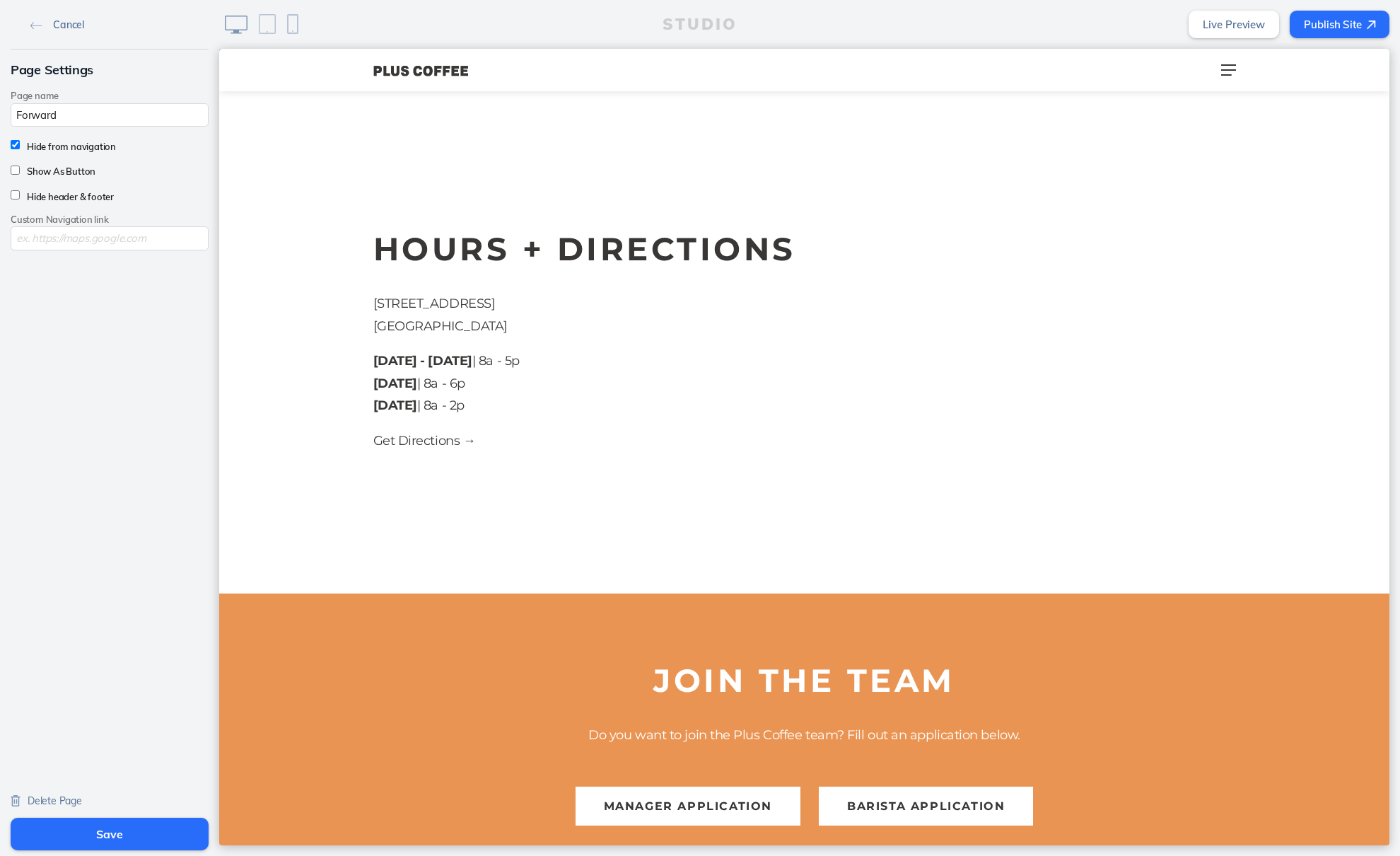
click at [69, 25] on span "Cancel" at bounding box center [68, 24] width 31 height 13
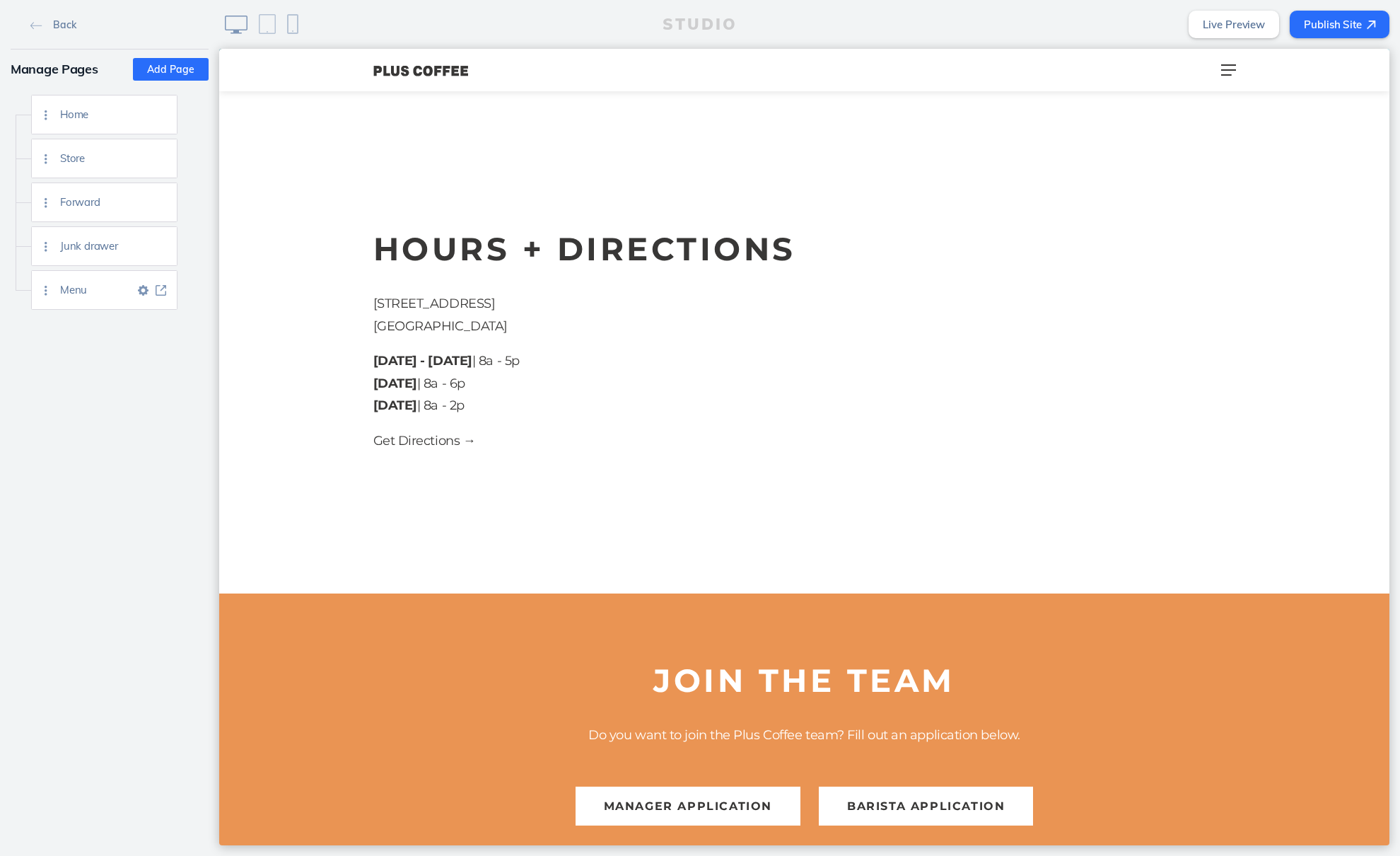
click at [139, 287] on img at bounding box center [144, 290] width 11 height 11
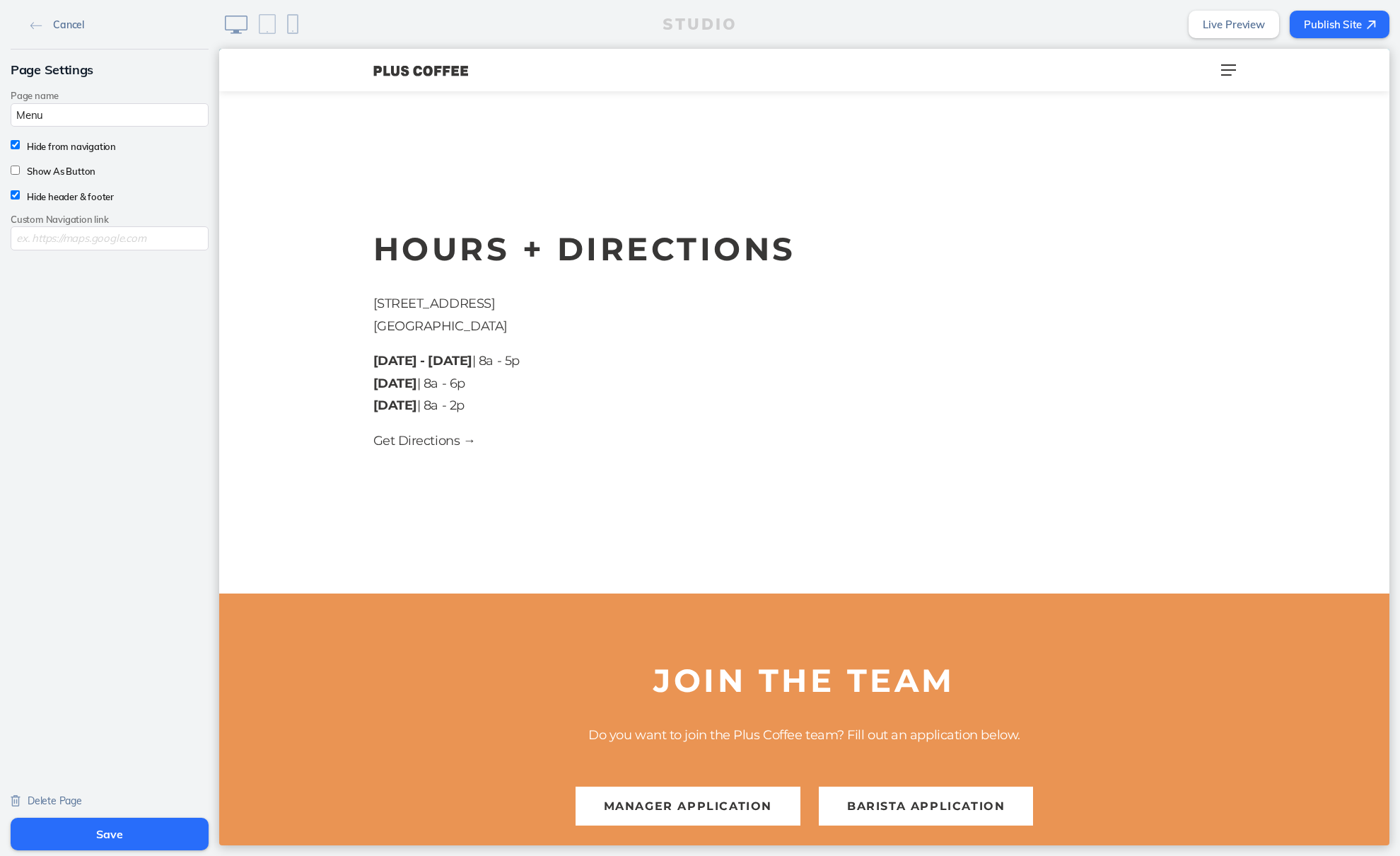
click at [63, 22] on span "Cancel" at bounding box center [68, 24] width 31 height 13
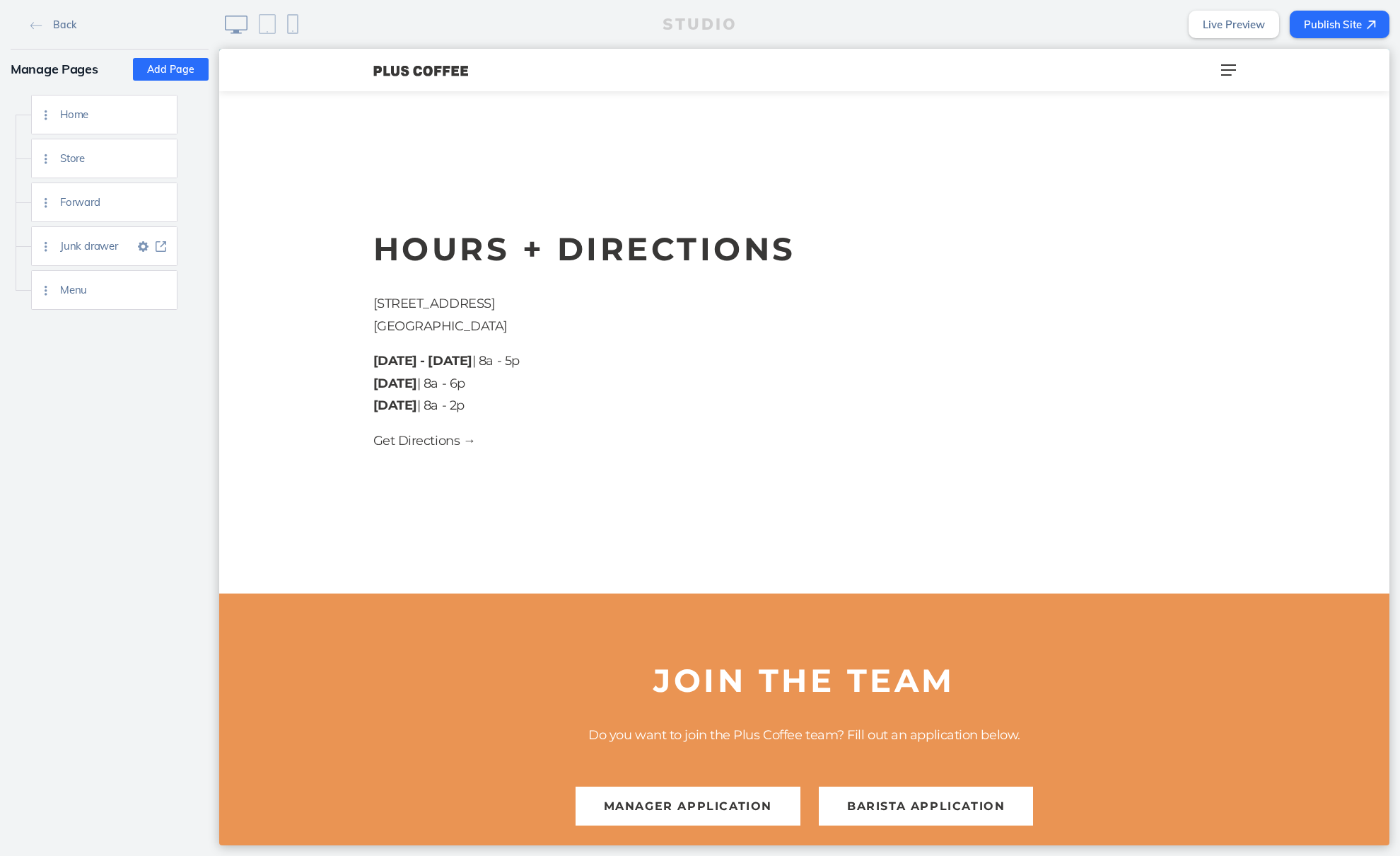
click at [141, 247] on img at bounding box center [144, 247] width 11 height 11
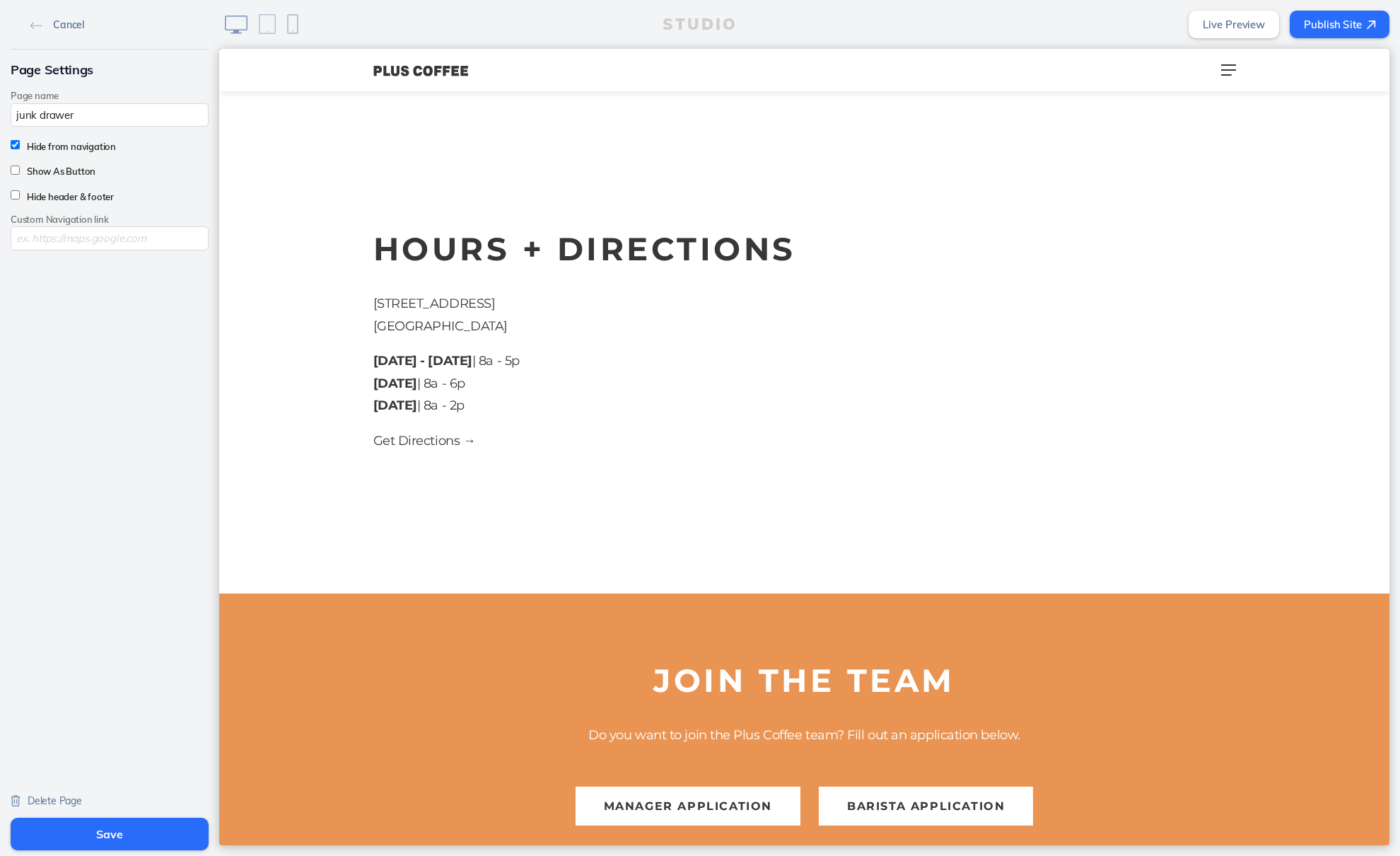
click at [61, 25] on span "Cancel" at bounding box center [68, 24] width 31 height 13
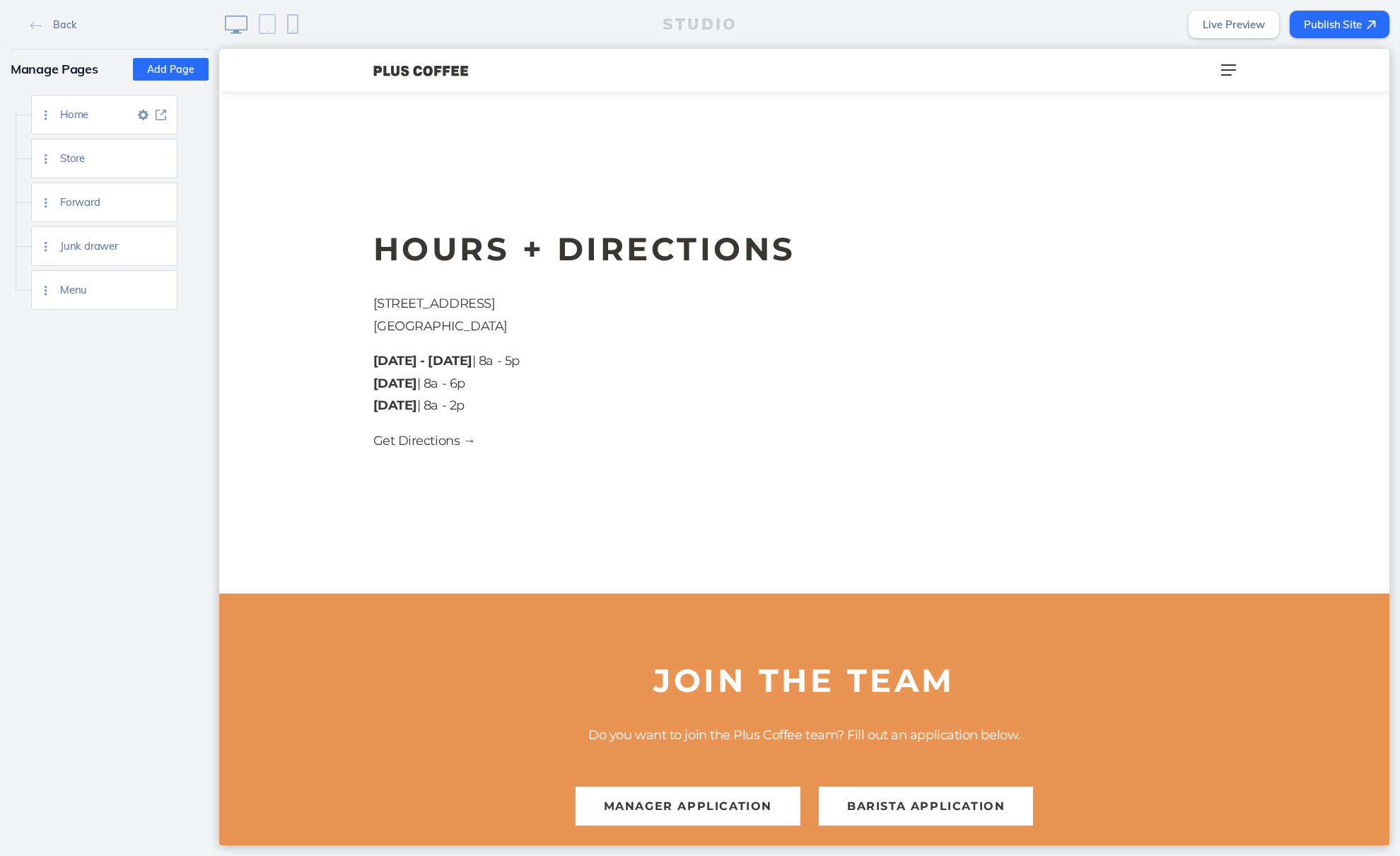
click at [138, 118] on img at bounding box center [144, 115] width 11 height 11
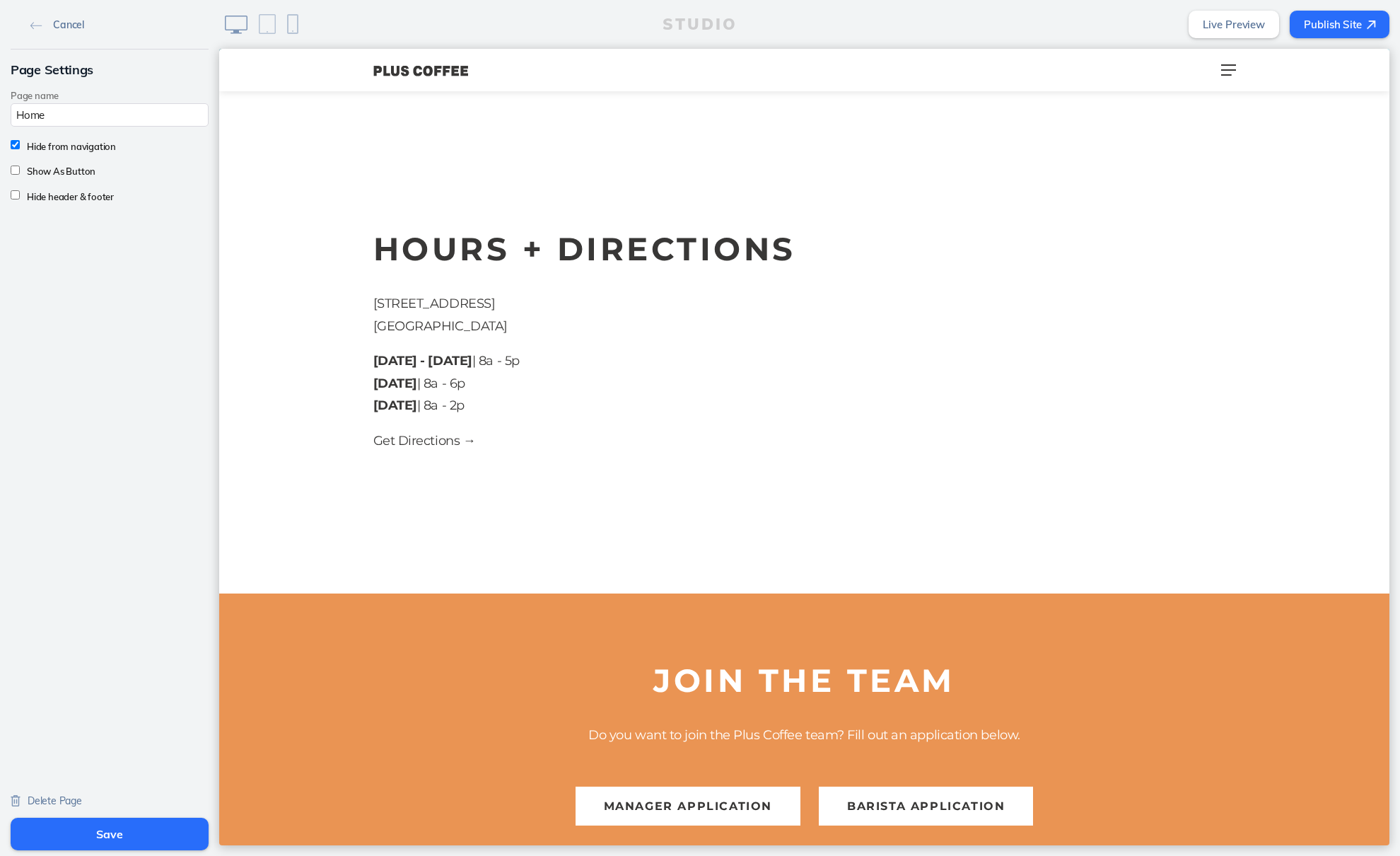
click at [72, 24] on span "Cancel" at bounding box center [68, 24] width 31 height 13
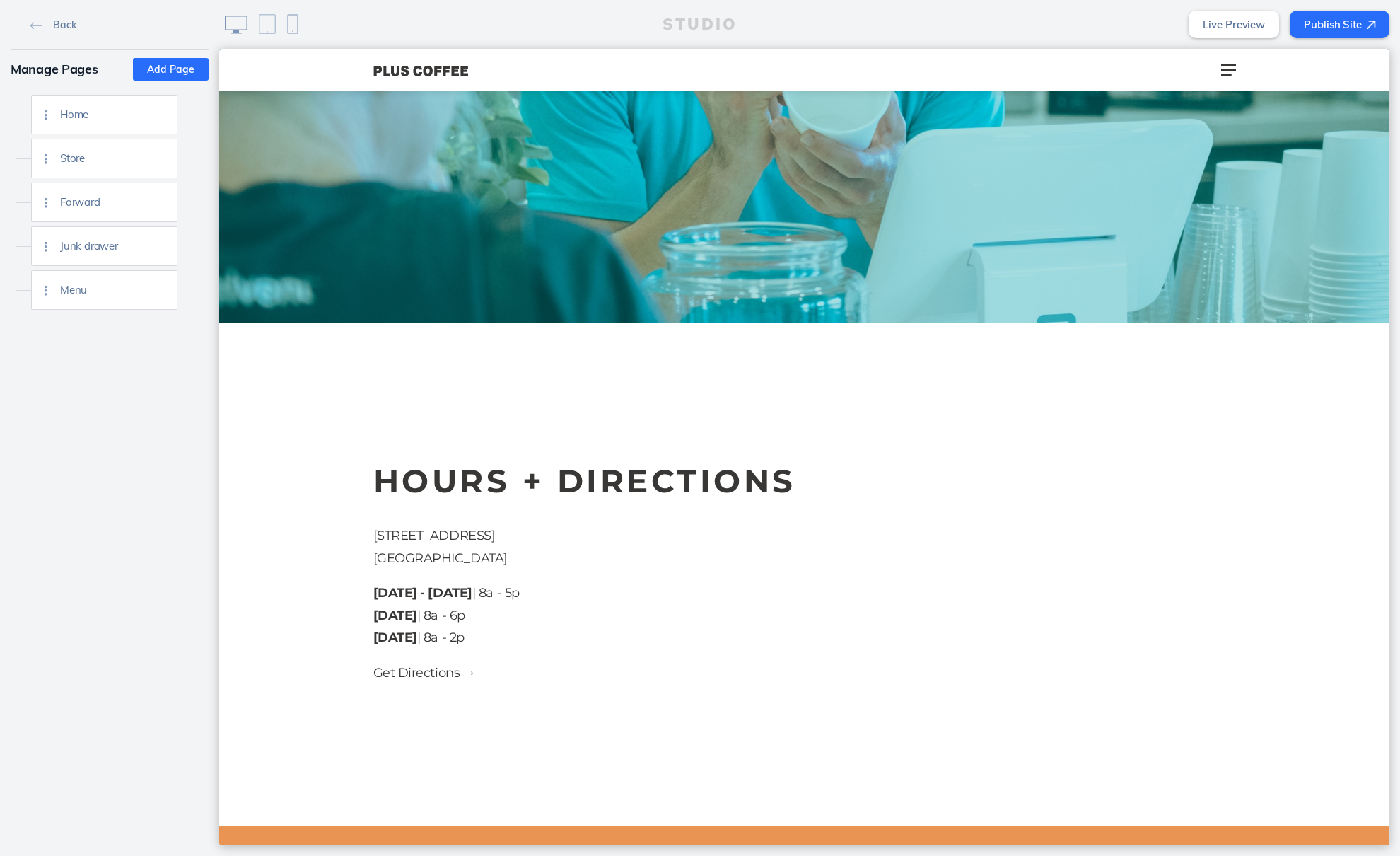
scroll to position [516, 0]
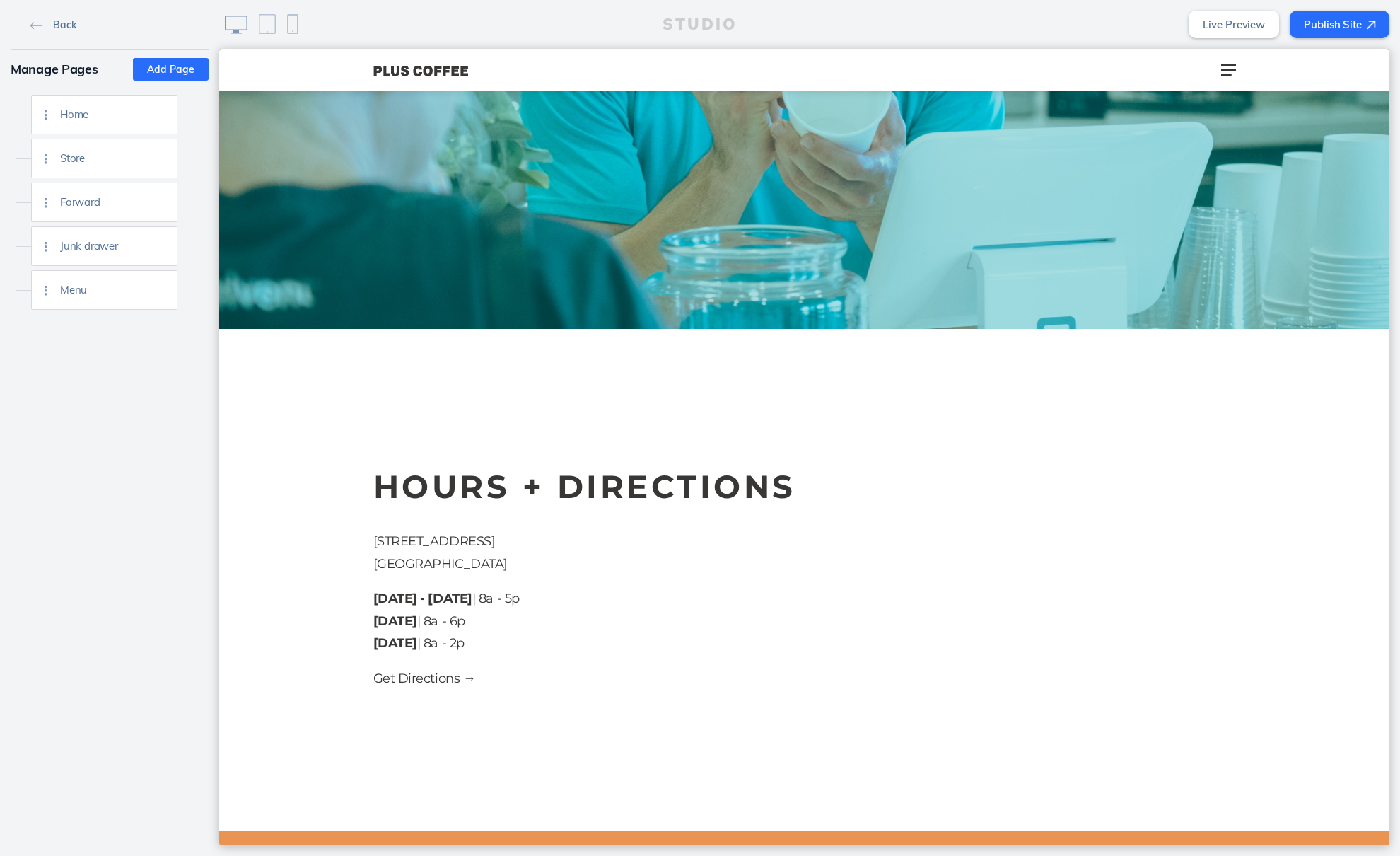
click at [70, 21] on span "Back" at bounding box center [64, 24] width 23 height 13
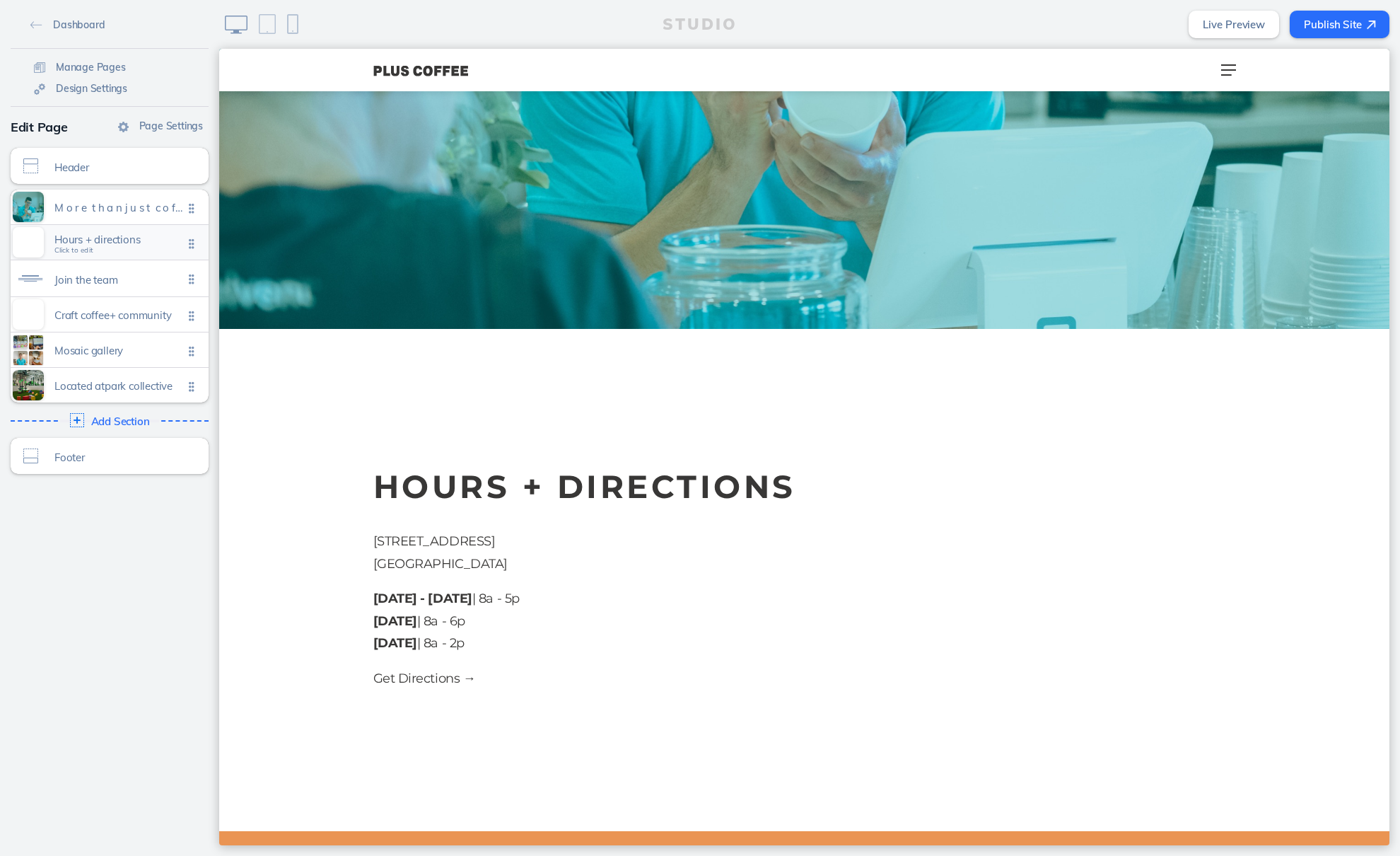
click at [111, 249] on span "Hours + directions Click to edit" at bounding box center [118, 243] width 129 height 12
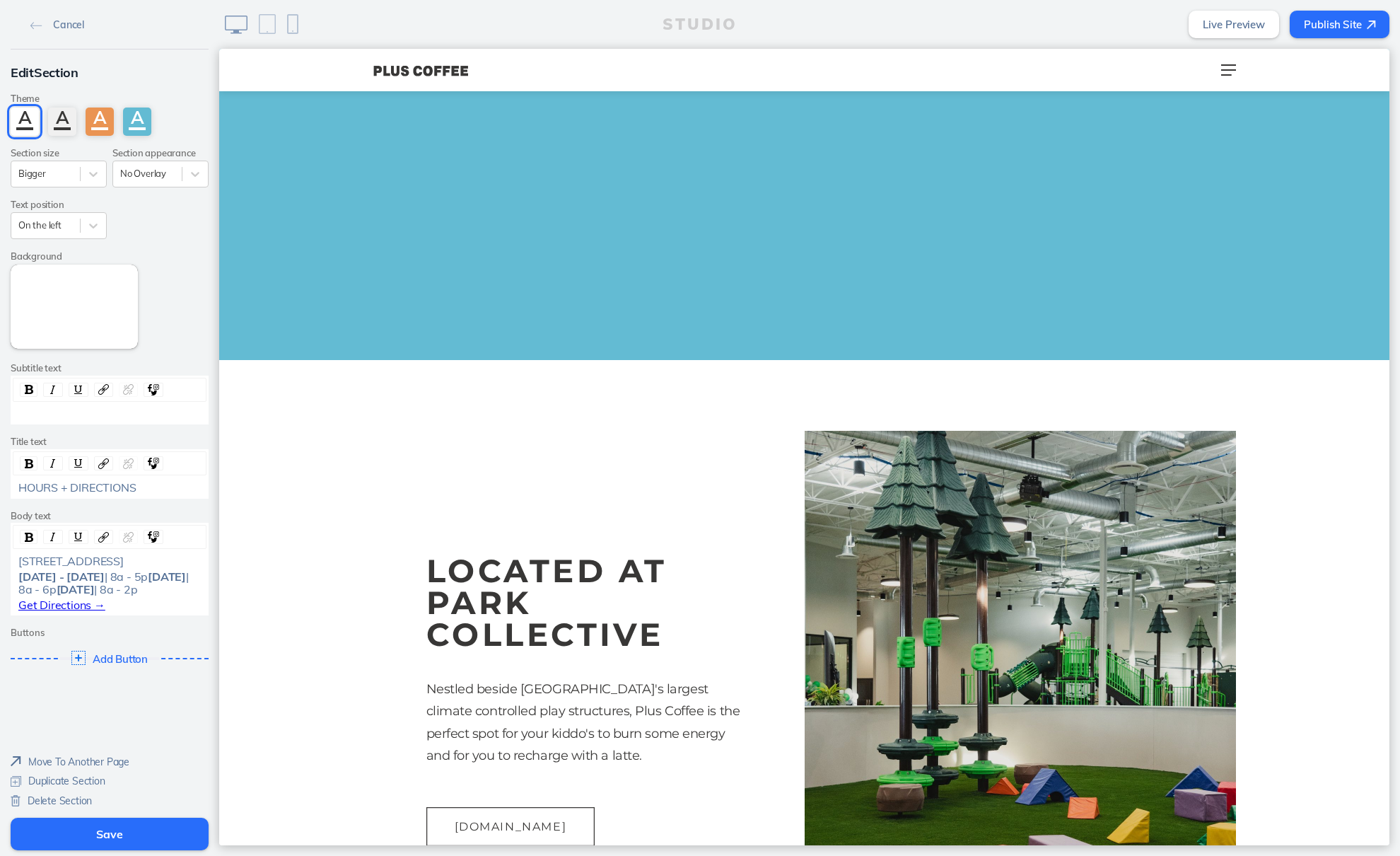
scroll to position [0, 0]
click at [152, 833] on button "Save" at bounding box center [109, 834] width 198 height 33
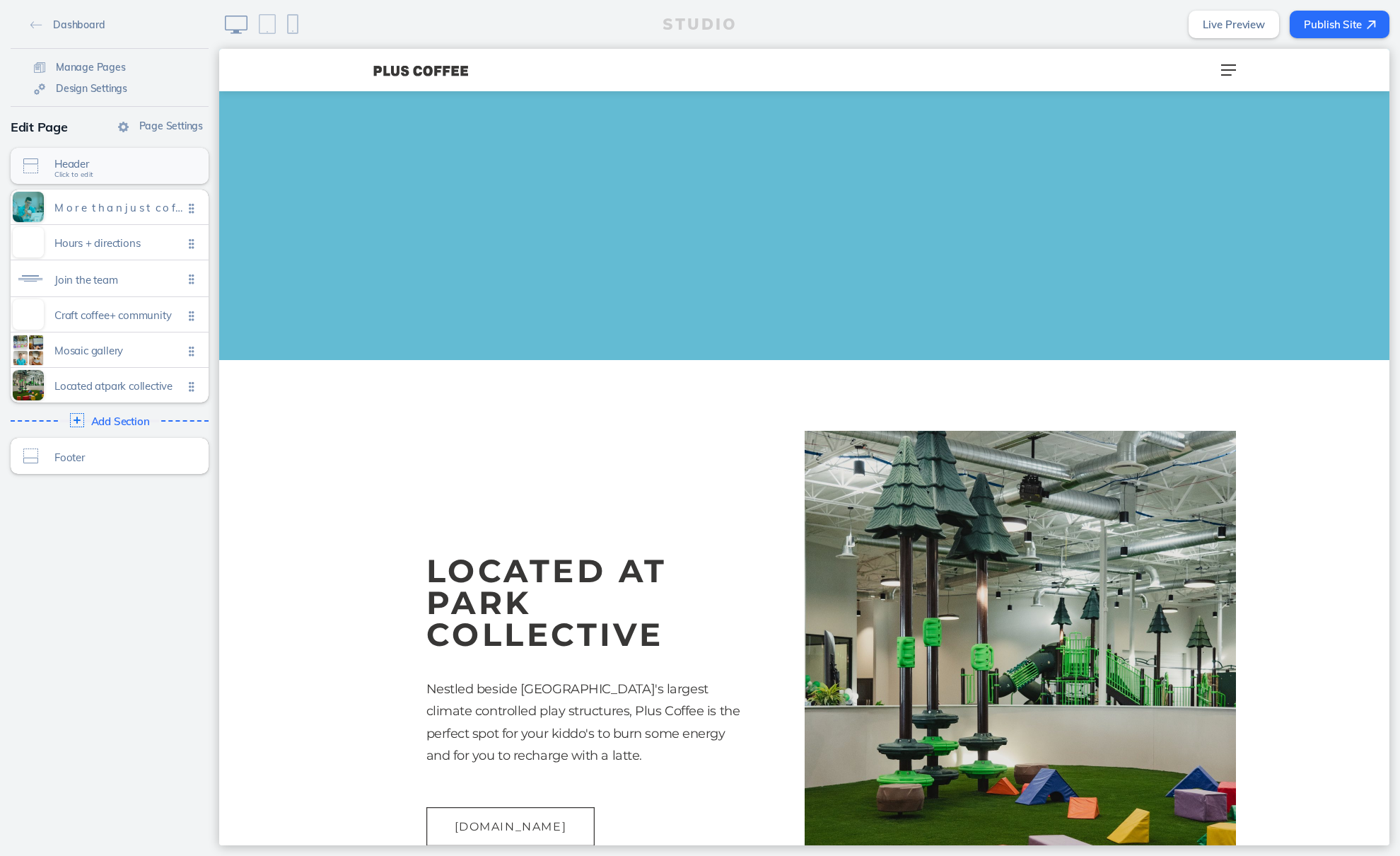
click at [120, 159] on span "Header" at bounding box center [118, 164] width 129 height 12
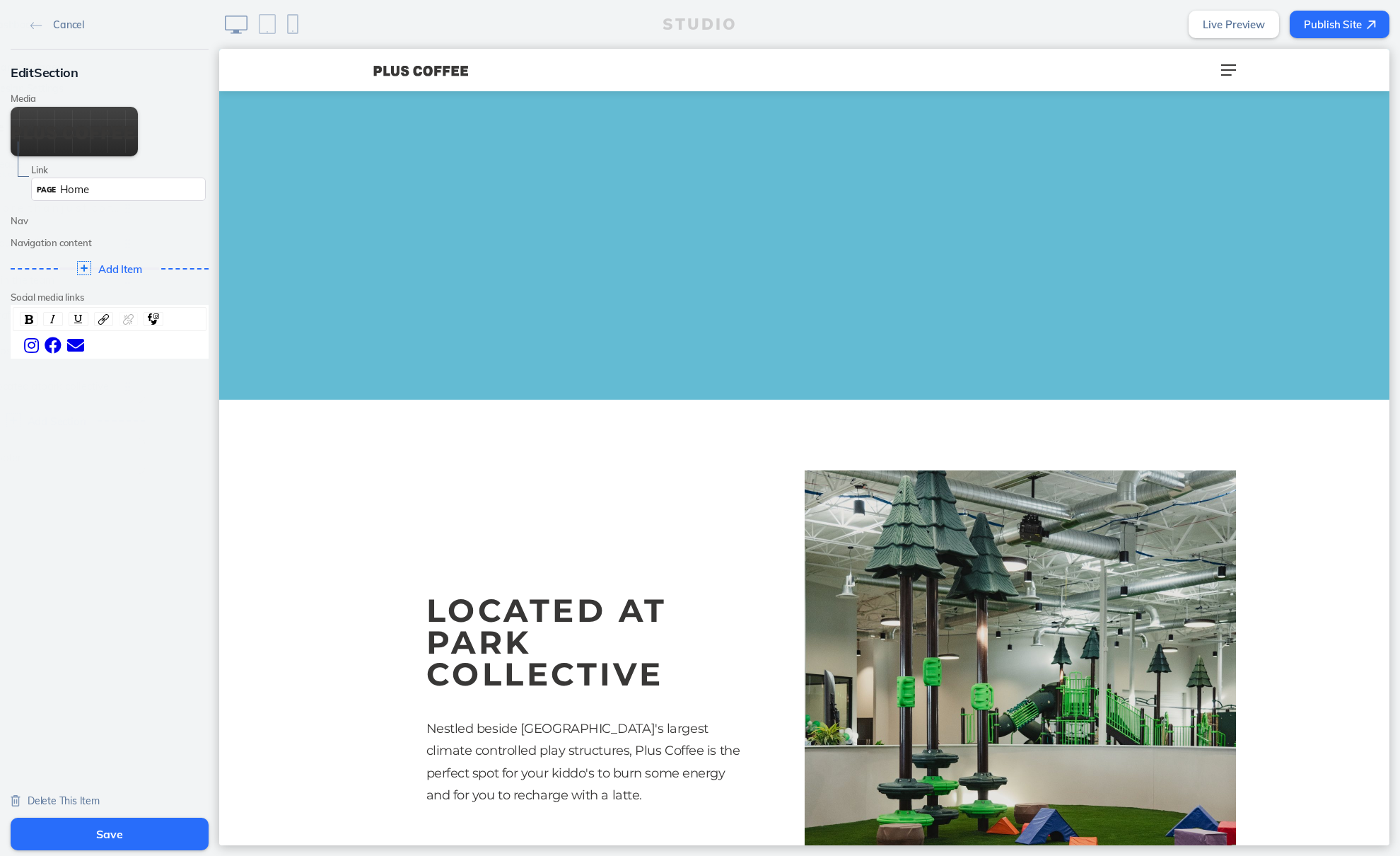
scroll to position [2044, 0]
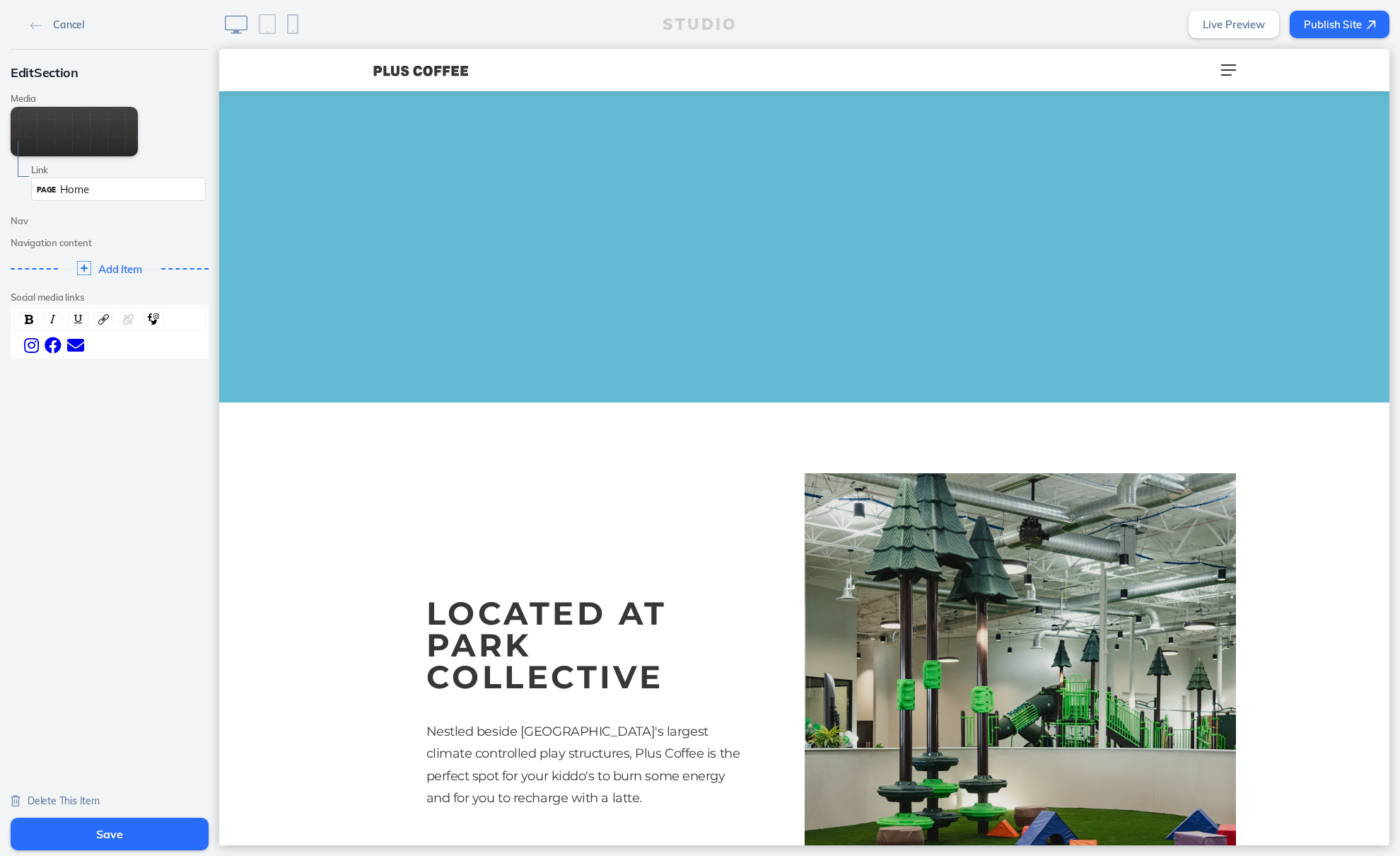
click at [76, 24] on span "Cancel" at bounding box center [68, 24] width 31 height 13
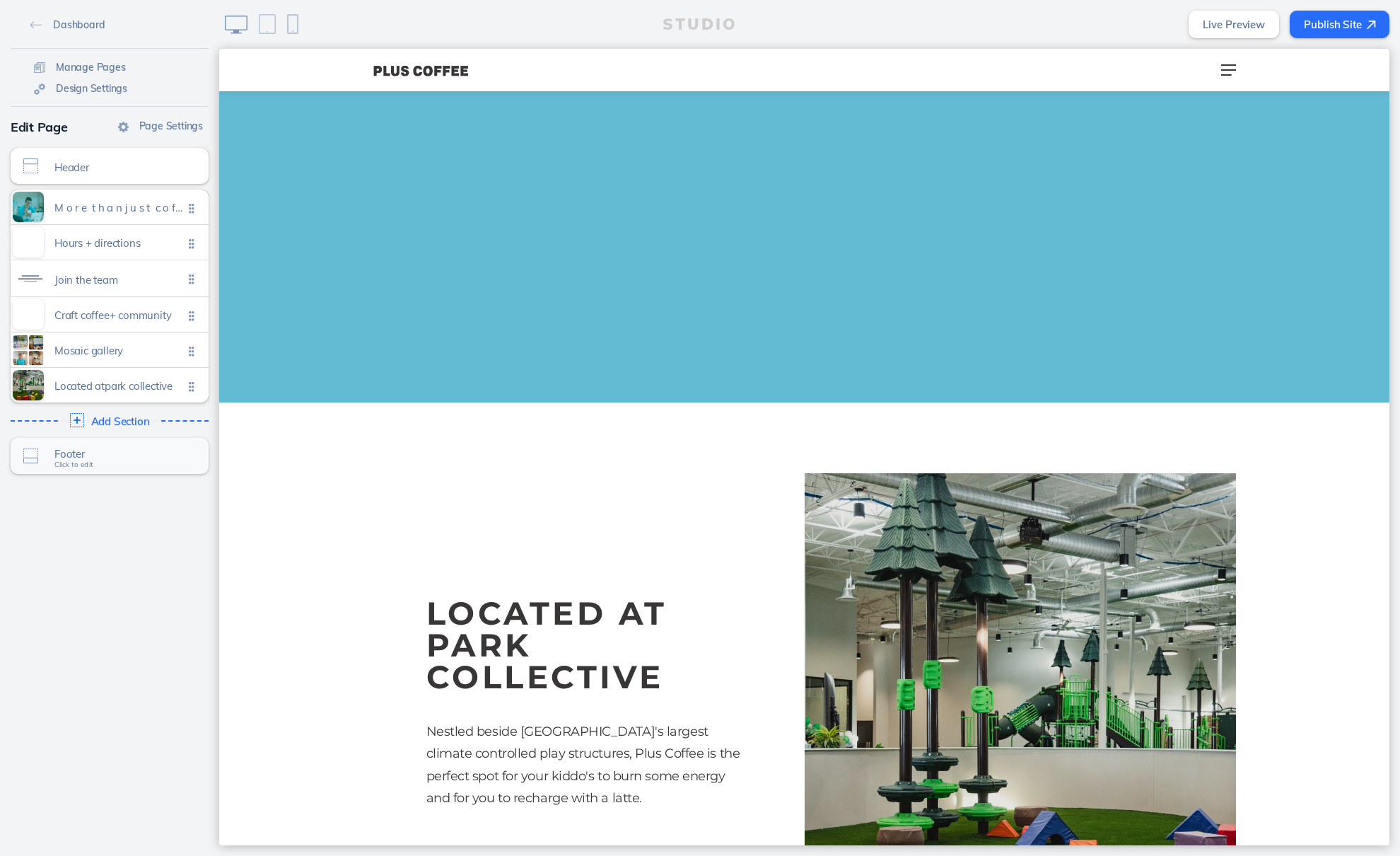
click at [123, 448] on span "Footer" at bounding box center [118, 454] width 129 height 12
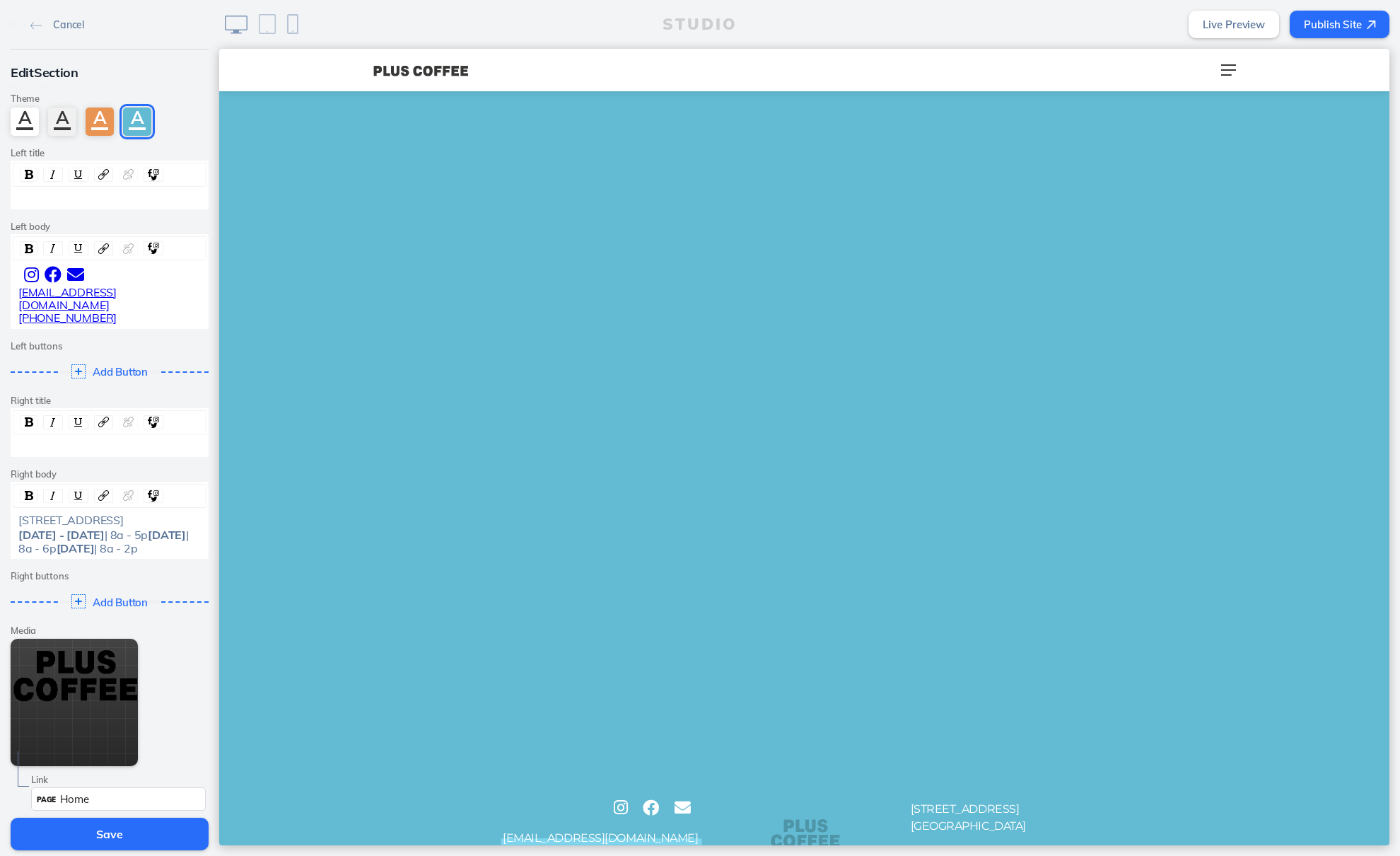
scroll to position [3615, 0]
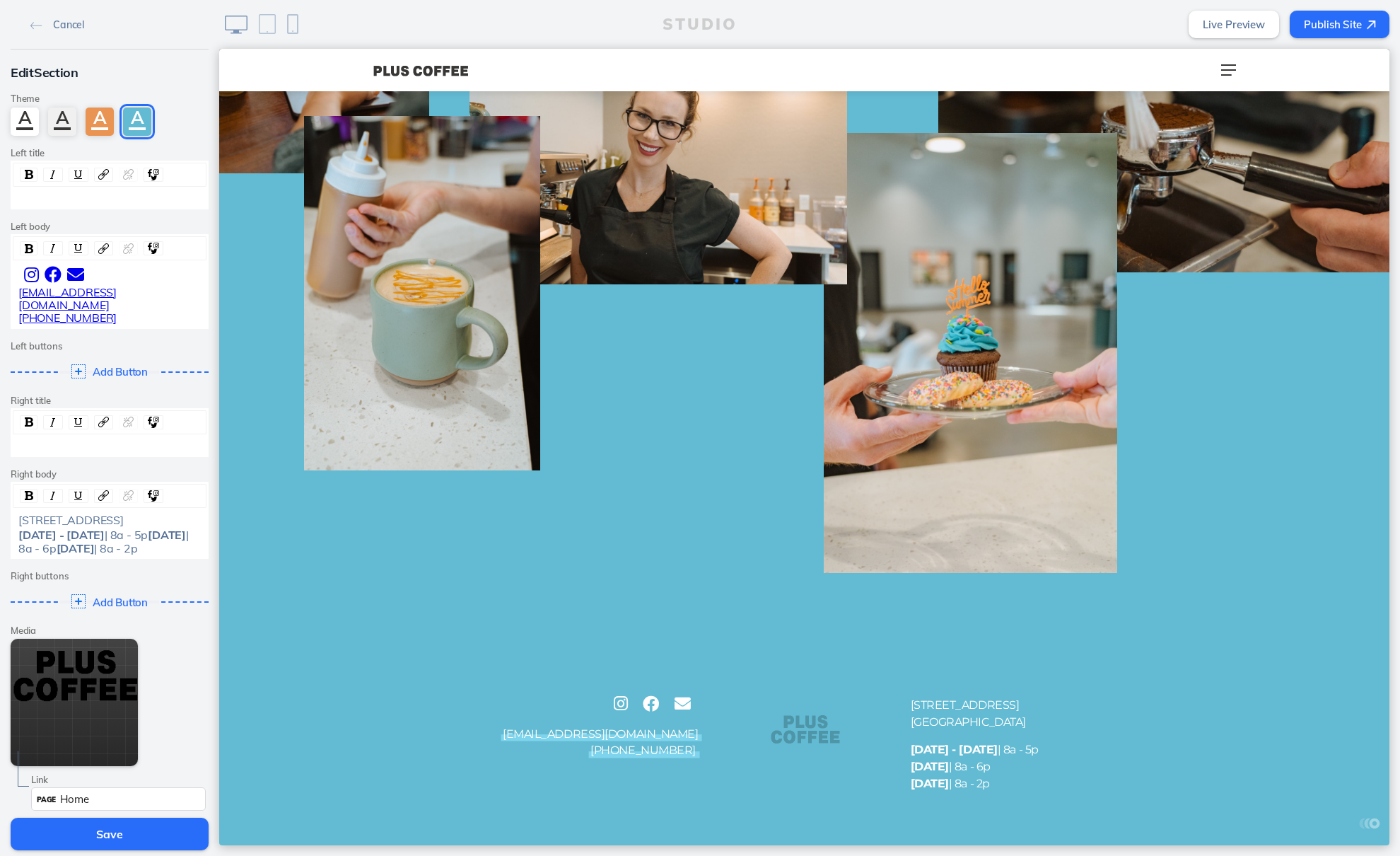
click at [169, 838] on button "Save" at bounding box center [109, 834] width 198 height 33
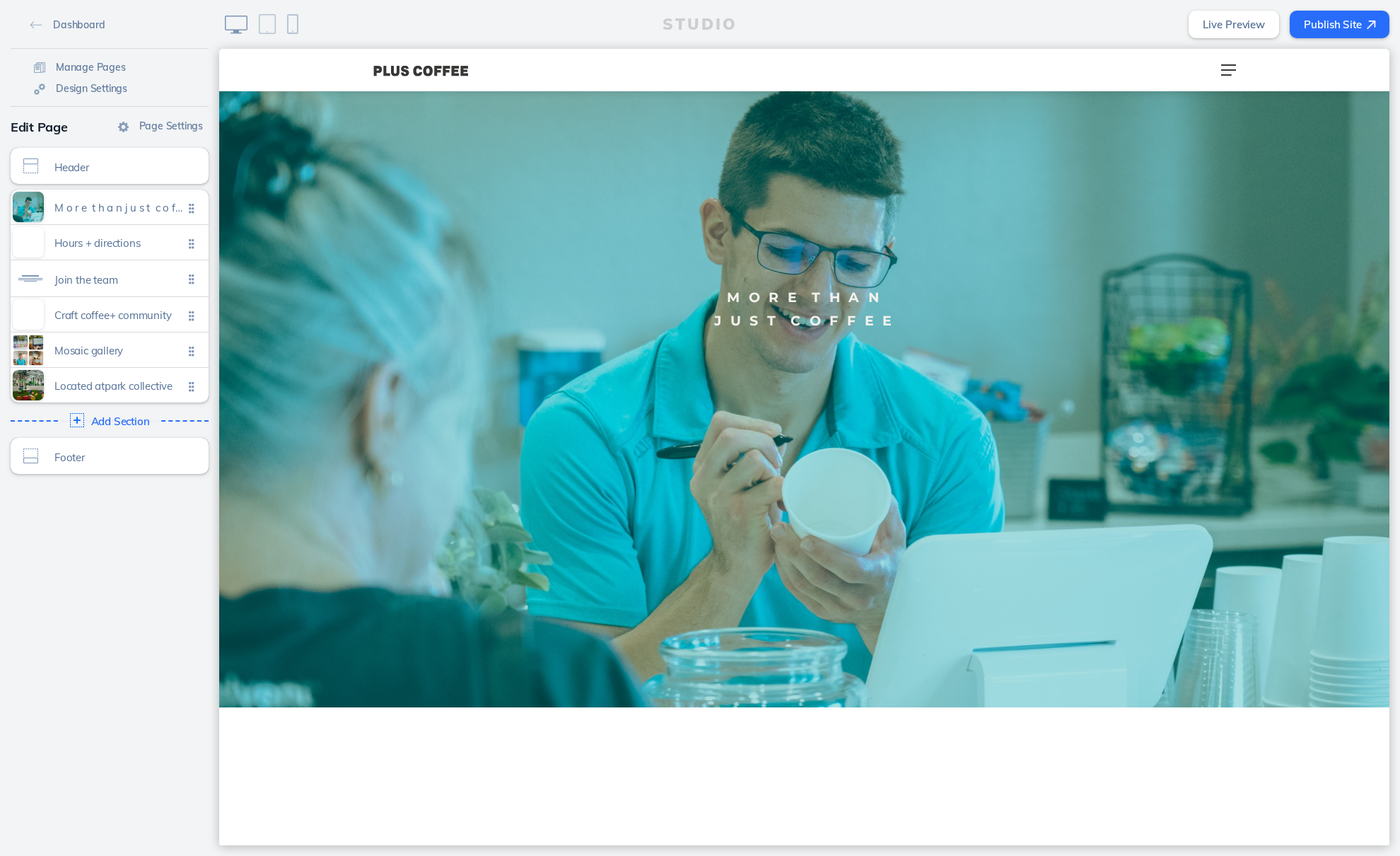
scroll to position [0, 0]
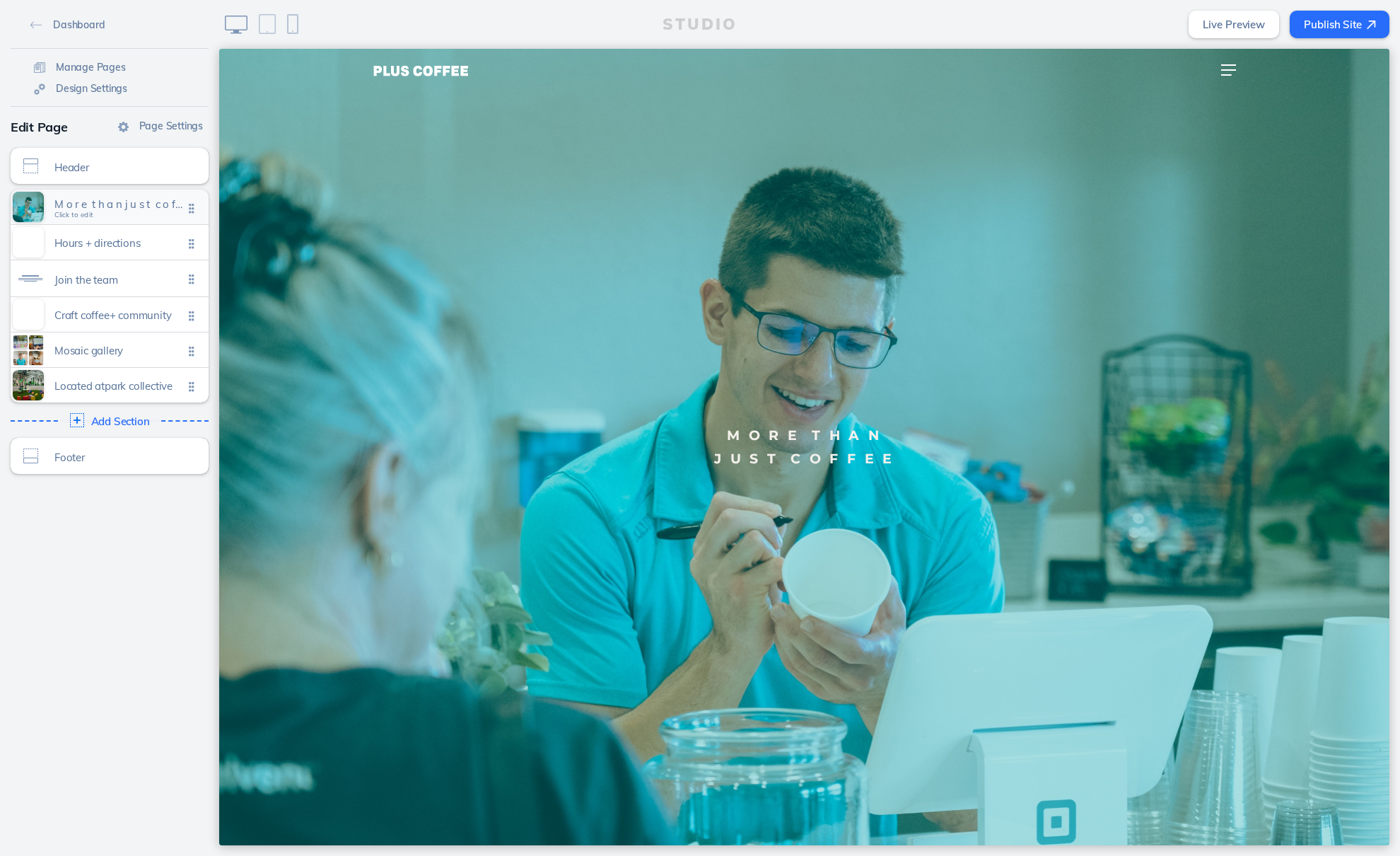
click at [131, 207] on span "M o r e t h a n j u s t c o f f e e" at bounding box center [118, 204] width 129 height 12
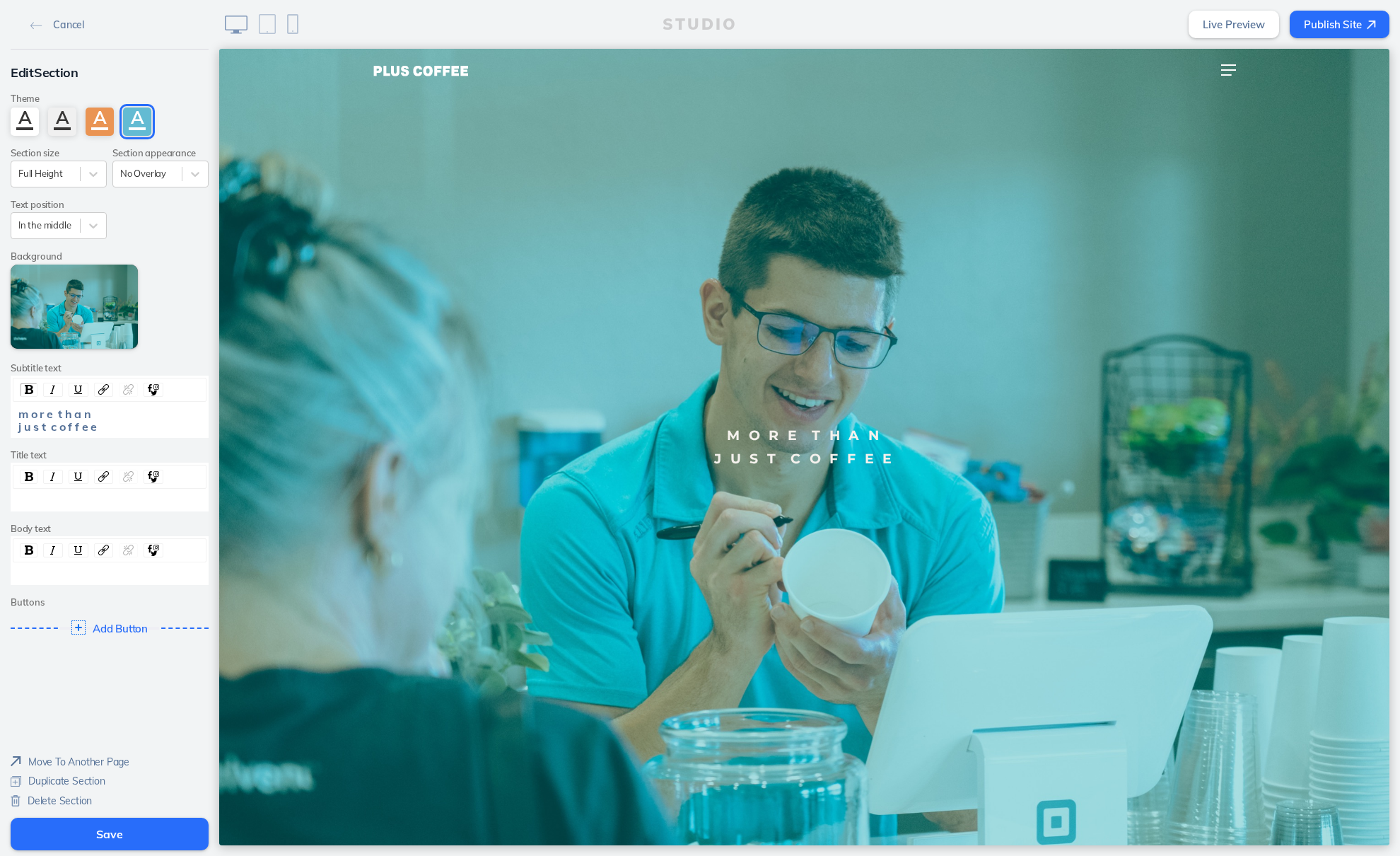
click at [124, 500] on div "rdw-editor" at bounding box center [110, 501] width 183 height 13
click at [128, 577] on div "rdw-editor" at bounding box center [110, 574] width 183 height 13
click at [63, 27] on span "Cancel" at bounding box center [68, 24] width 31 height 13
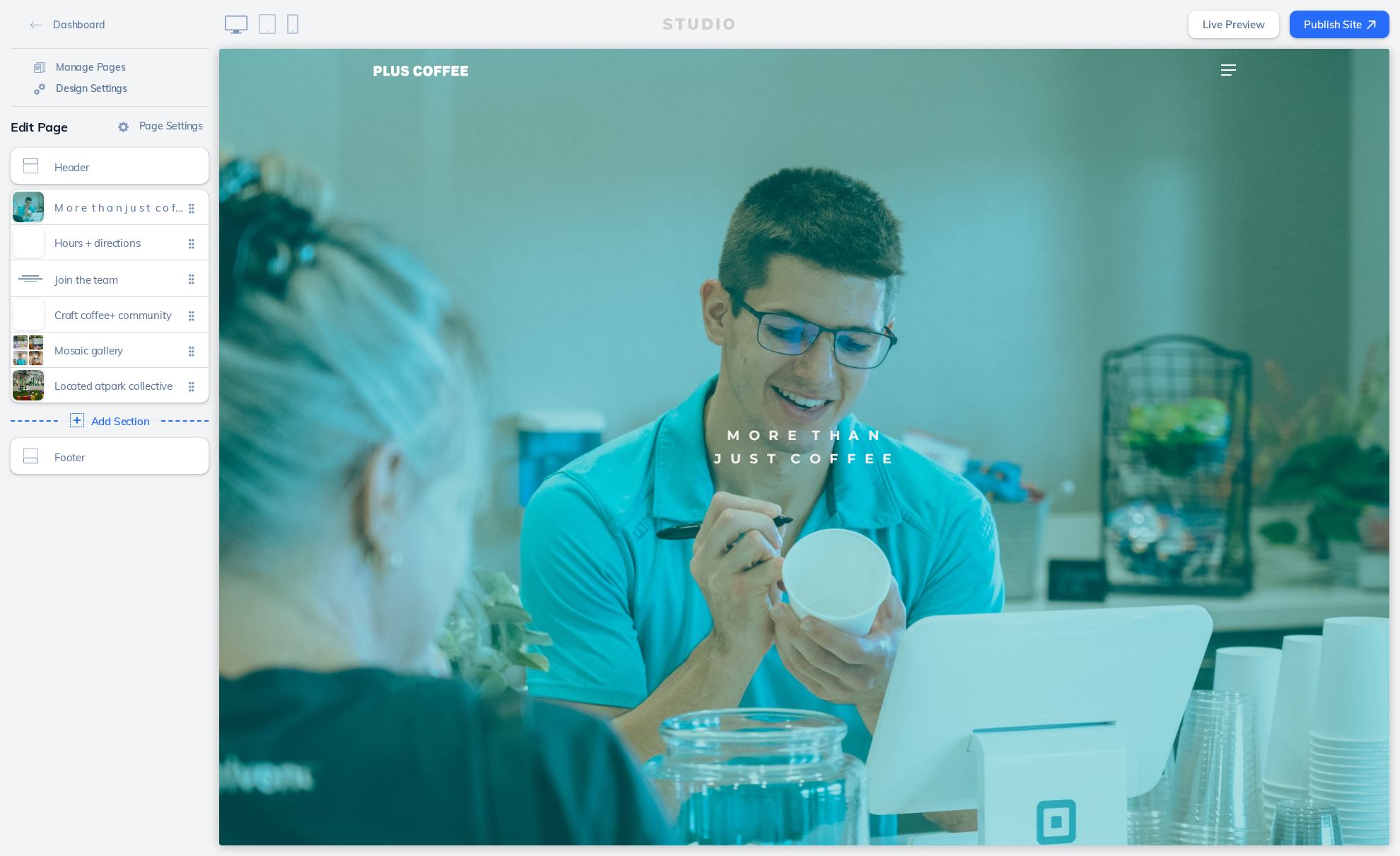
click at [85, 85] on span "Design Settings" at bounding box center [92, 88] width 72 height 13
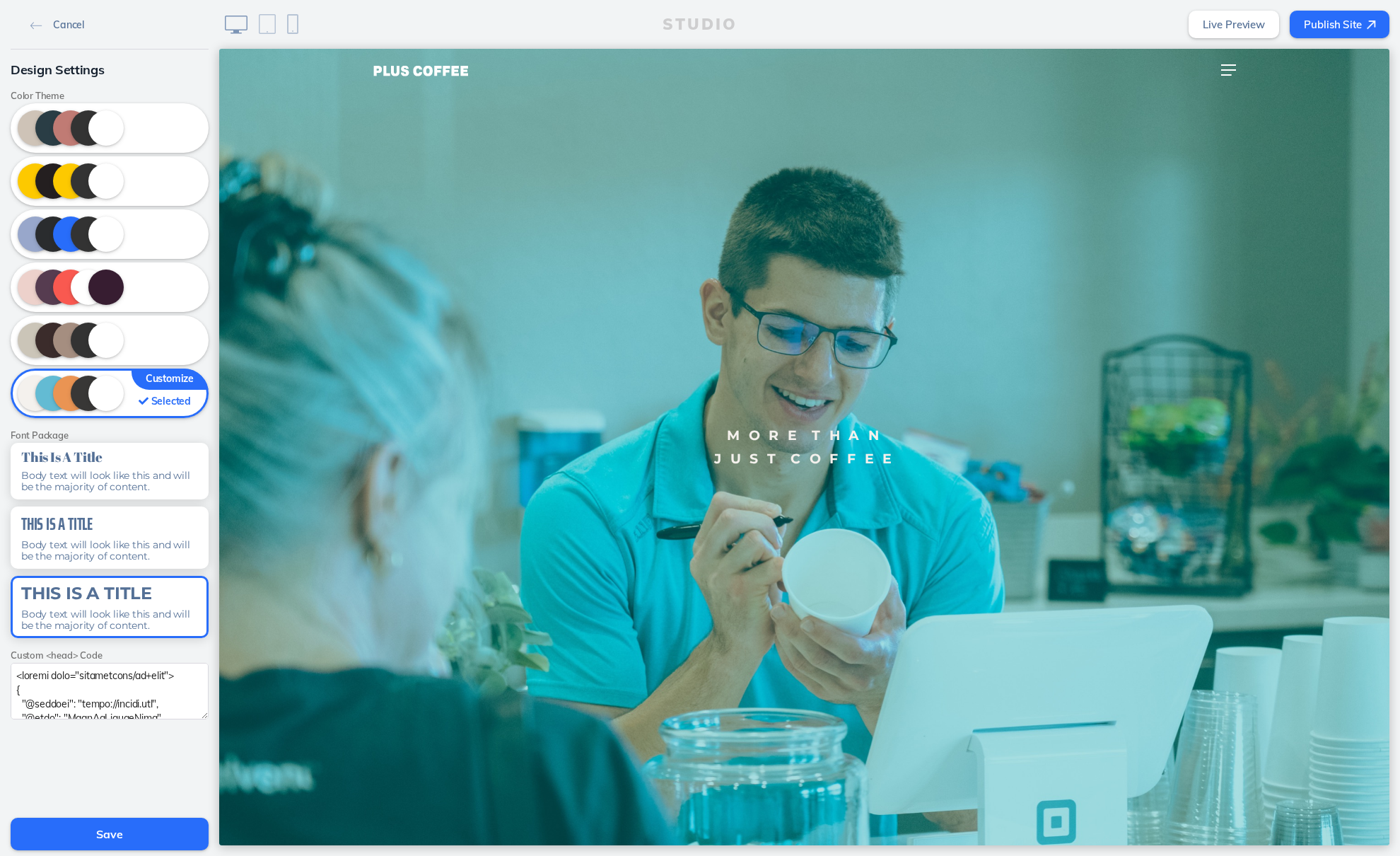
click at [80, 22] on span "Cancel" at bounding box center [68, 24] width 31 height 13
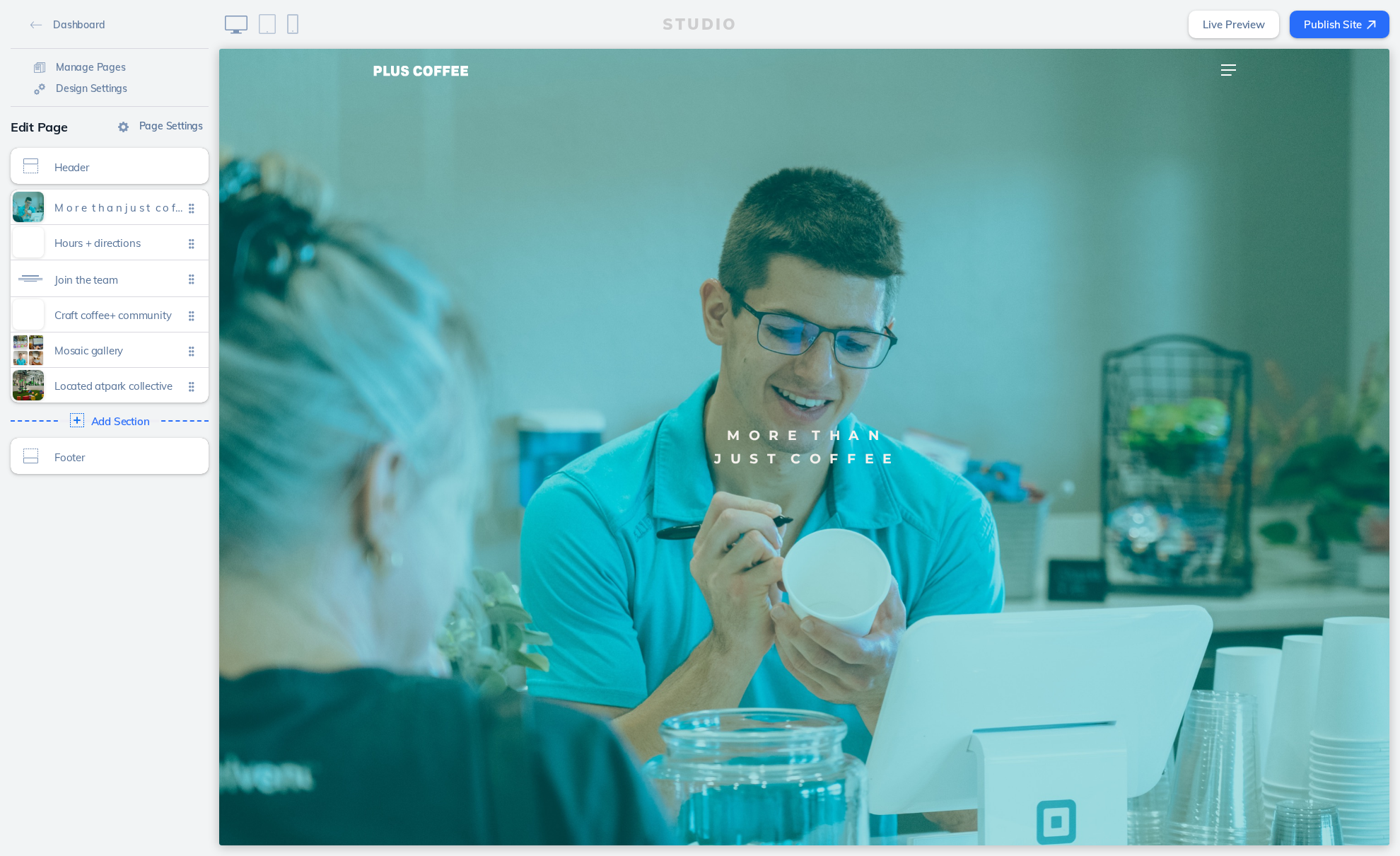
click at [160, 130] on span "Page Settings" at bounding box center [171, 126] width 63 height 13
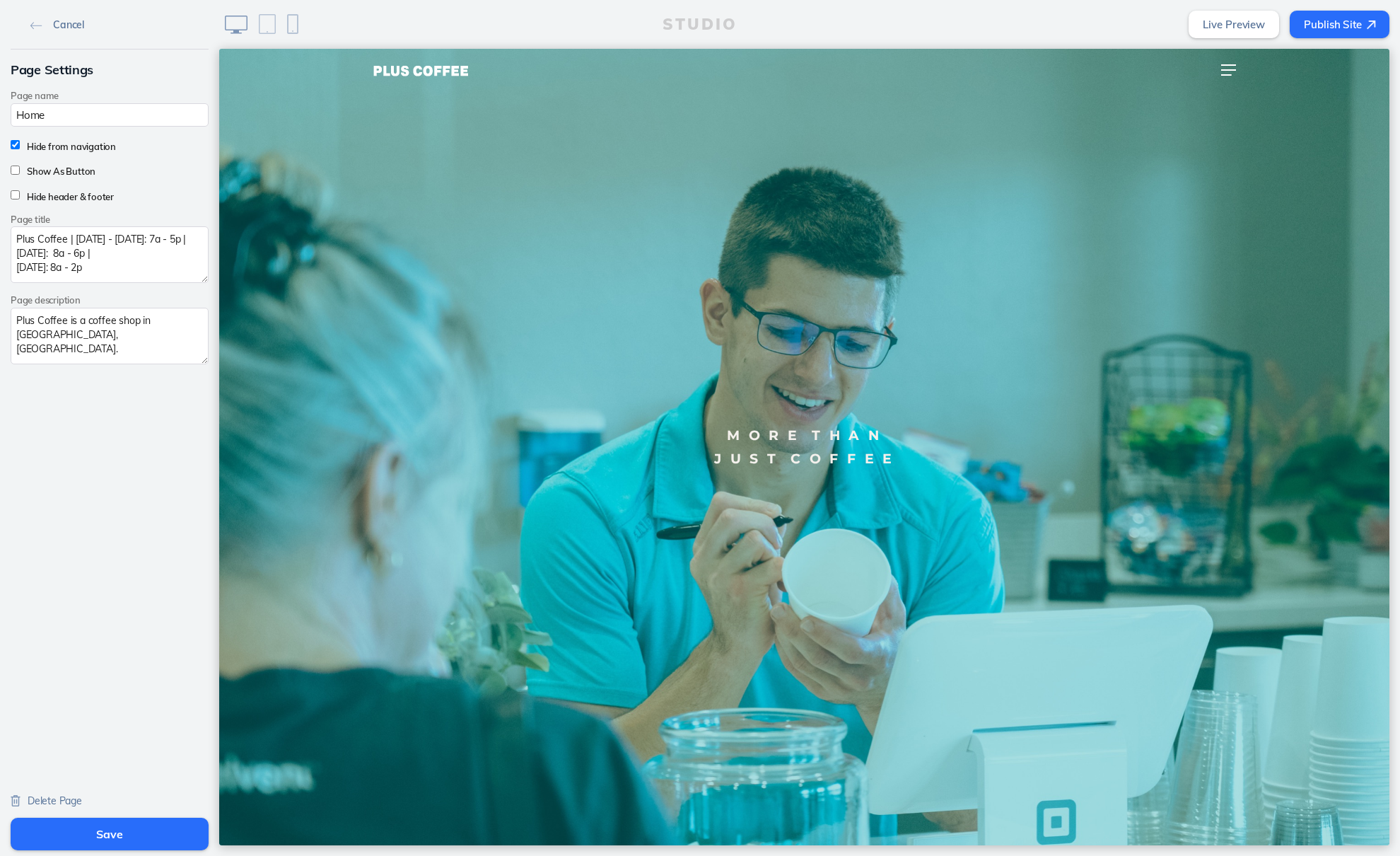
click at [62, 19] on span "Cancel" at bounding box center [68, 24] width 31 height 13
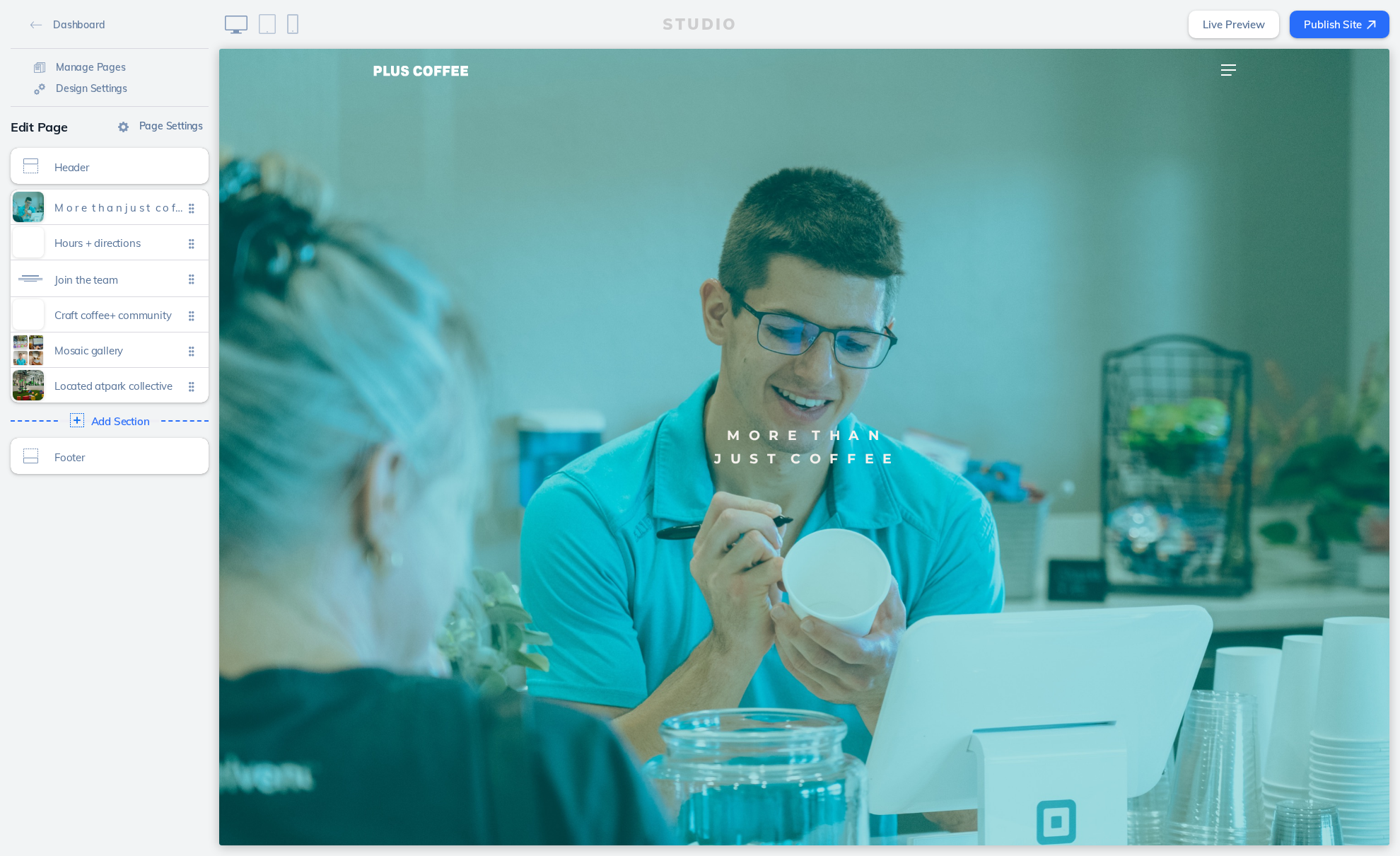
click at [163, 127] on span "Page Settings" at bounding box center [171, 126] width 63 height 13
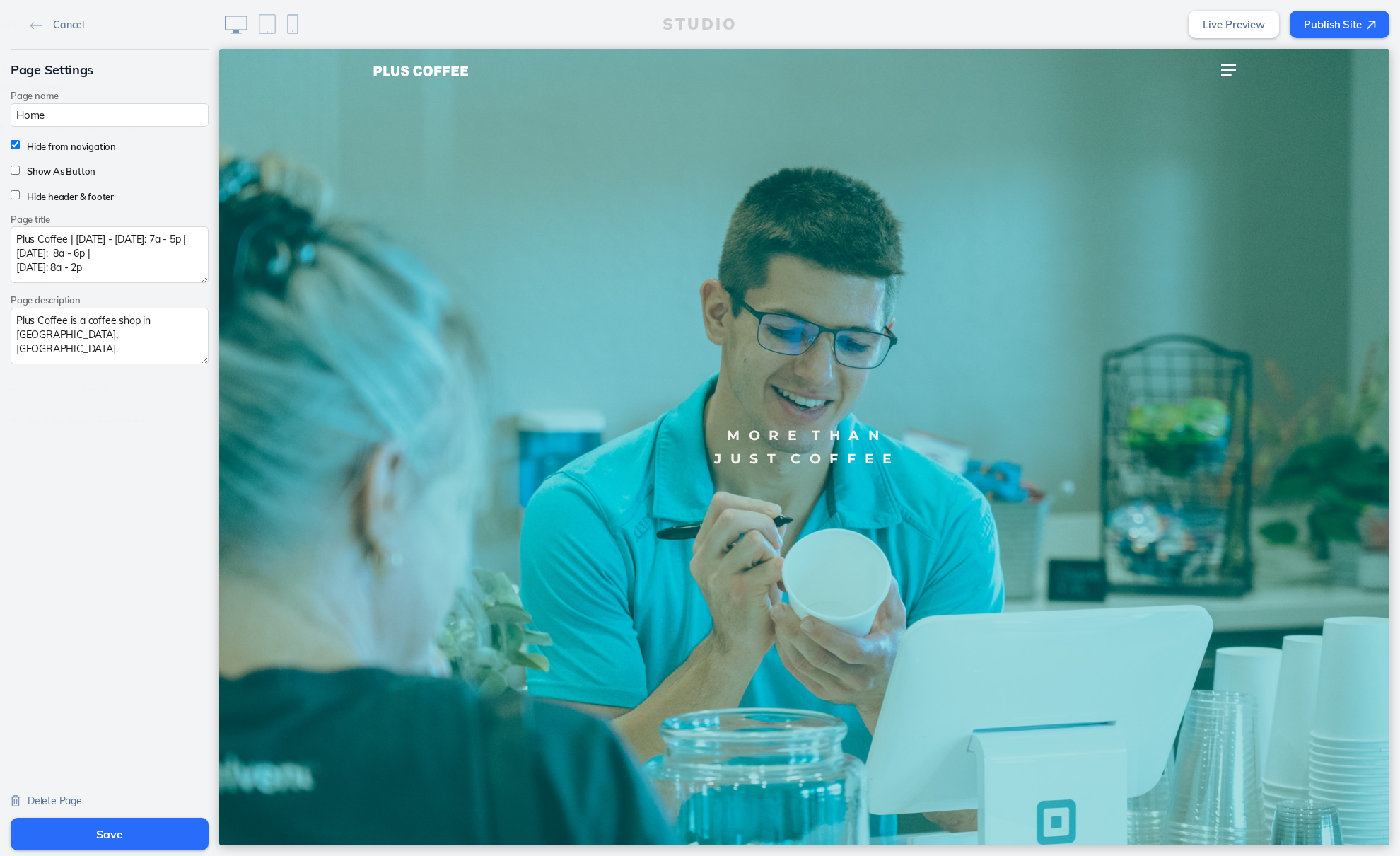
click at [163, 127] on div "Page Settings Page name Home Hide from navigation Show As Button Hide header & …" at bounding box center [109, 207] width 219 height 315
click at [159, 236] on textarea "Plus Coffee | Tuesday - Friday: 7a - 5p | Saturday: 8a - 6p | Sunday: 8a - 2p" at bounding box center [109, 254] width 198 height 57
type textarea "Plus Coffee | Tuesday - Friday: 8a - 5p | Saturday: 8a - 6p | Sunday: 8a - 2p"
click at [147, 834] on button "Save" at bounding box center [109, 834] width 198 height 33
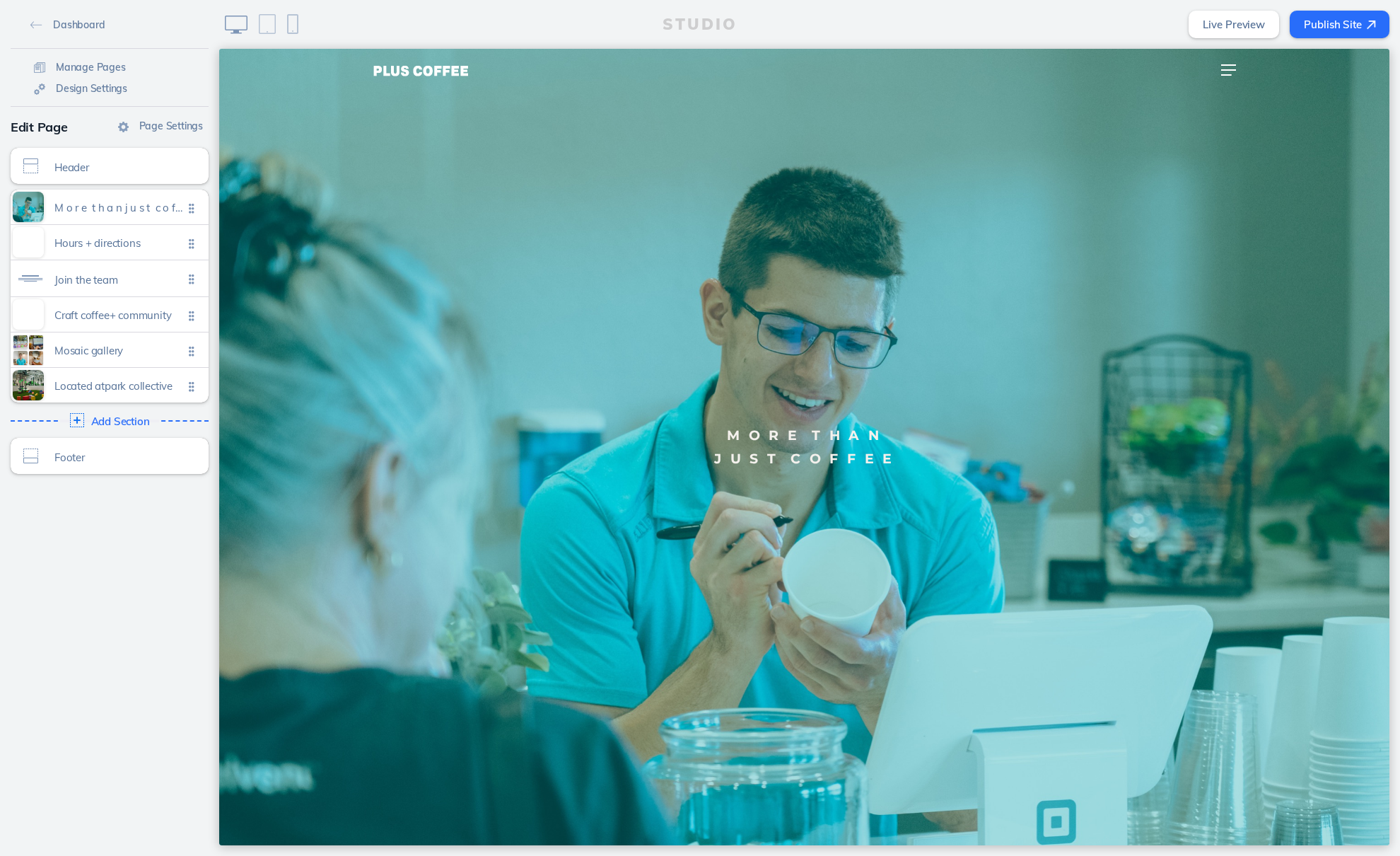
click at [1325, 15] on button "Publish Site" at bounding box center [1340, 24] width 100 height 27
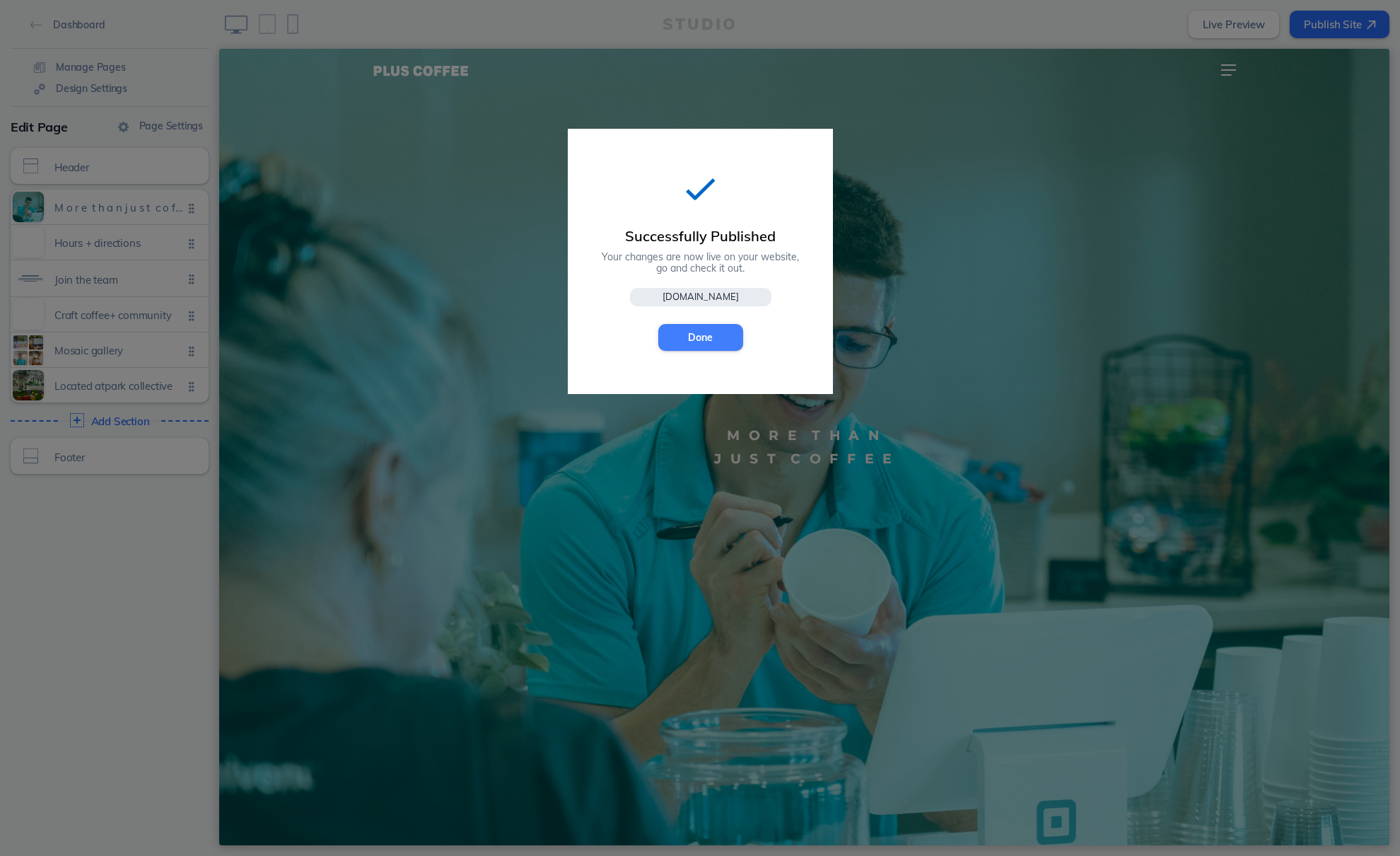
click at [713, 339] on button "Done" at bounding box center [700, 337] width 85 height 27
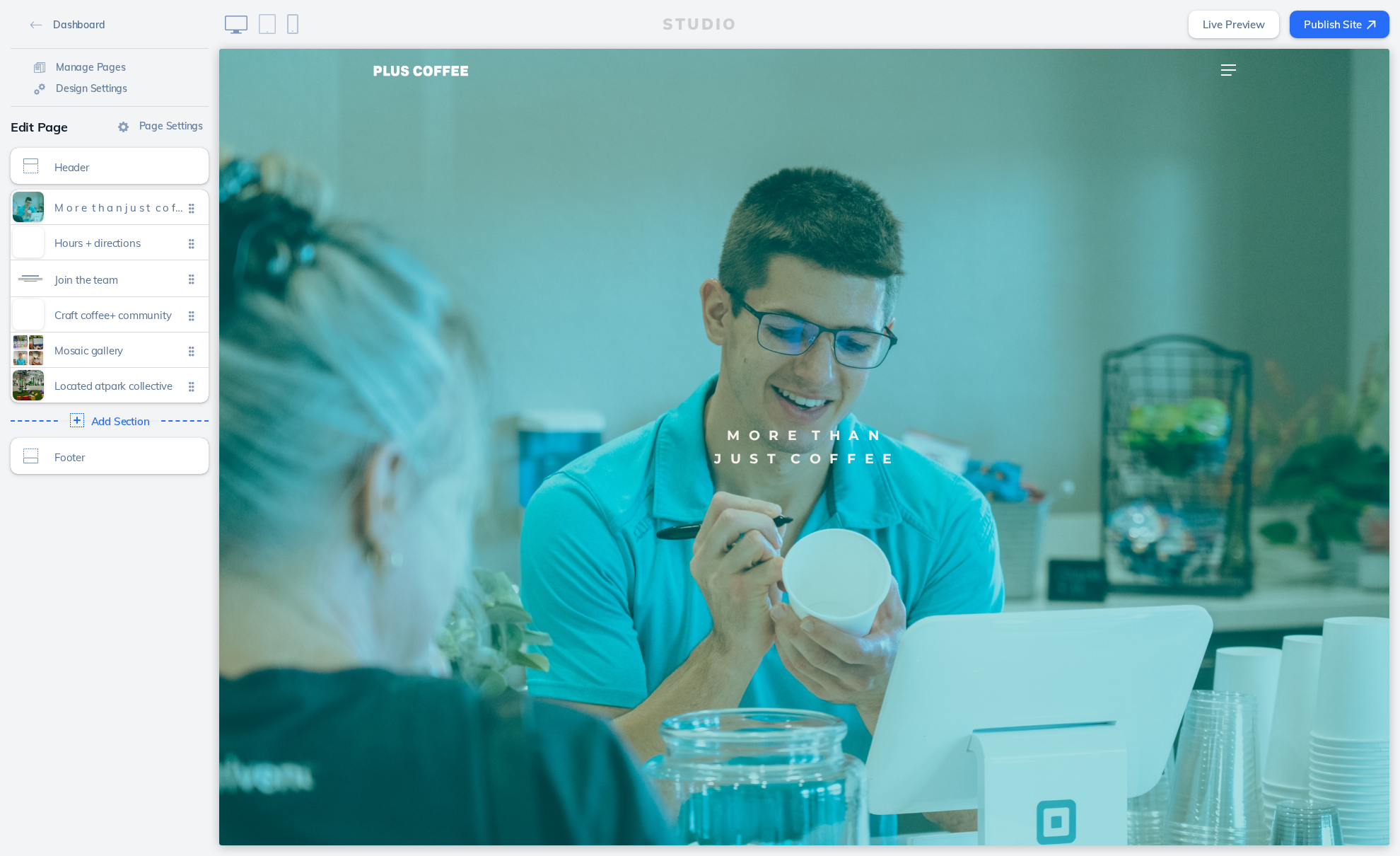
click at [72, 20] on span "Dashboard" at bounding box center [79, 24] width 52 height 13
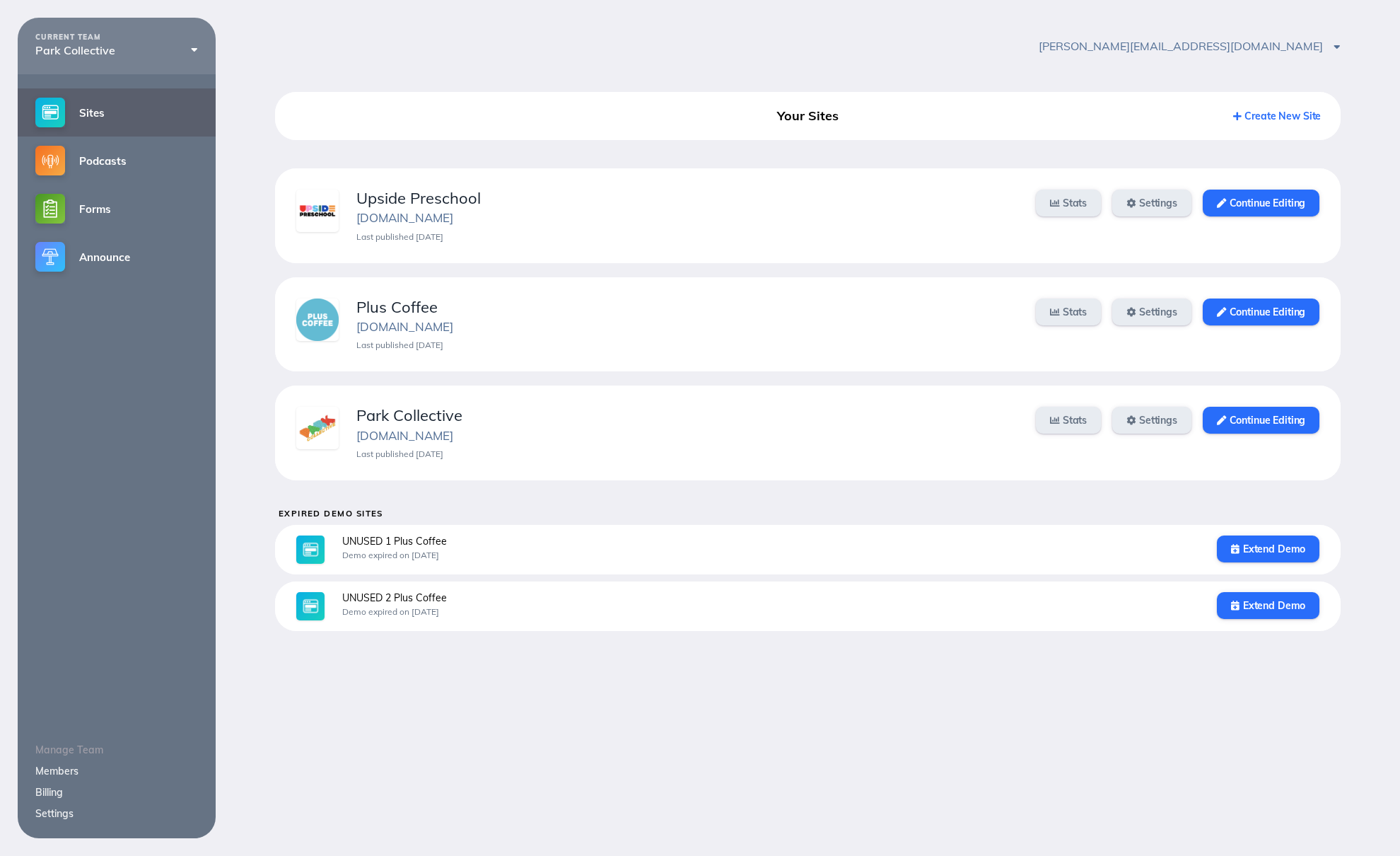
click at [286, 33] on div "[PERSON_NAME][EMAIL_ADDRESS][DOMAIN_NAME] Account Settings Sign Out" at bounding box center [808, 46] width 1185 height 57
